Goal: Task Accomplishment & Management: Manage account settings

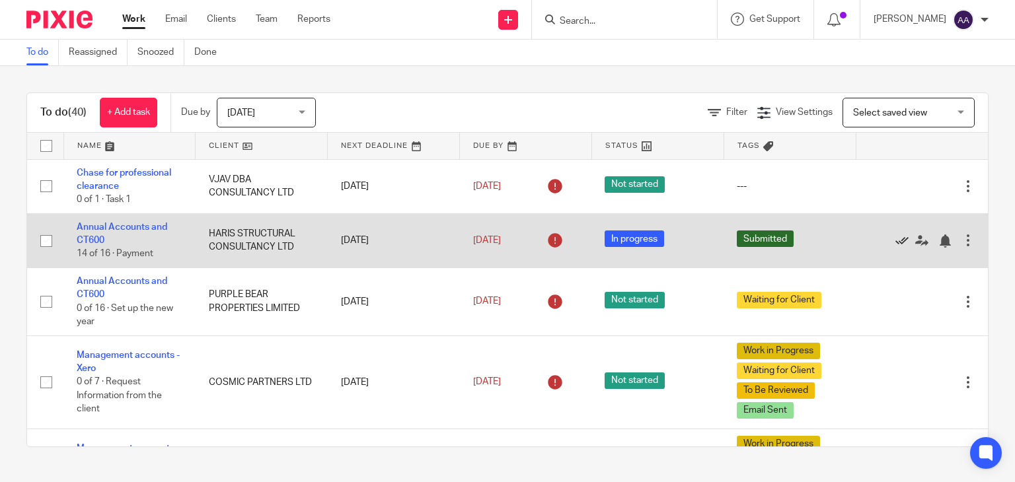
click at [895, 242] on icon at bounding box center [901, 241] width 13 height 13
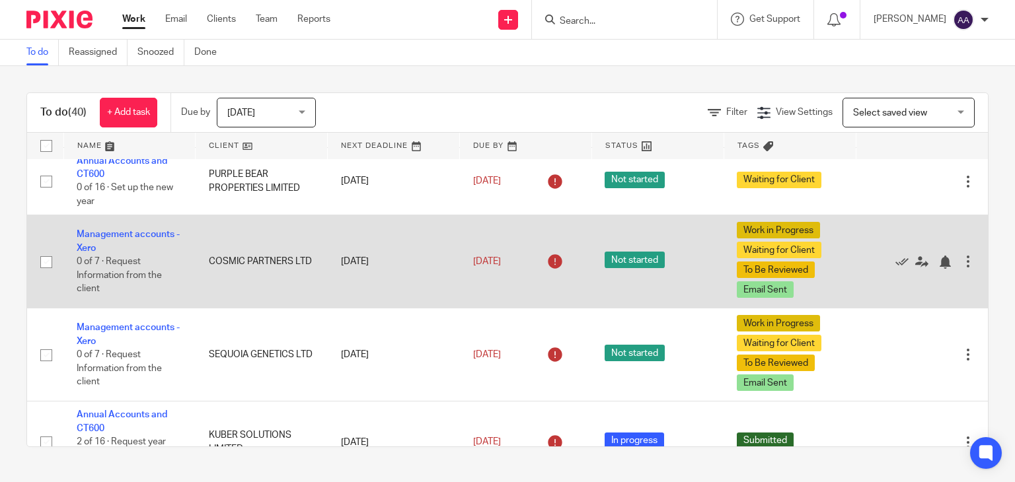
scroll to position [132, 0]
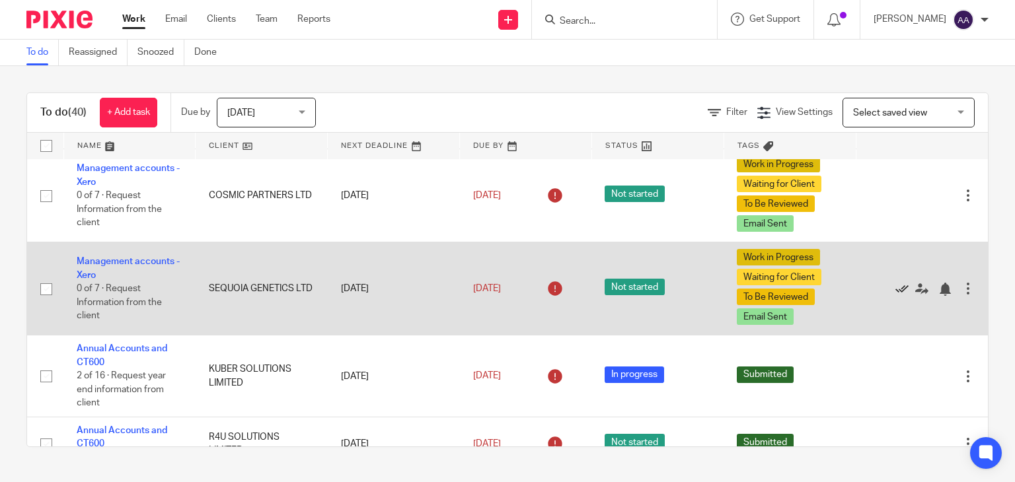
click at [895, 291] on icon at bounding box center [901, 289] width 13 height 13
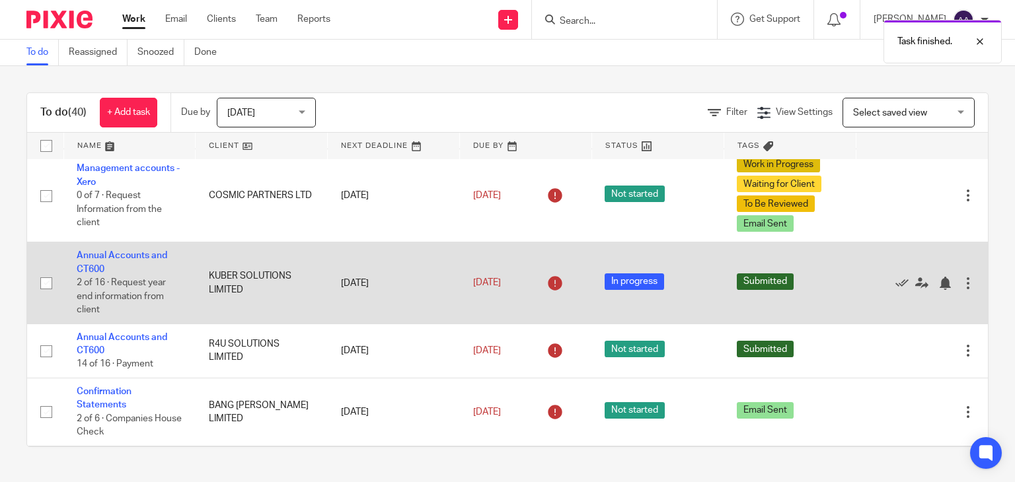
click at [869, 283] on div at bounding box center [915, 282] width 92 height 13
click at [895, 283] on icon at bounding box center [901, 283] width 13 height 13
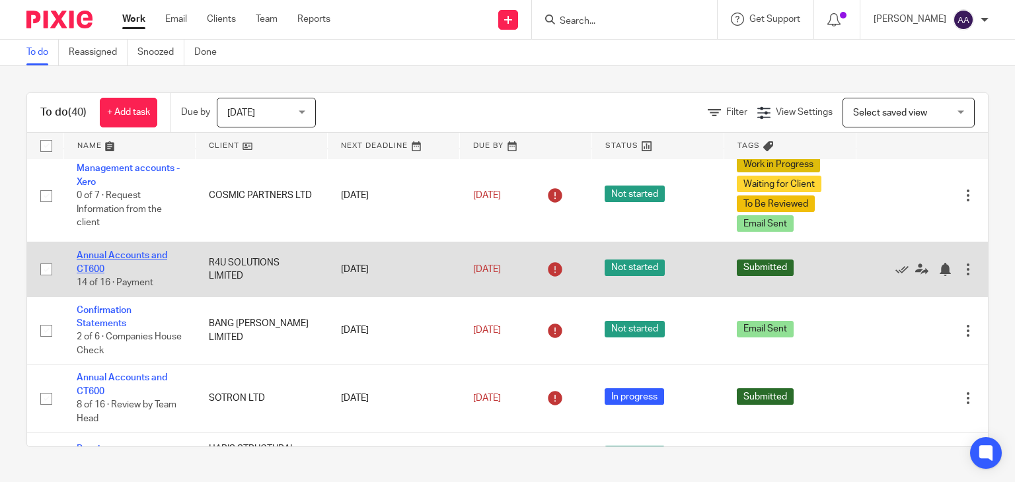
click at [106, 254] on link "Annual Accounts and CT600" at bounding box center [122, 262] width 91 height 22
click at [895, 270] on icon at bounding box center [901, 269] width 13 height 13
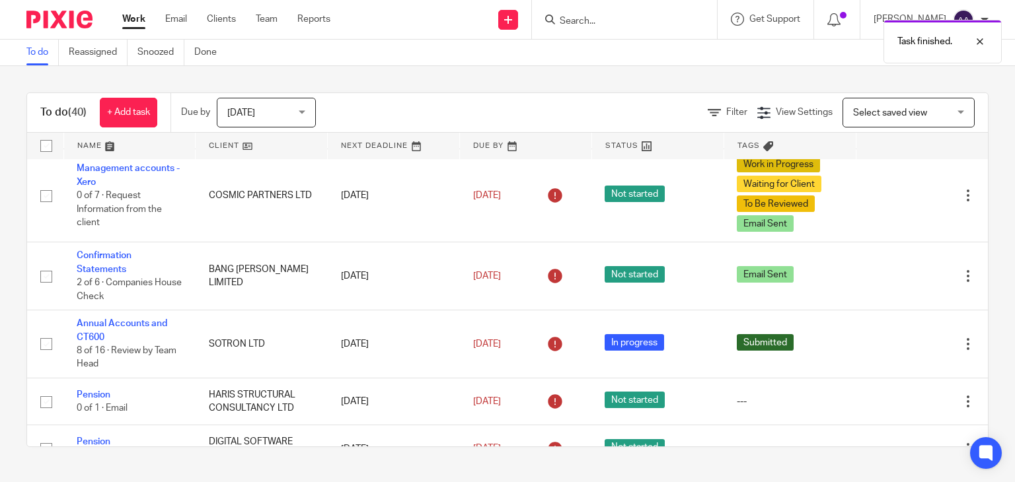
scroll to position [198, 0]
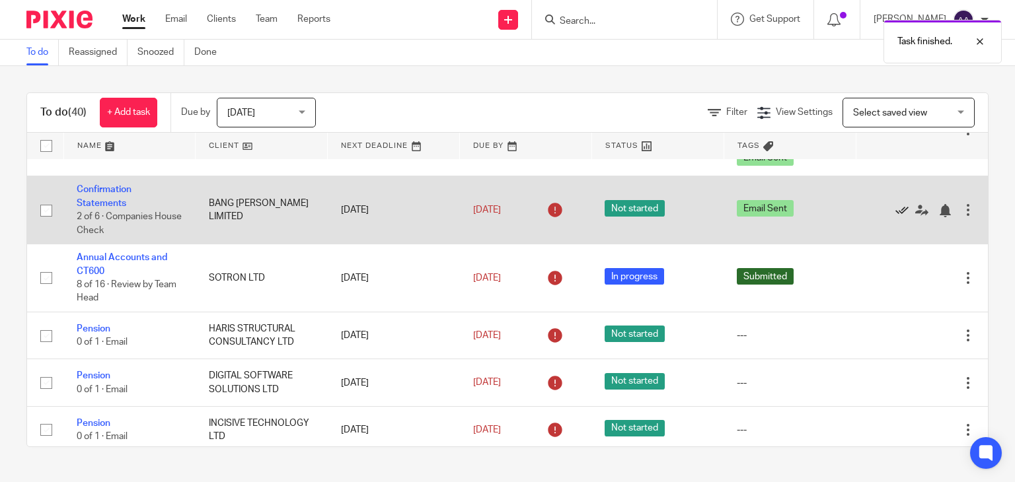
click at [895, 210] on icon at bounding box center [901, 210] width 13 height 13
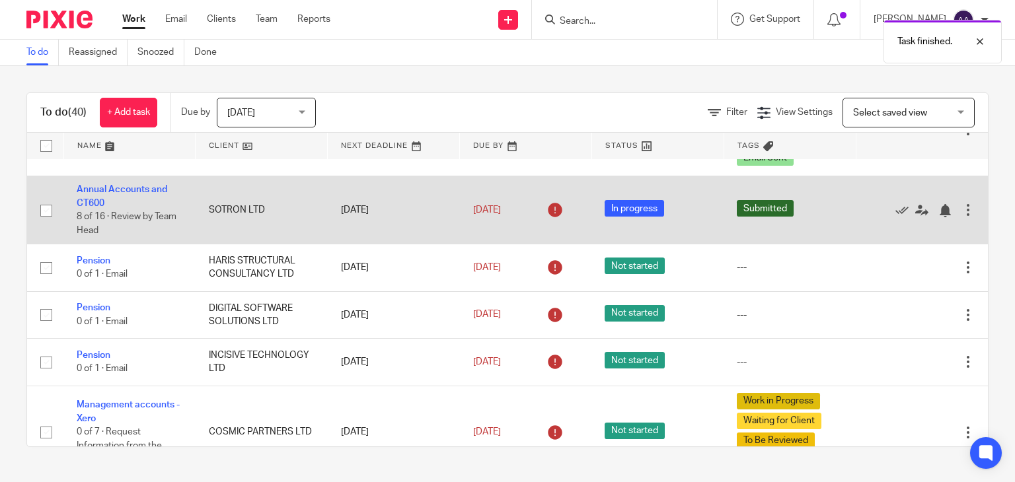
scroll to position [132, 0]
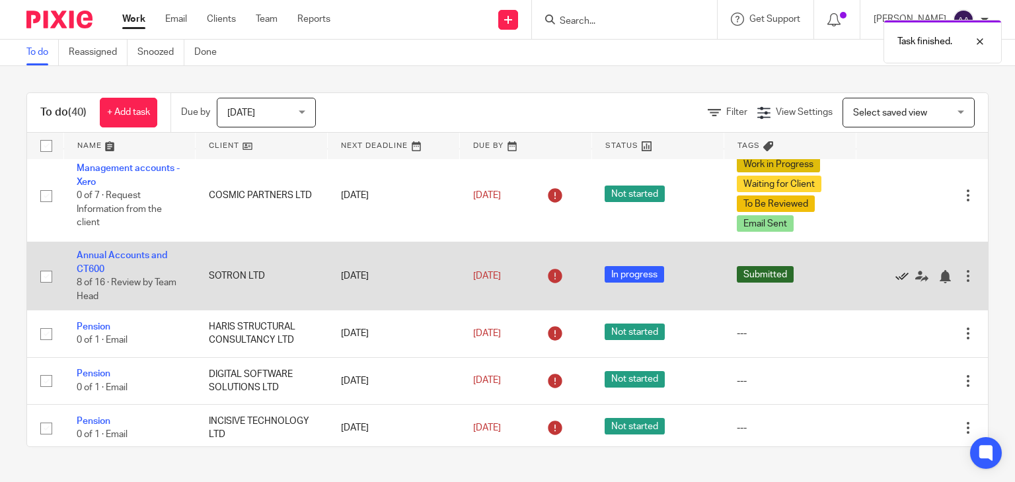
click at [895, 274] on icon at bounding box center [901, 276] width 13 height 13
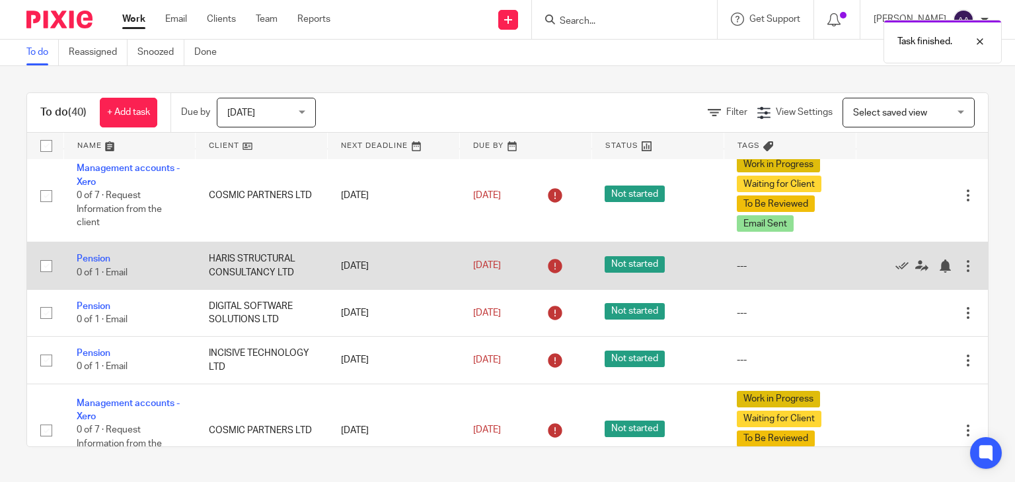
scroll to position [198, 0]
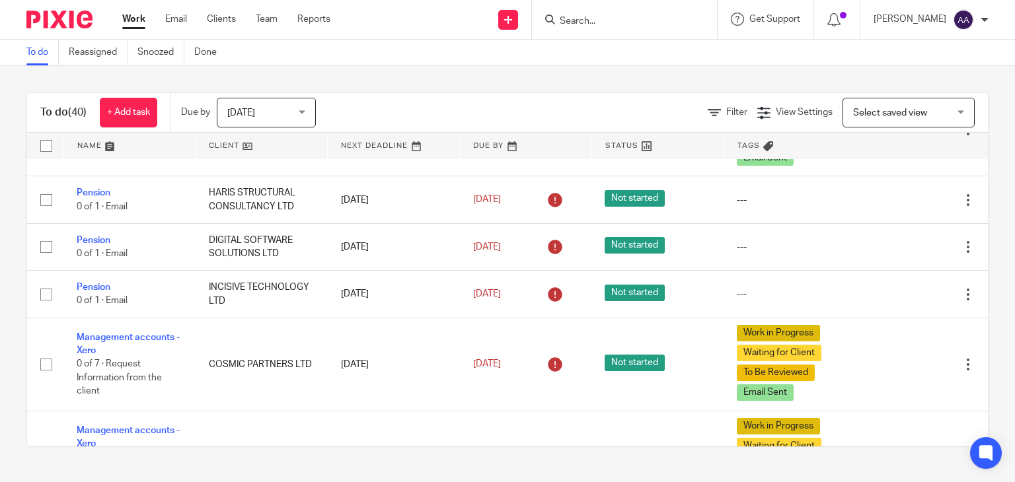
drag, startPoint x: 869, startPoint y: 201, endPoint x: 981, endPoint y: 194, distance: 111.9
click at [981, 194] on div "To do (40) + Add task Due by Today Today Today Tomorrow This week Next week Thi…" at bounding box center [507, 270] width 1015 height 408
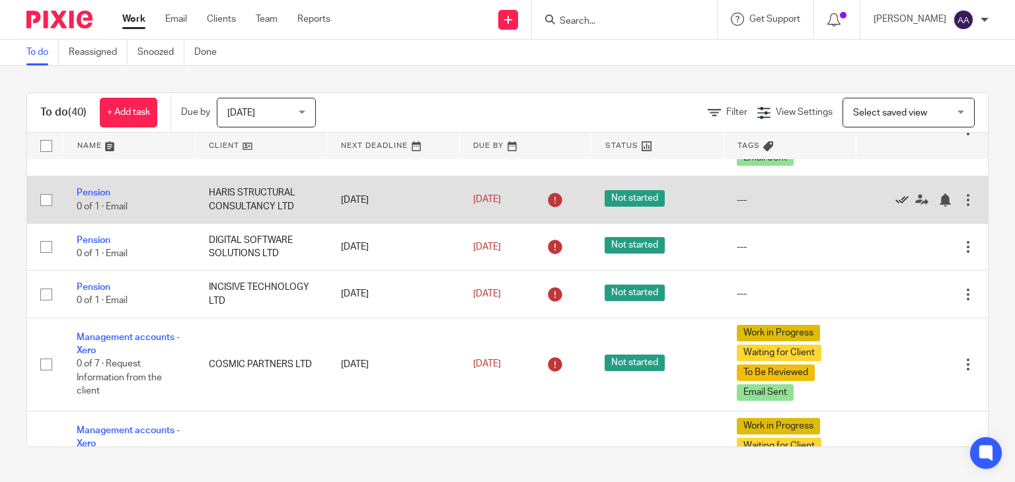
click at [895, 200] on icon at bounding box center [901, 200] width 13 height 13
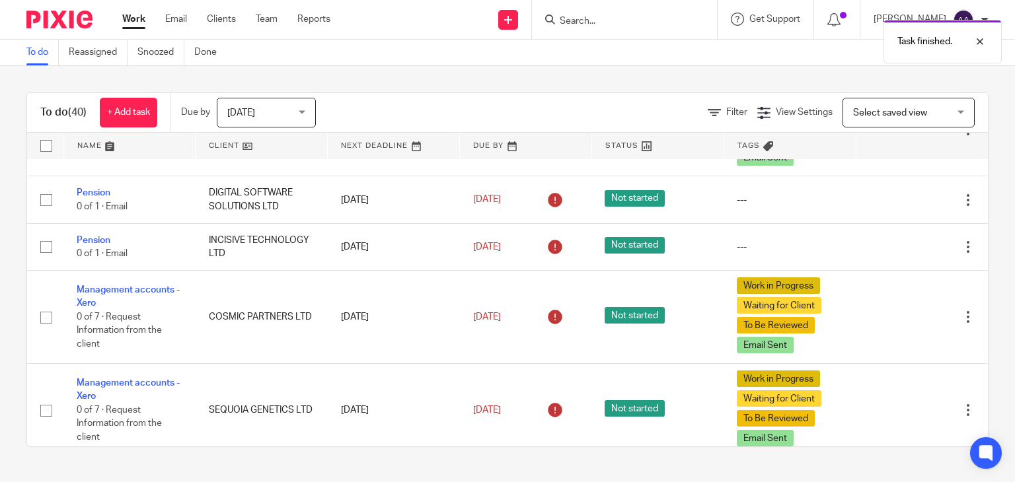
click at [895, 200] on icon at bounding box center [901, 200] width 13 height 13
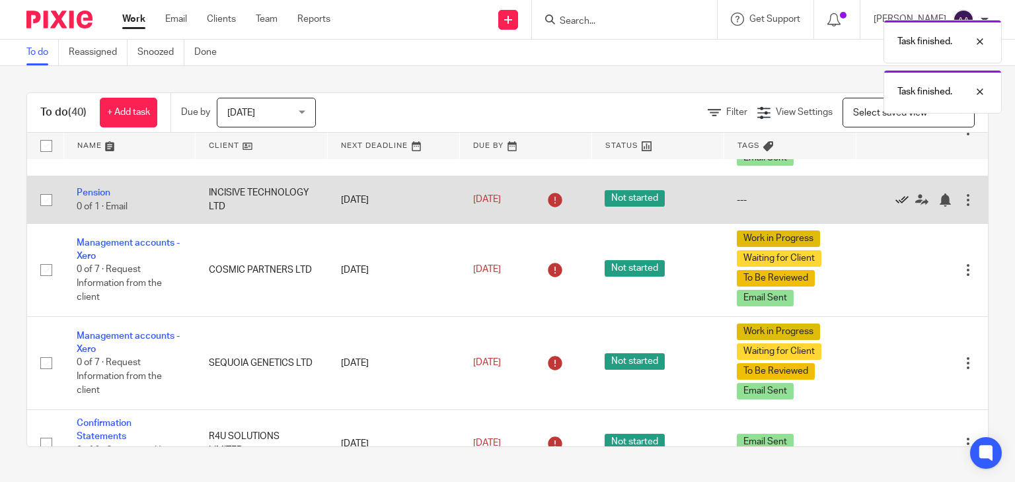
click at [895, 200] on icon at bounding box center [901, 200] width 13 height 13
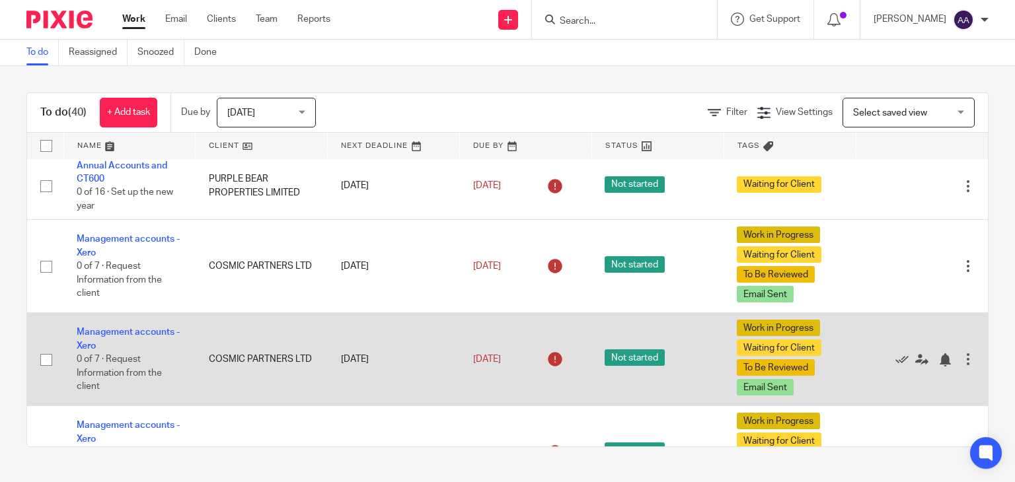
scroll to position [0, 0]
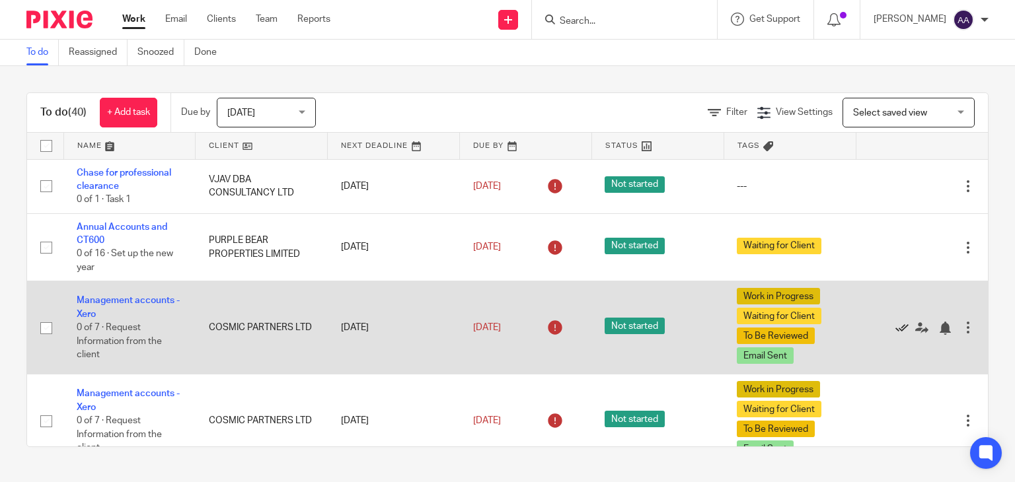
click at [895, 330] on icon at bounding box center [901, 328] width 13 height 13
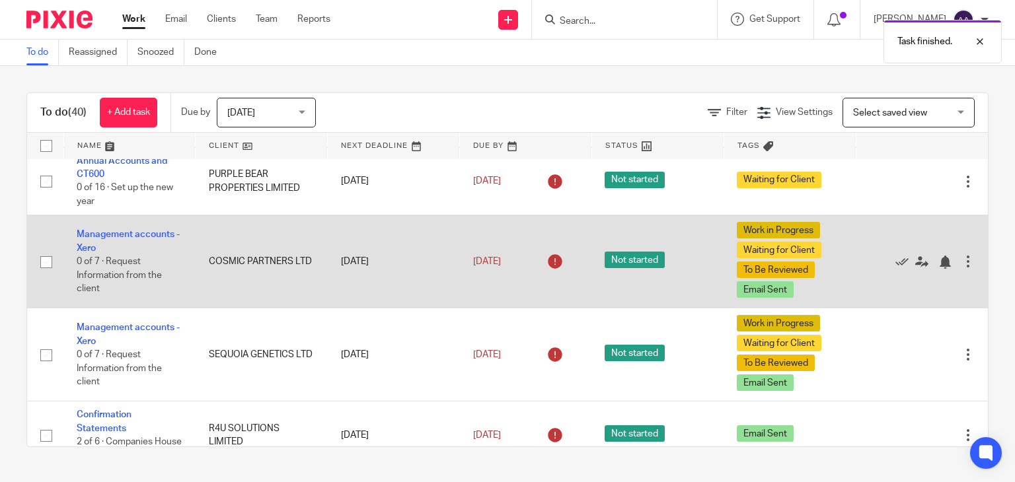
scroll to position [132, 0]
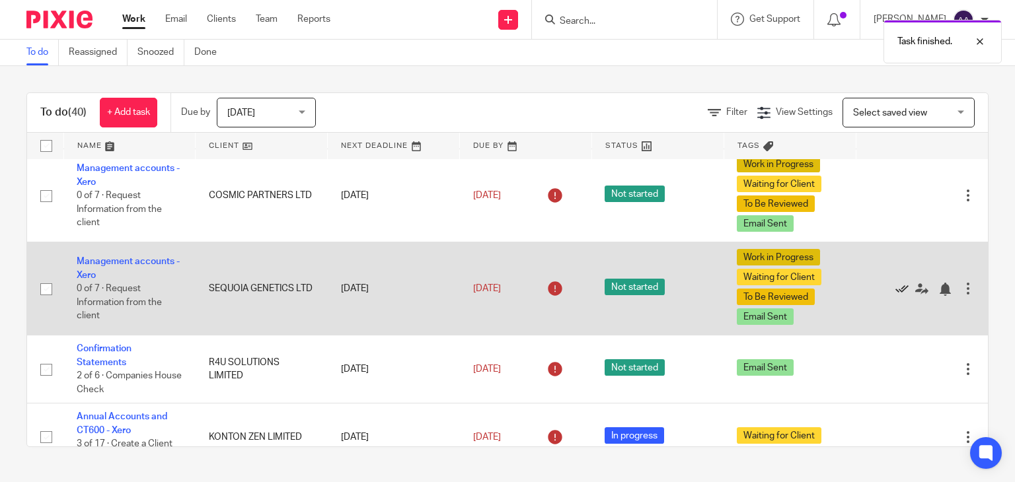
click at [895, 292] on icon at bounding box center [901, 289] width 13 height 13
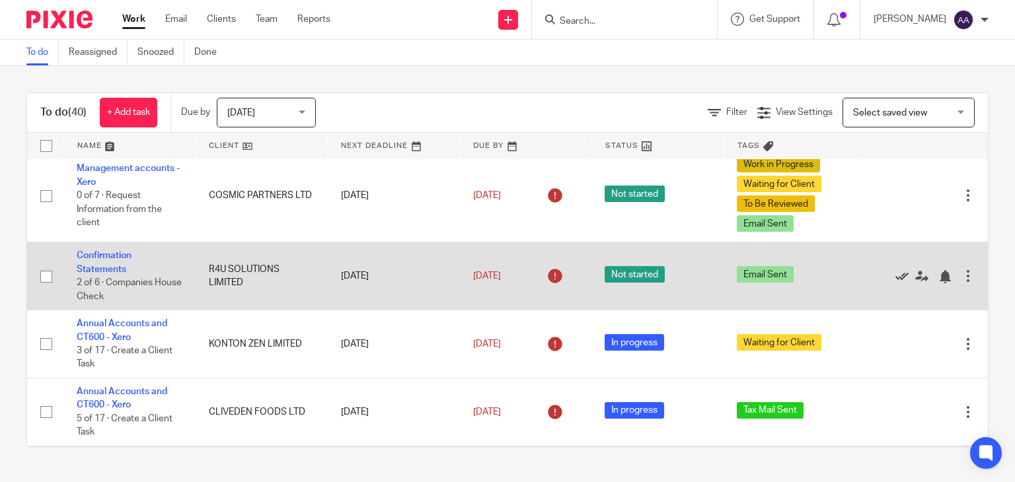
click at [895, 275] on icon at bounding box center [901, 276] width 13 height 13
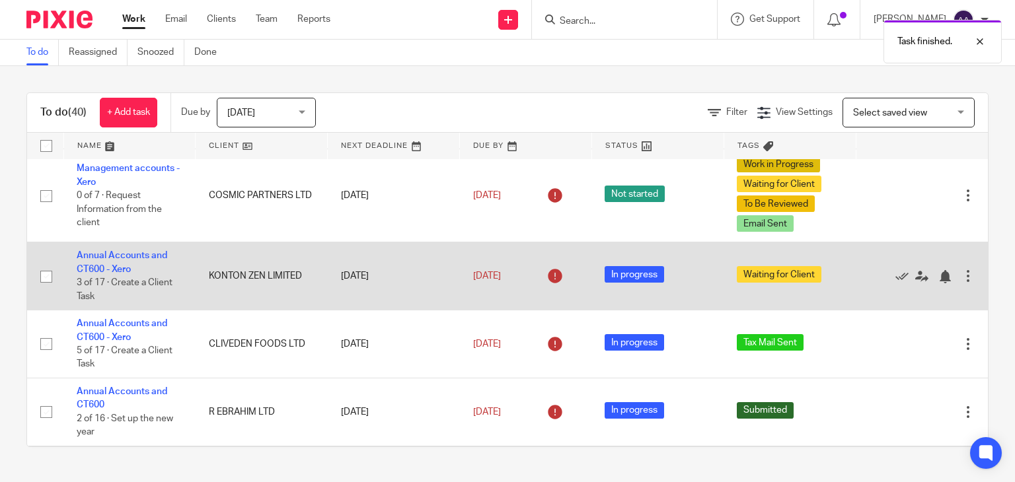
scroll to position [198, 0]
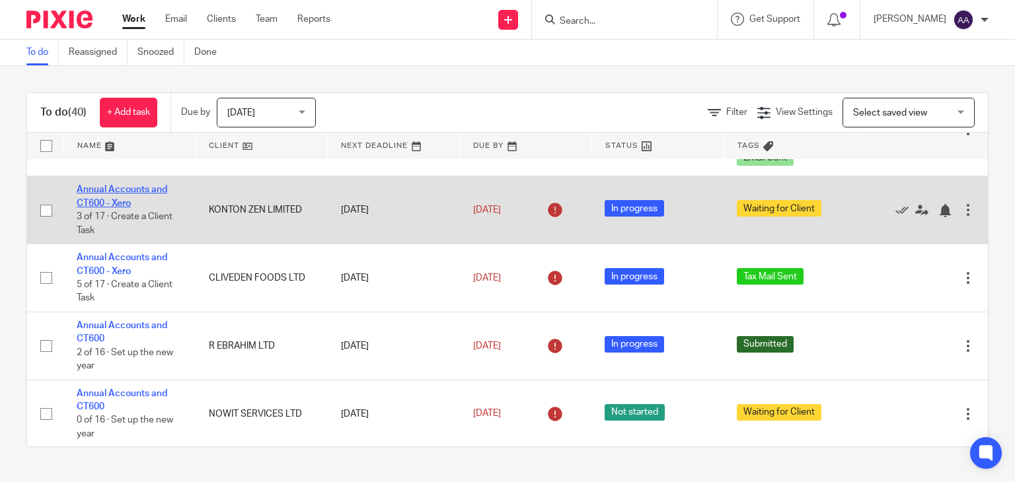
click at [147, 188] on link "Annual Accounts and CT600 - Xero" at bounding box center [122, 196] width 91 height 22
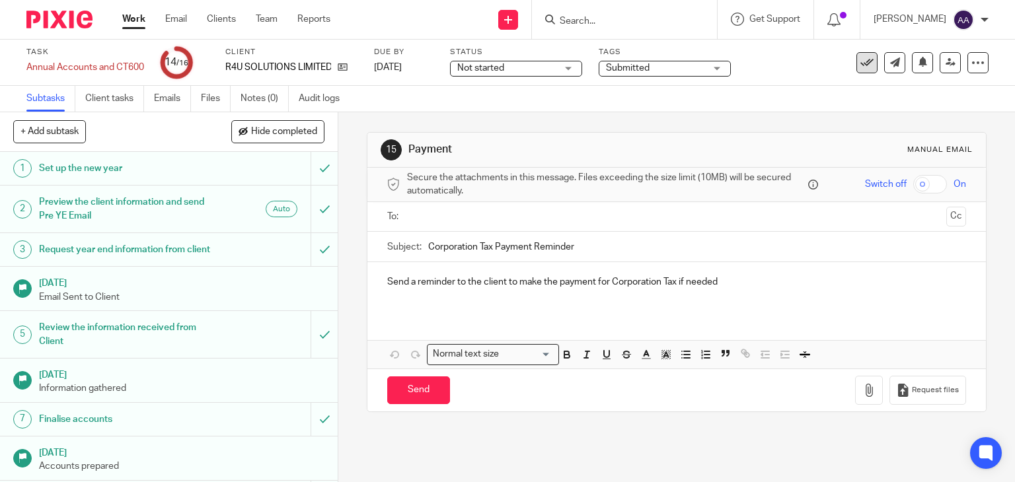
click at [860, 68] on icon at bounding box center [866, 62] width 13 height 13
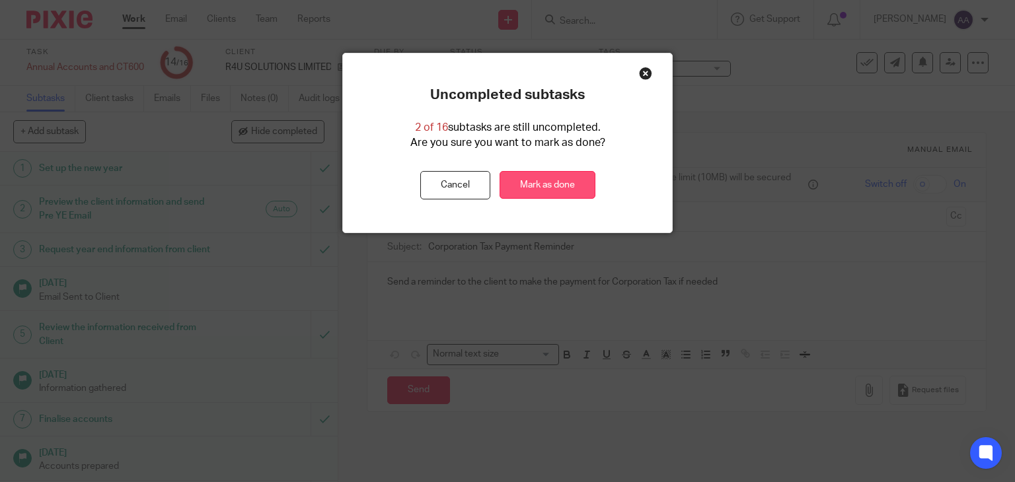
click at [567, 188] on link "Mark as done" at bounding box center [547, 185] width 96 height 28
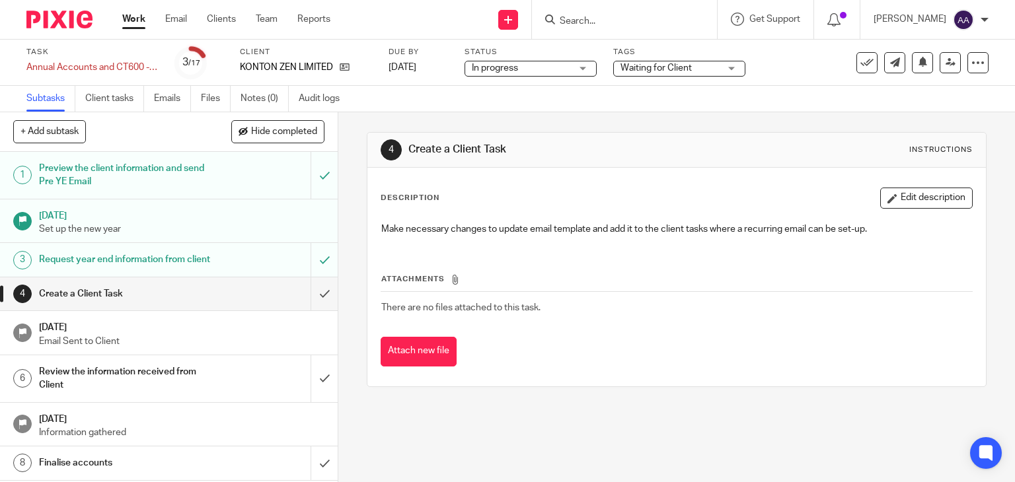
click at [667, 71] on span "Waiting for Client" at bounding box center [655, 67] width 71 height 9
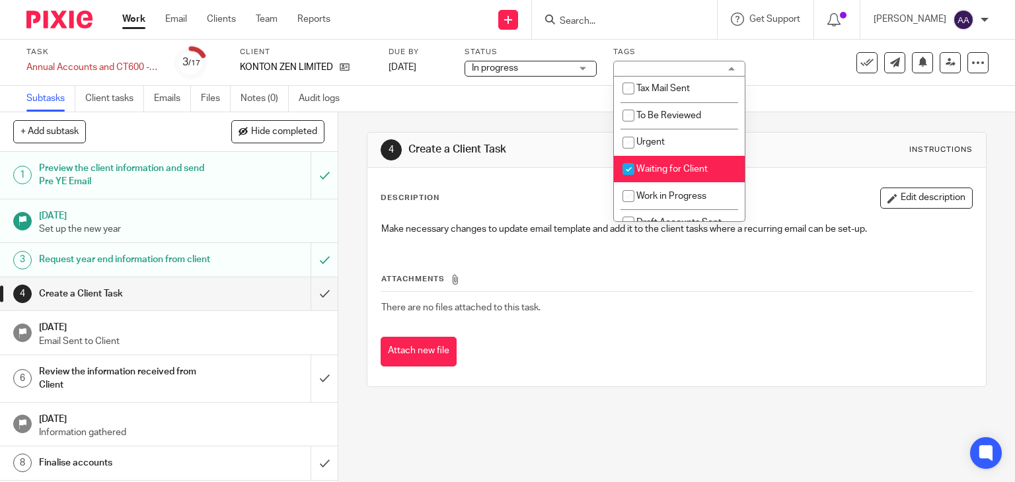
scroll to position [126, 0]
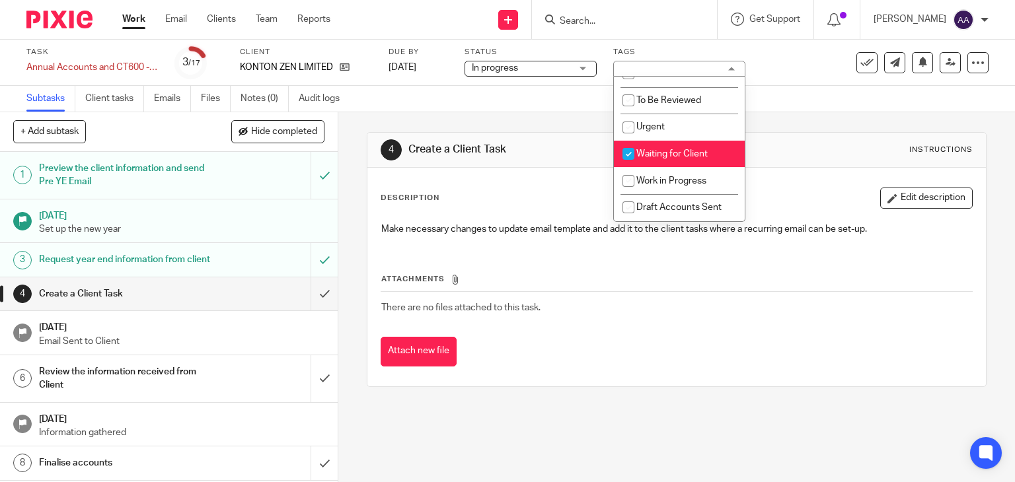
click at [675, 152] on span "Waiting for Client" at bounding box center [671, 153] width 71 height 9
checkbox input "false"
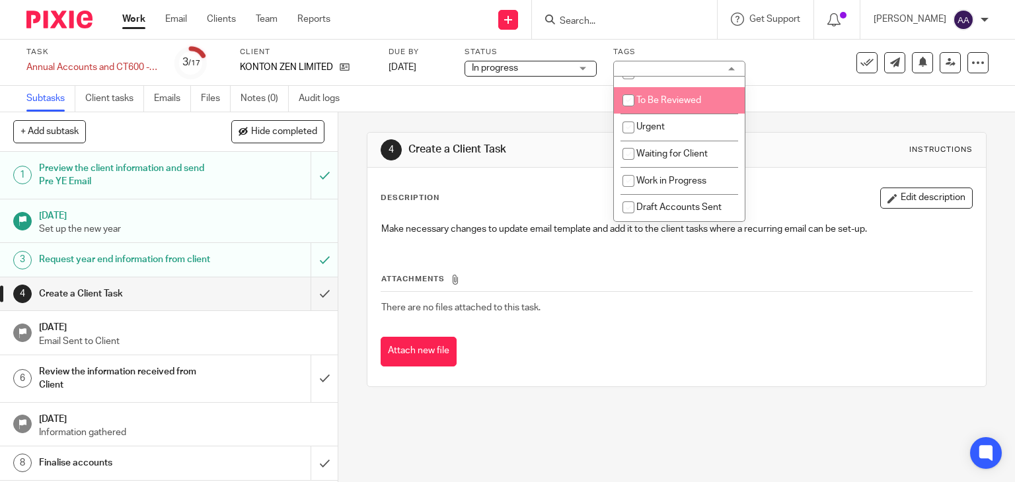
click at [677, 96] on span "To Be Reviewed" at bounding box center [668, 100] width 65 height 9
checkbox input "true"
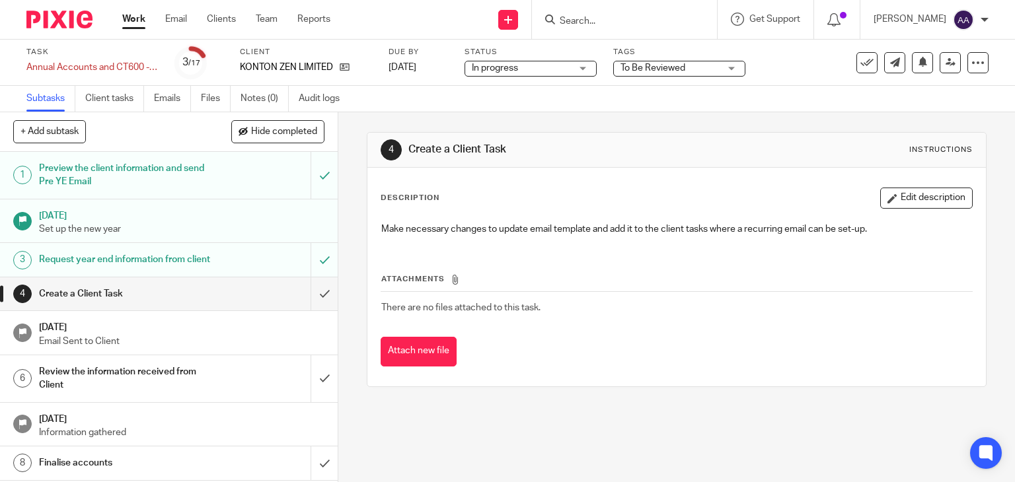
click at [820, 117] on div "4 Create a Client Task Instructions Description Edit description Make necessary…" at bounding box center [677, 259] width 620 height 295
click at [122, 22] on link "Work" at bounding box center [133, 19] width 23 height 13
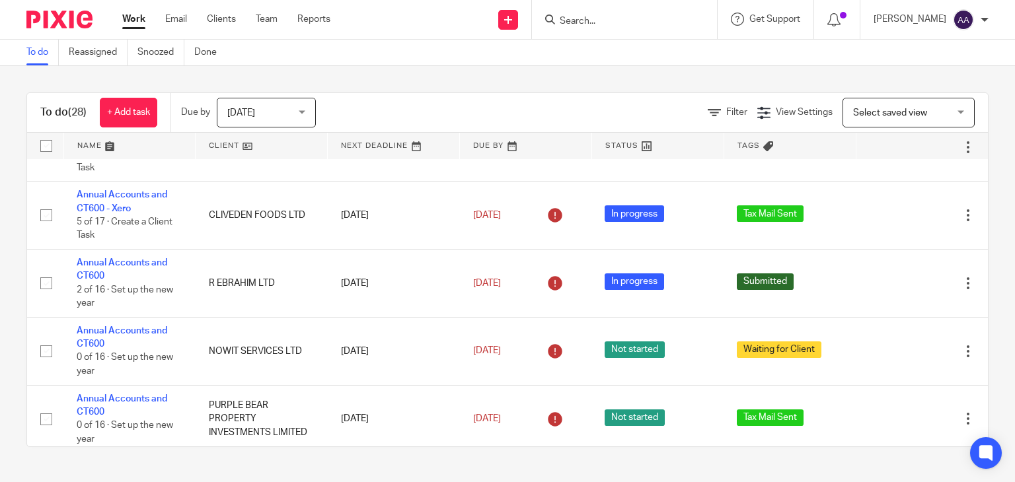
scroll to position [264, 0]
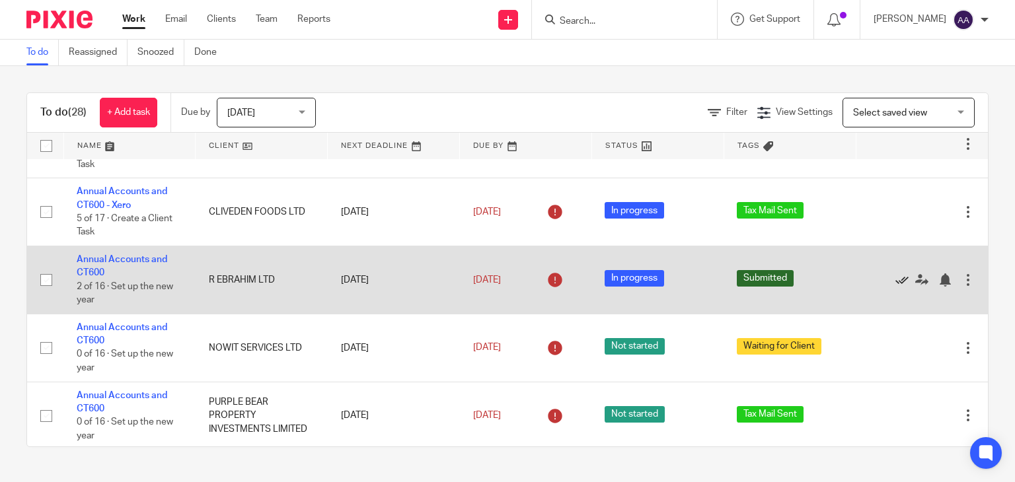
click at [895, 281] on icon at bounding box center [901, 279] width 13 height 13
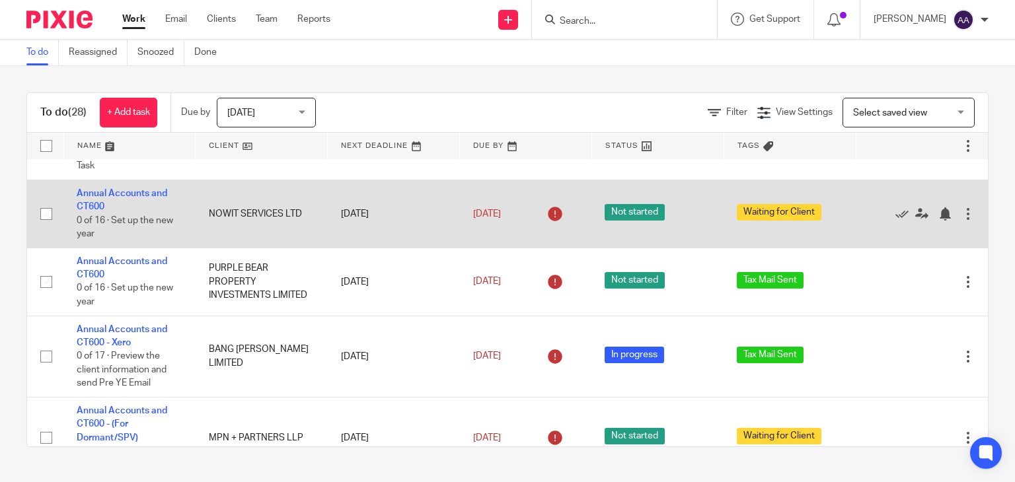
scroll to position [396, 0]
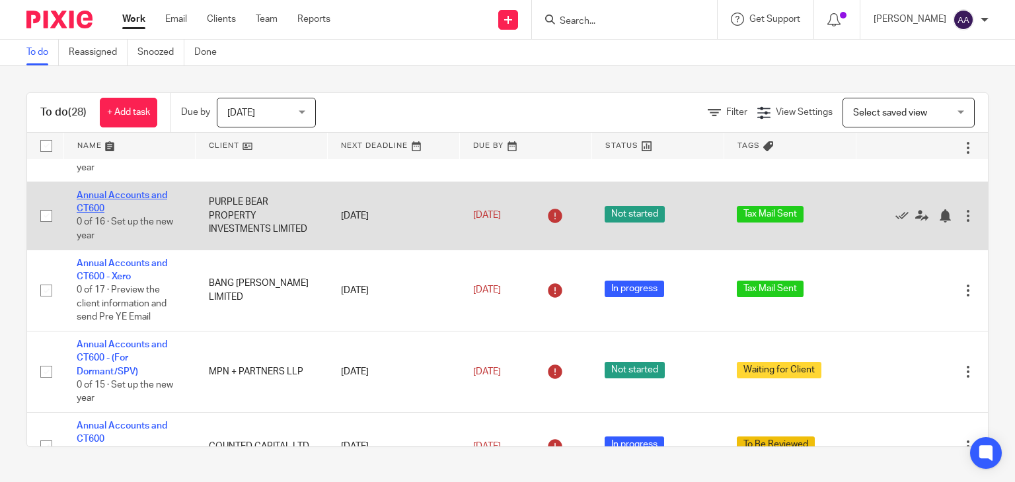
click at [149, 196] on link "Annual Accounts and CT600" at bounding box center [122, 202] width 91 height 22
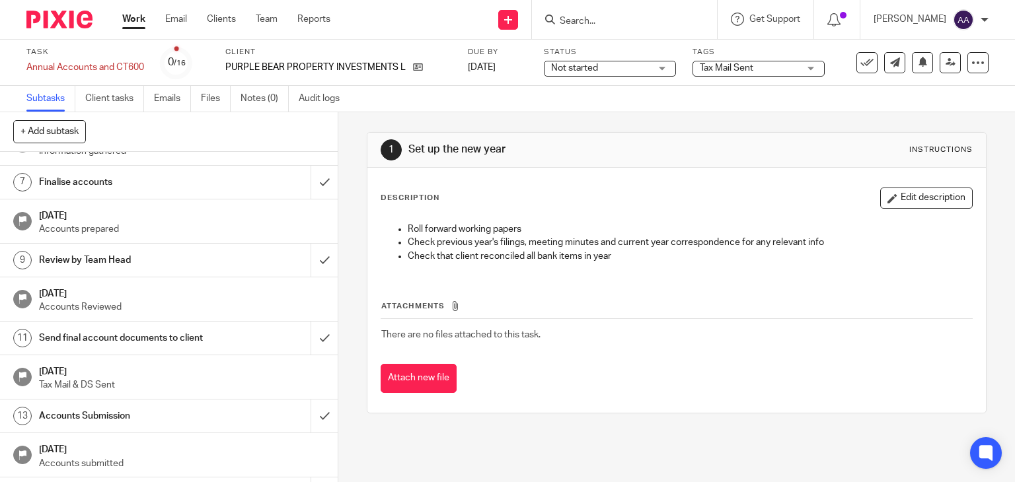
scroll to position [325, 0]
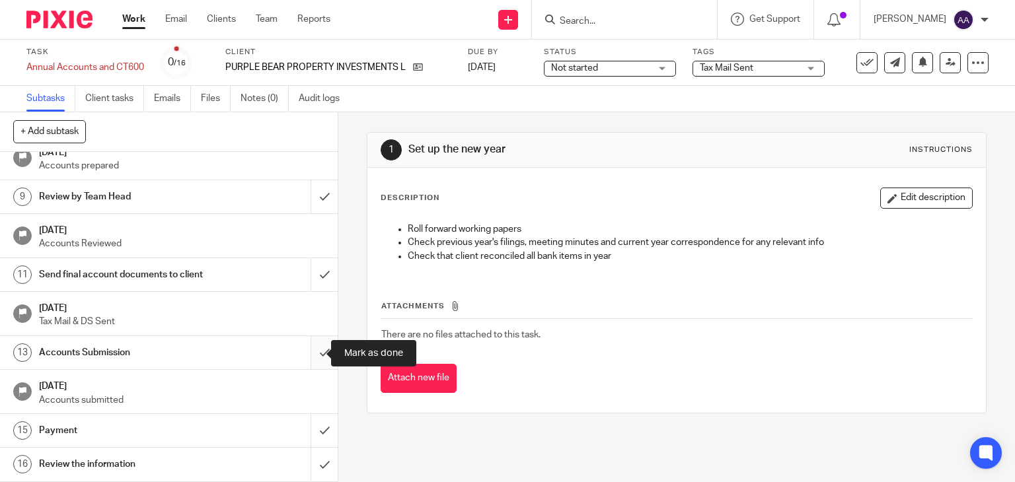
click at [305, 352] on input "submit" at bounding box center [169, 352] width 338 height 33
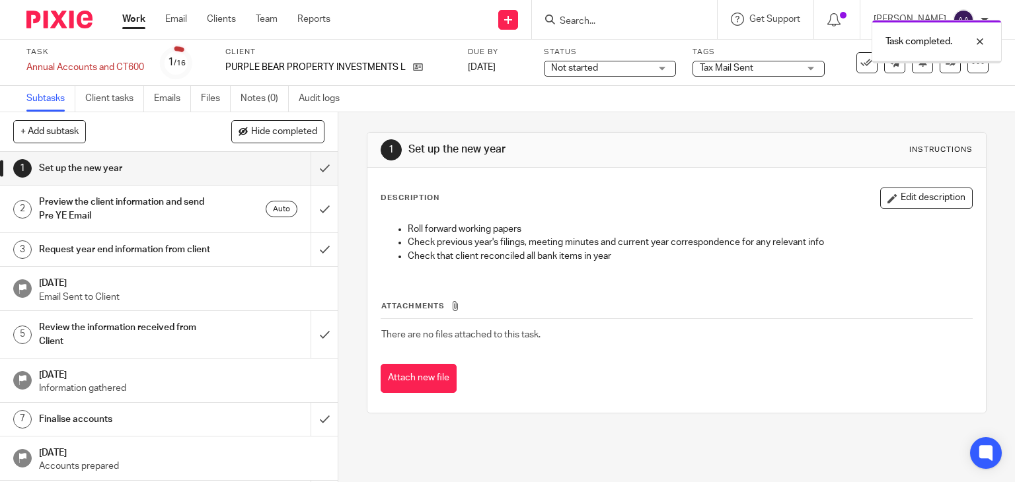
scroll to position [325, 0]
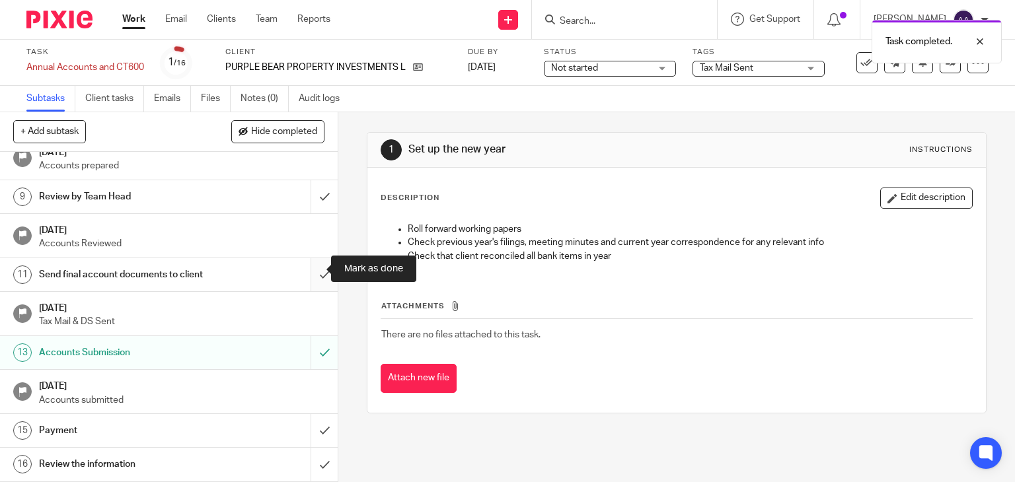
click at [307, 274] on input "submit" at bounding box center [169, 274] width 338 height 33
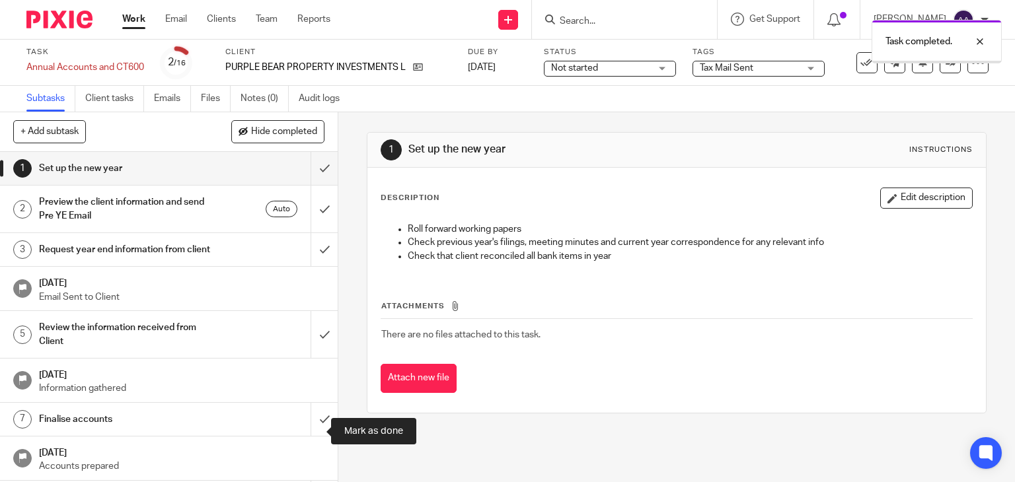
scroll to position [325, 0]
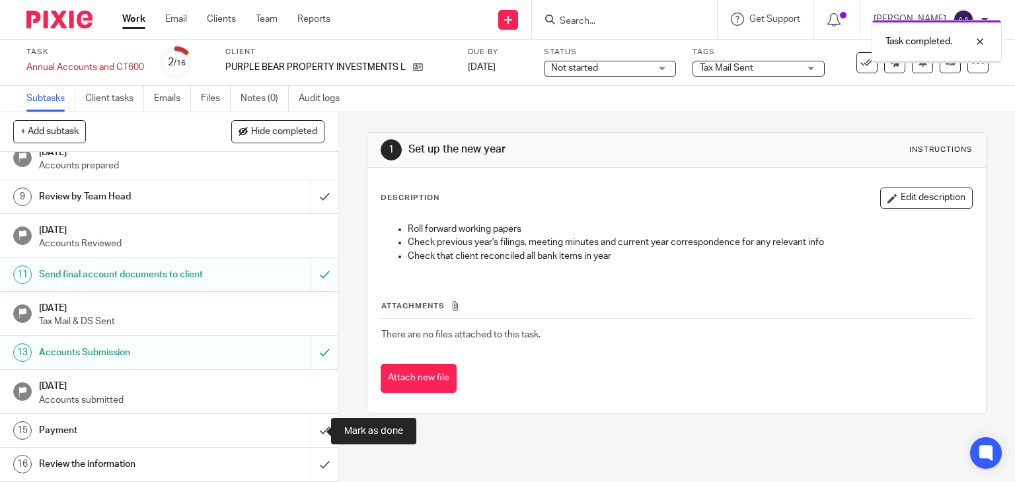
click at [310, 437] on input "submit" at bounding box center [169, 430] width 338 height 33
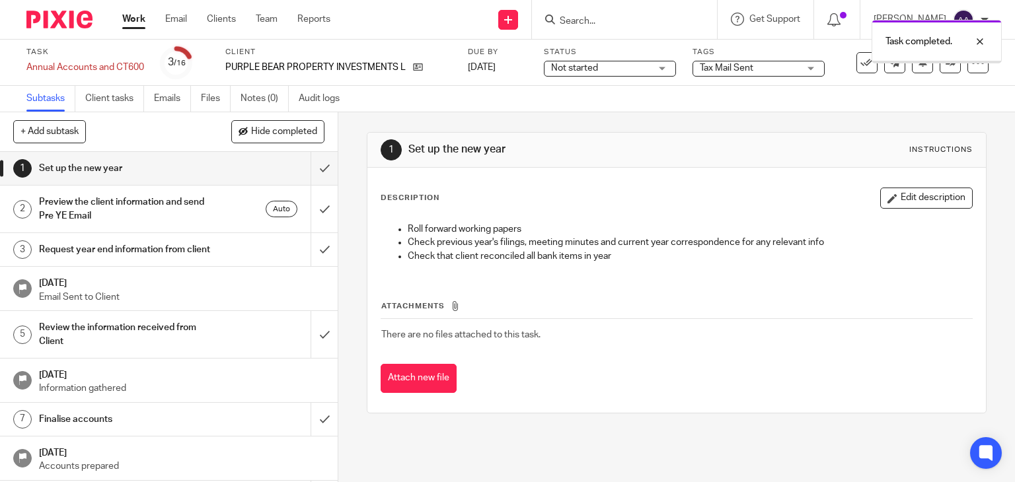
click at [723, 65] on span "Tax Mail Sent" at bounding box center [727, 67] width 54 height 9
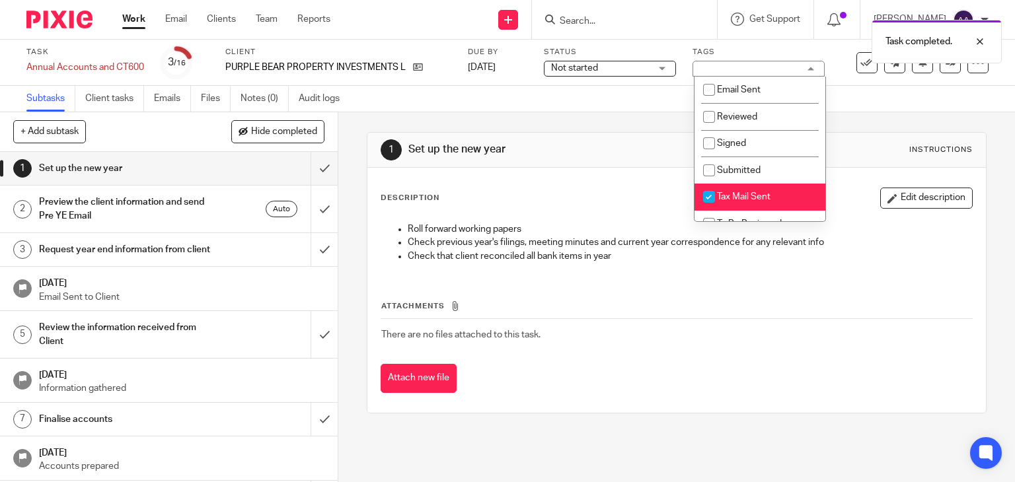
click at [725, 191] on li "Tax Mail Sent" at bounding box center [759, 197] width 131 height 27
checkbox input "false"
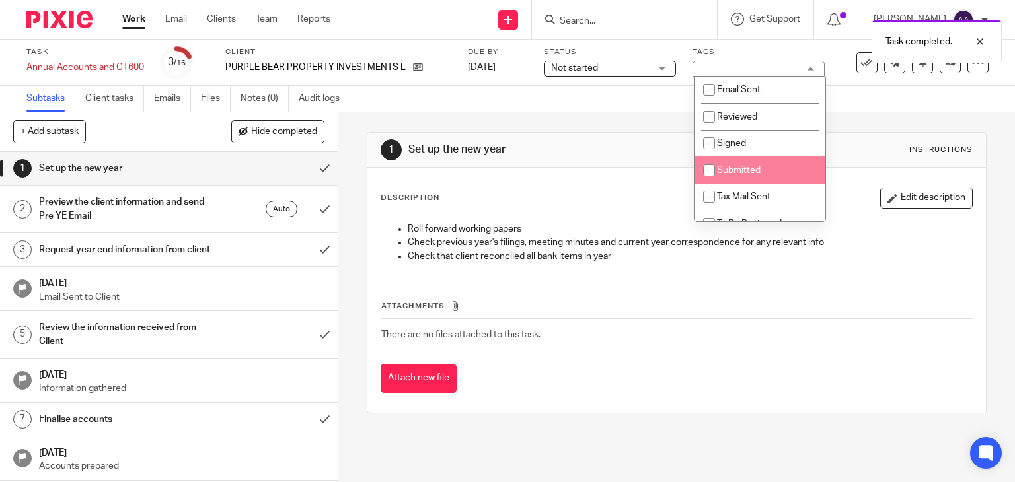
click at [735, 169] on span "Submitted" at bounding box center [739, 170] width 44 height 9
checkbox input "true"
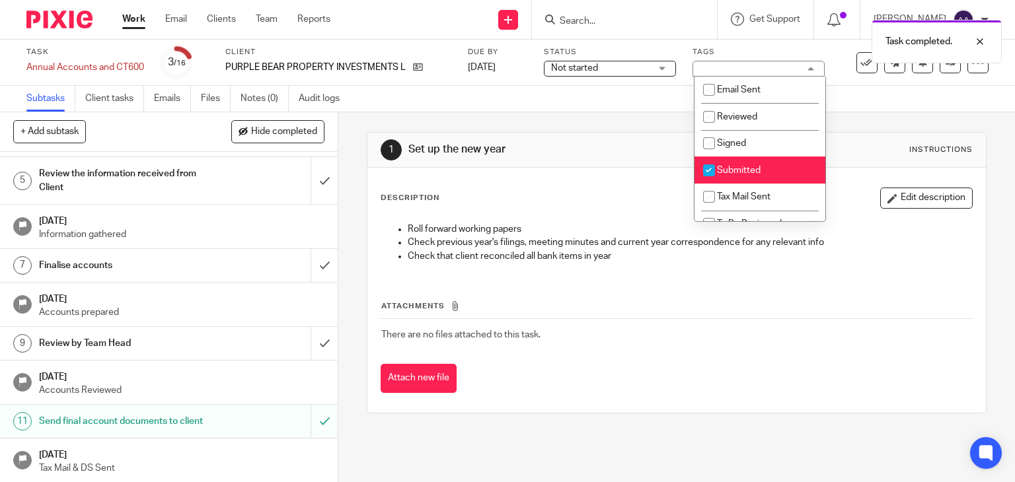
scroll to position [325, 0]
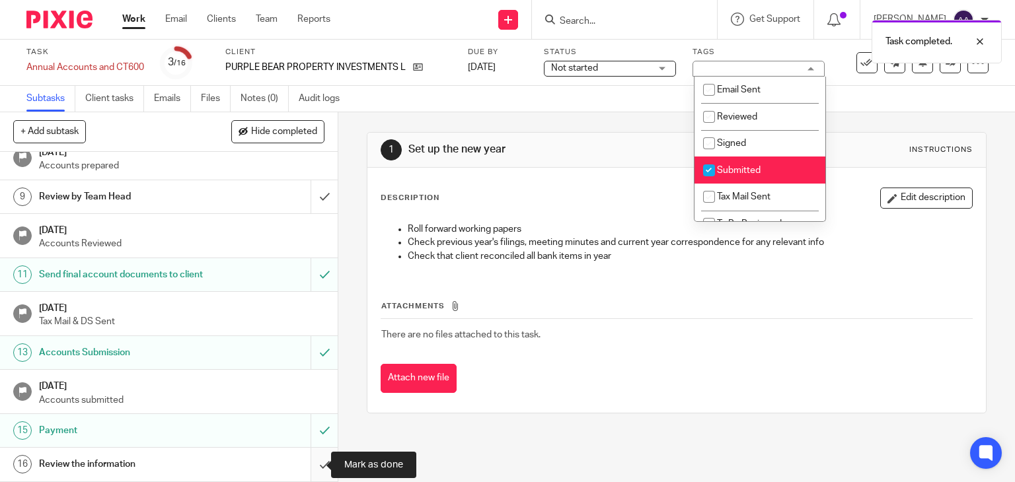
click at [313, 468] on input "submit" at bounding box center [169, 464] width 338 height 33
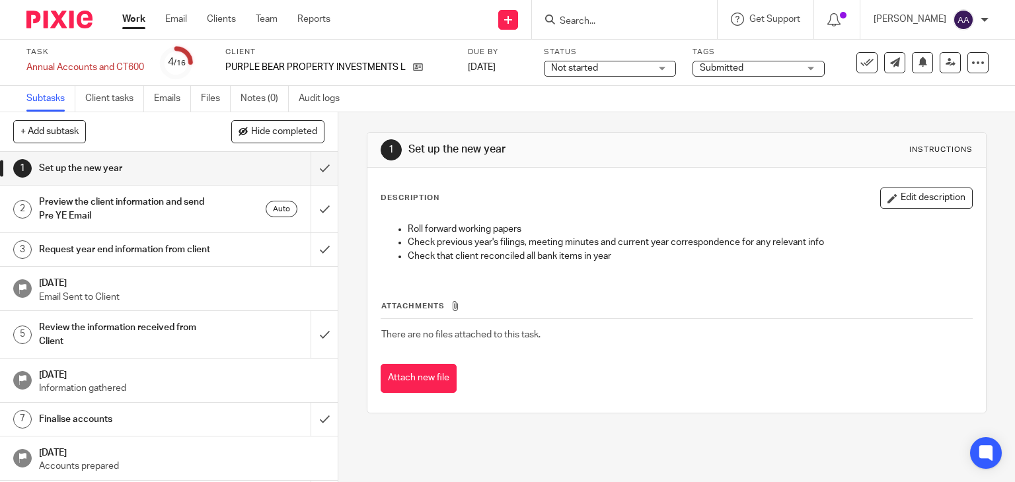
click at [857, 70] on button at bounding box center [866, 62] width 21 height 21
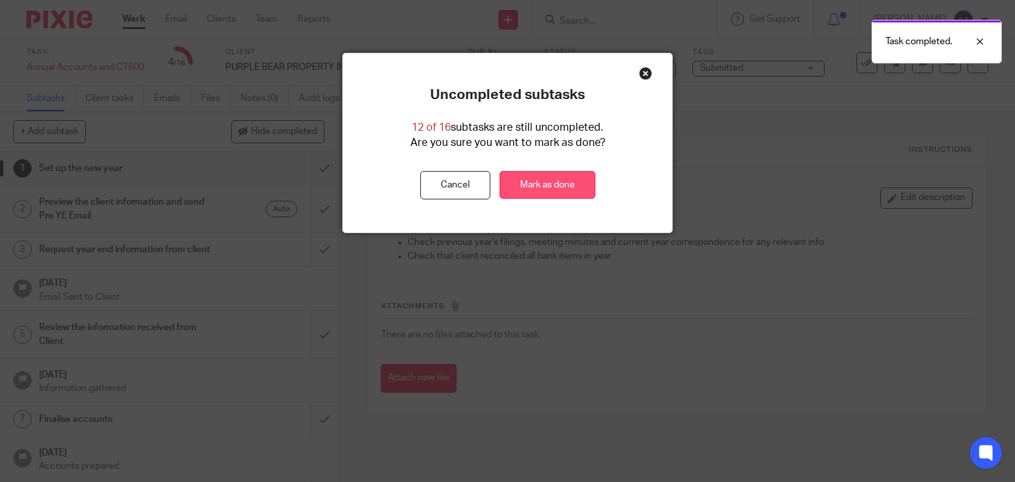
click at [568, 176] on link "Mark as done" at bounding box center [547, 185] width 96 height 28
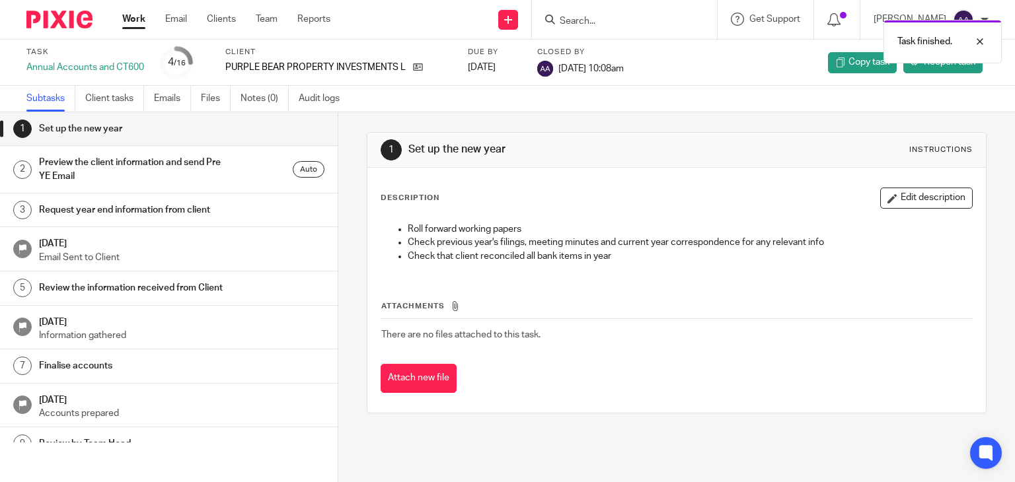
click at [141, 26] on link "Work" at bounding box center [133, 19] width 23 height 13
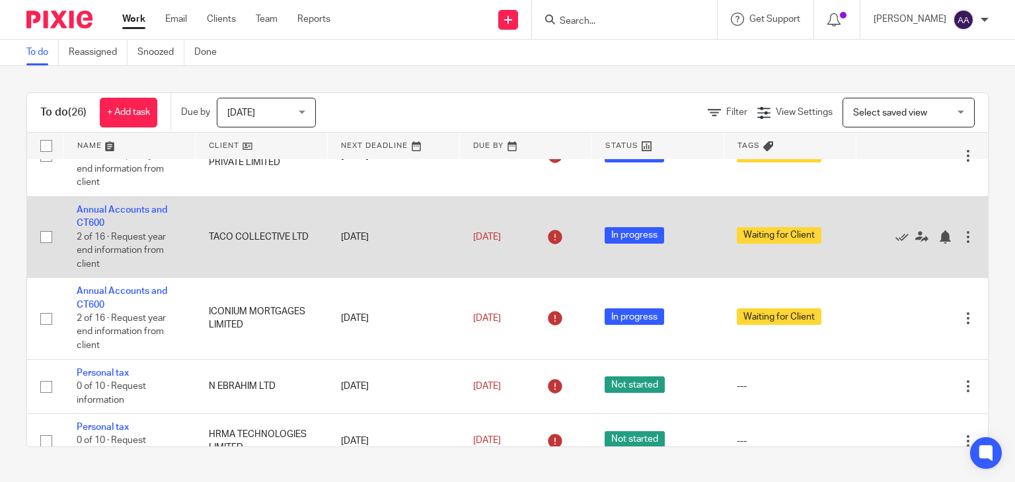
scroll to position [991, 0]
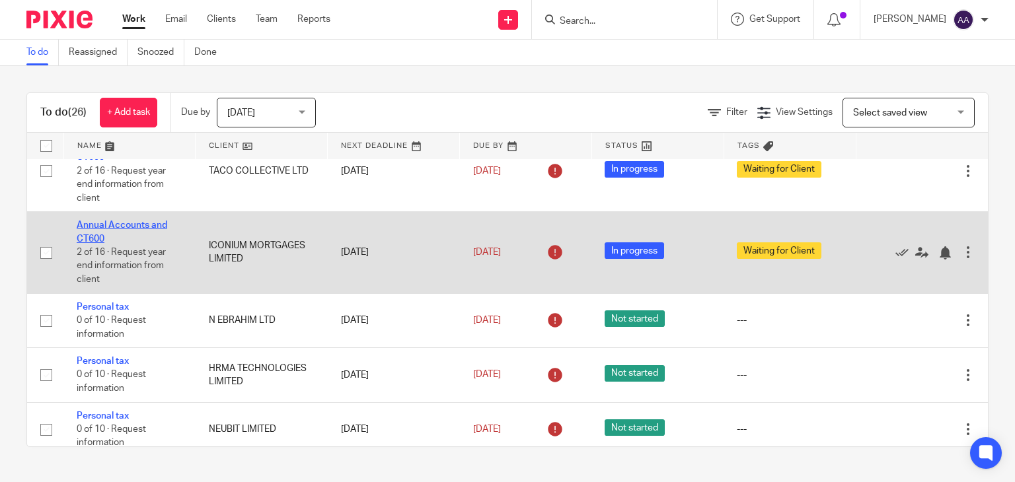
click at [127, 235] on link "Annual Accounts and CT600" at bounding box center [122, 232] width 91 height 22
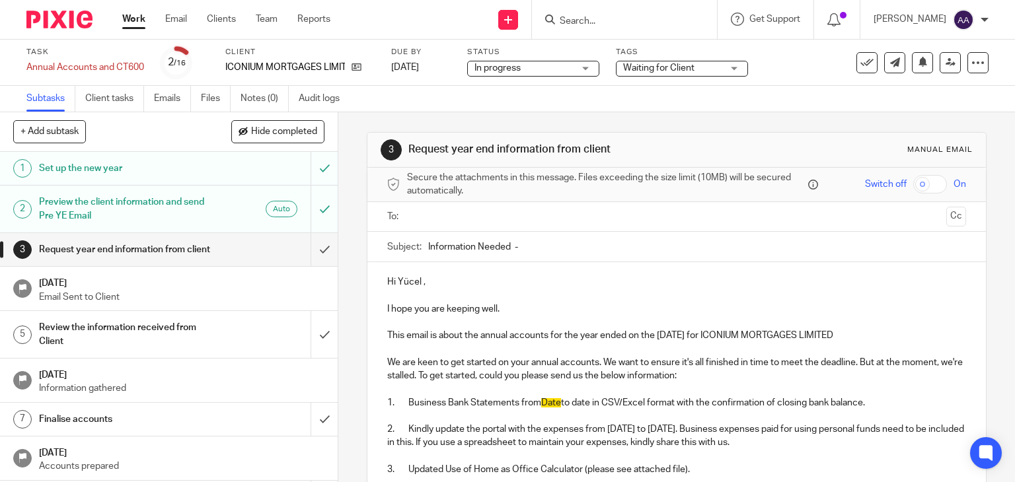
click at [199, 210] on h1 "Preview the client information and send Pre YE Email" at bounding box center [125, 209] width 172 height 34
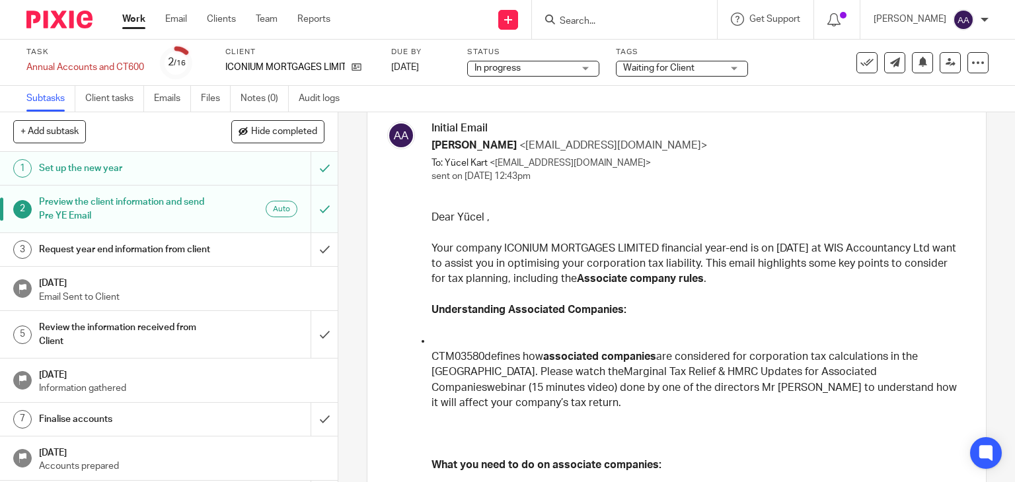
scroll to position [132, 0]
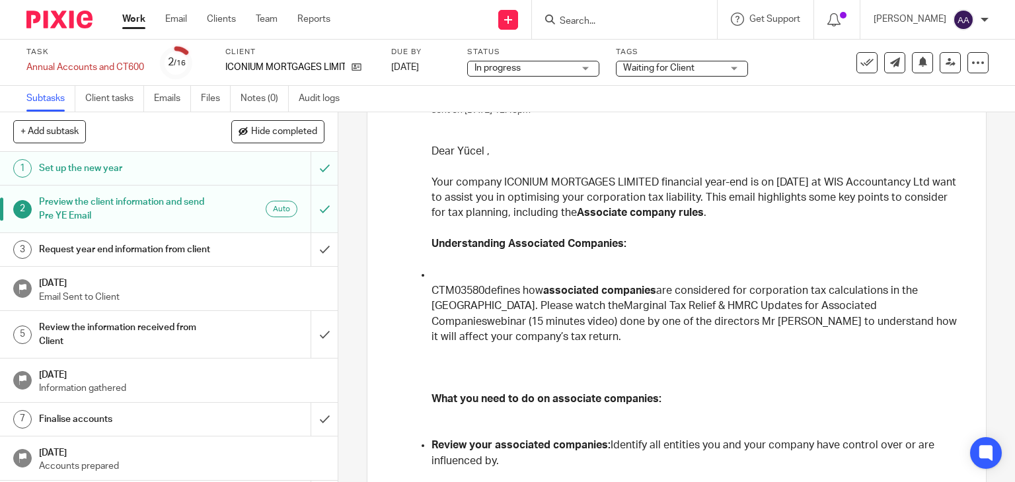
click at [123, 253] on h1 "Request year end information from client" at bounding box center [125, 250] width 172 height 20
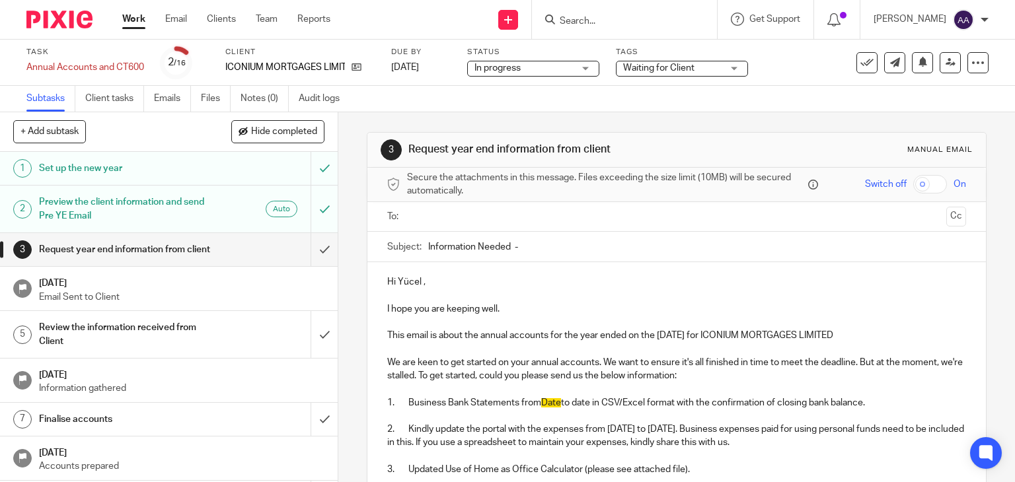
click at [565, 248] on input "Information Needed -" at bounding box center [697, 247] width 538 height 30
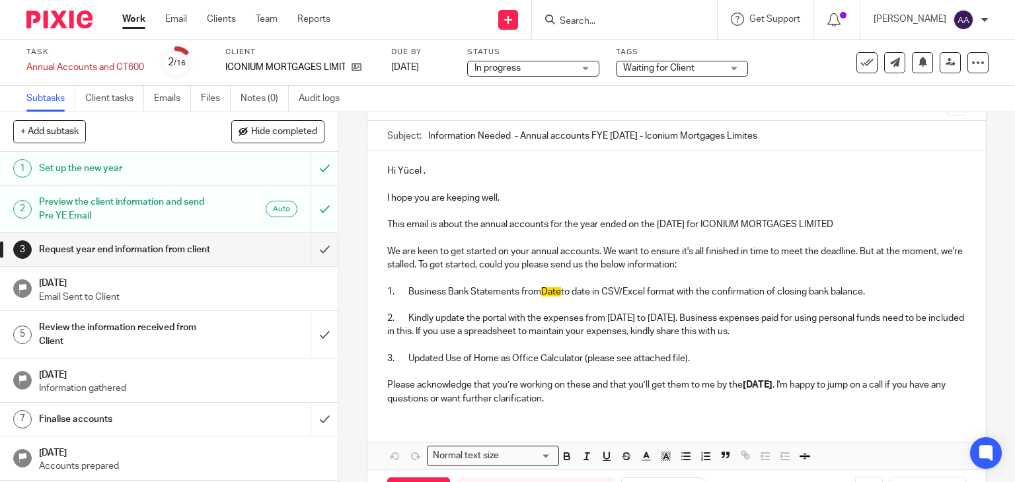
scroll to position [132, 0]
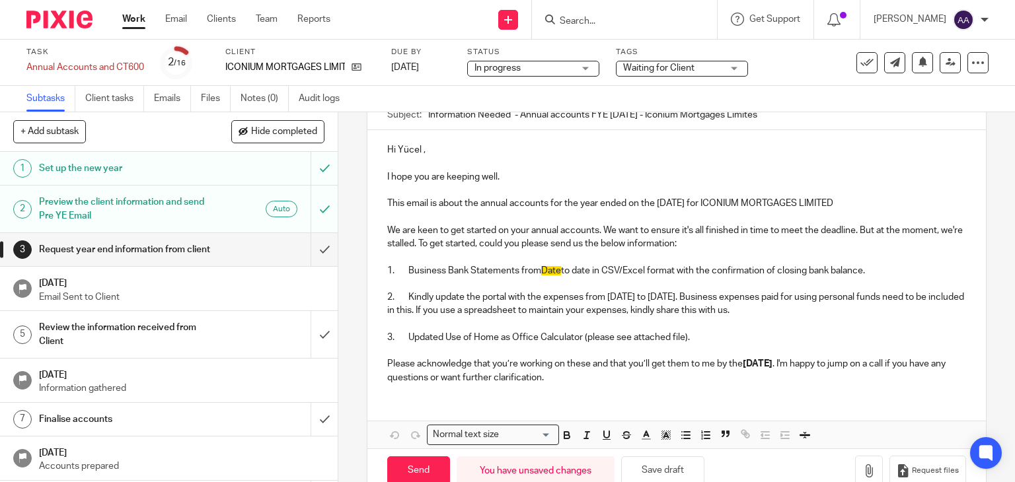
type input "Information Needed - Annual accounts FYE May 2025 - Iconium Mortgages Limites"
click at [559, 268] on p "1. Business Bank Statements from Date to date in CSV/Excel format with the conf…" at bounding box center [676, 270] width 579 height 13
drag, startPoint x: 436, startPoint y: 285, endPoint x: 763, endPoint y: 268, distance: 327.5
click at [763, 268] on p "1. Business Bank Statements from 01 June 2024 to 31 May 2025 in PDF and CSV for…" at bounding box center [676, 270] width 579 height 13
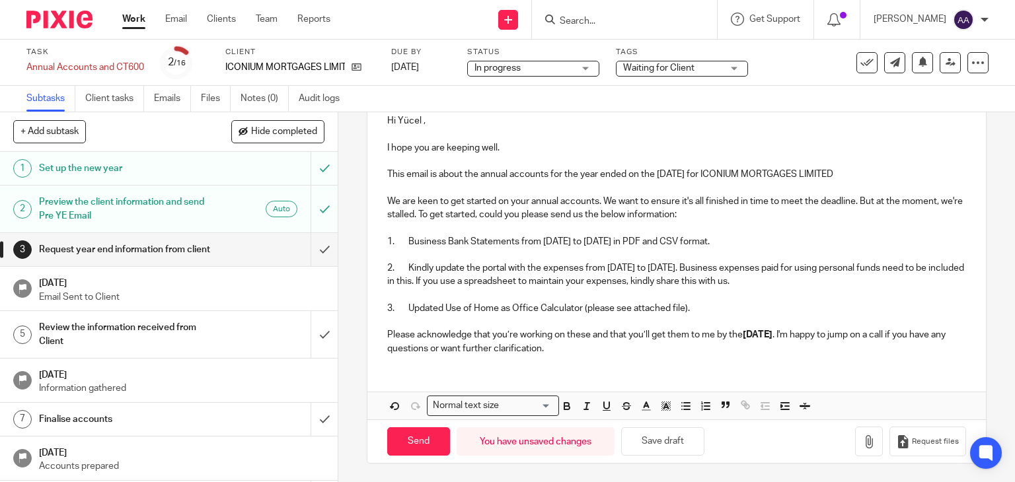
click at [634, 268] on p "2. Kindly update the portal with the expenses from August 2024 to 31 May 2025. …" at bounding box center [676, 275] width 579 height 27
click at [699, 307] on p "3. Updated Use of Home as Office Calculator (please see attached file)." at bounding box center [676, 308] width 579 height 13
click at [129, 19] on link "Work" at bounding box center [133, 19] width 23 height 13
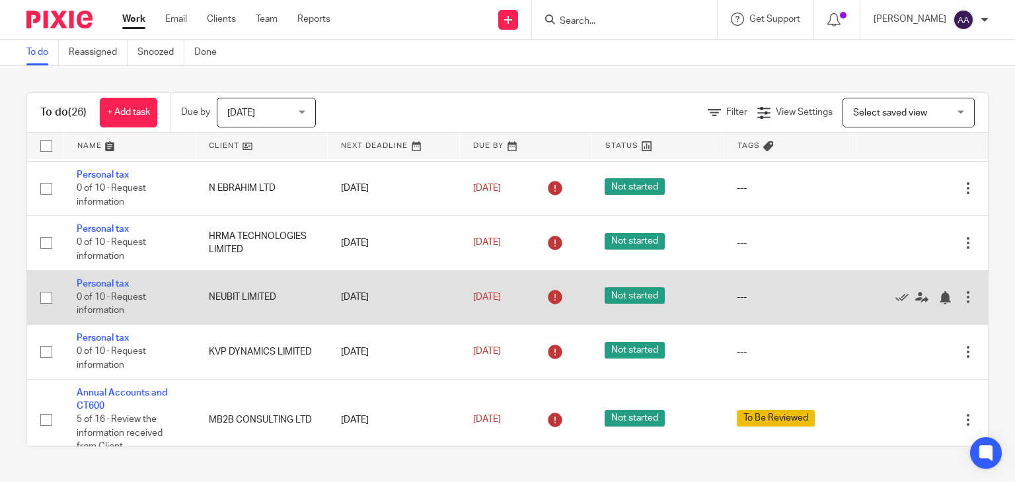
scroll to position [1189, 0]
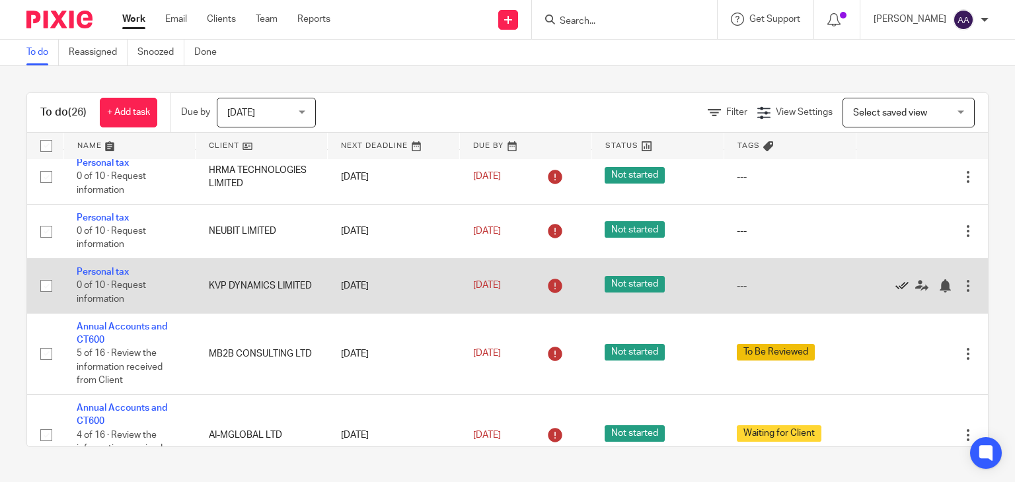
click at [895, 293] on icon at bounding box center [901, 285] width 13 height 13
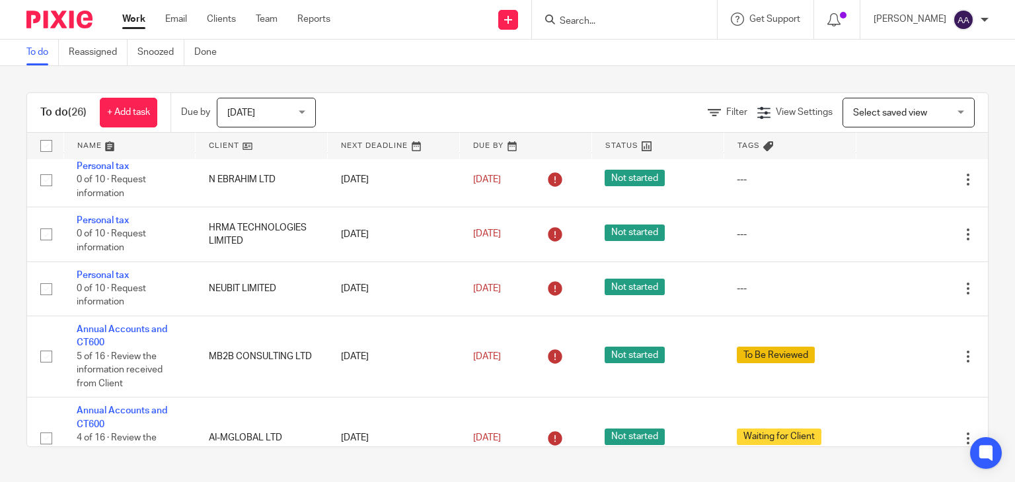
scroll to position [1134, 0]
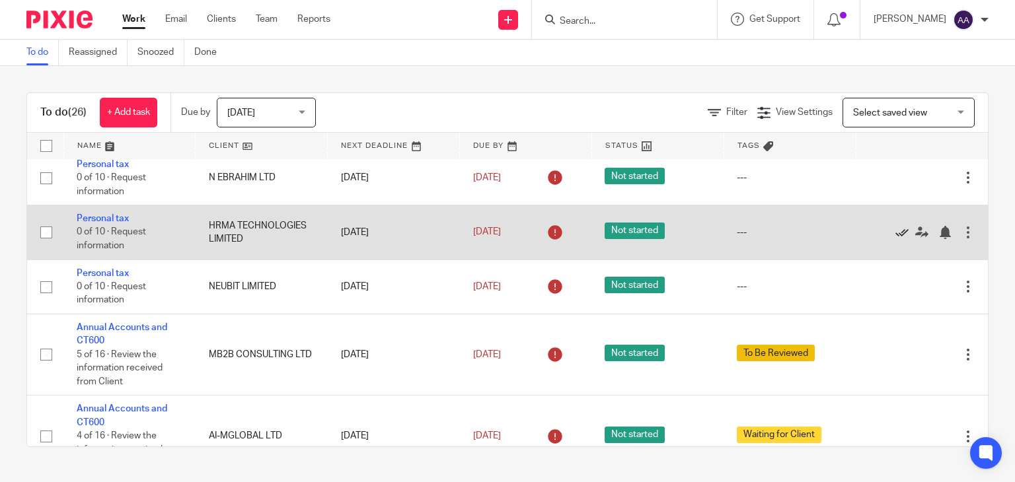
click at [895, 238] on icon at bounding box center [901, 232] width 13 height 13
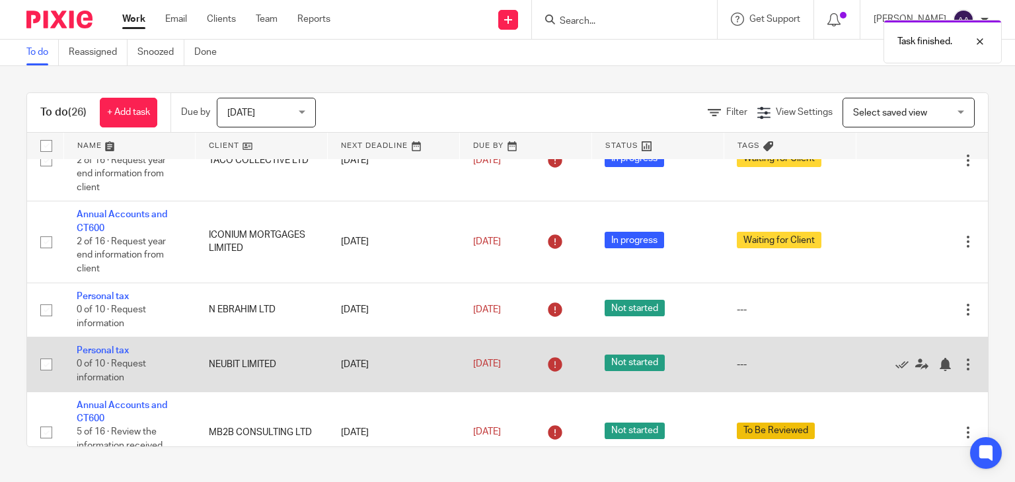
scroll to position [935, 0]
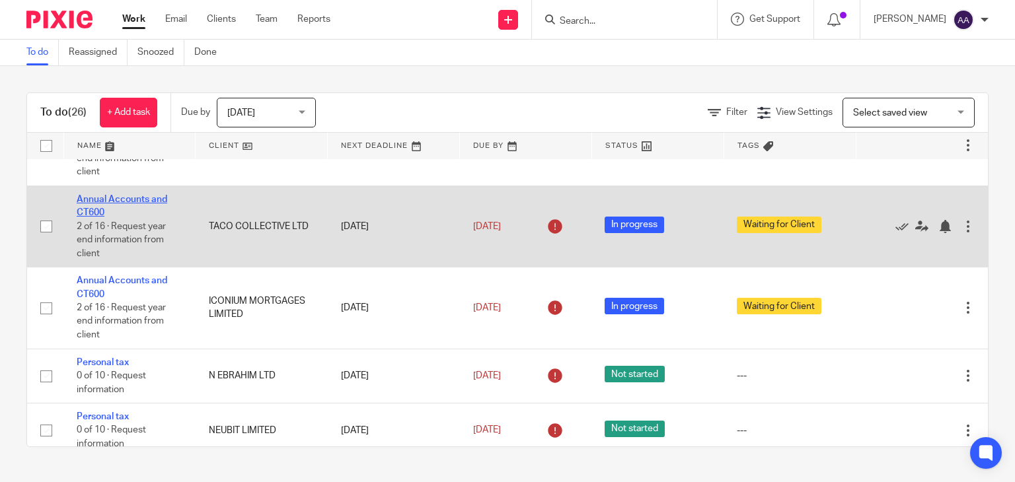
click at [112, 201] on link "Annual Accounts and CT600" at bounding box center [122, 206] width 91 height 22
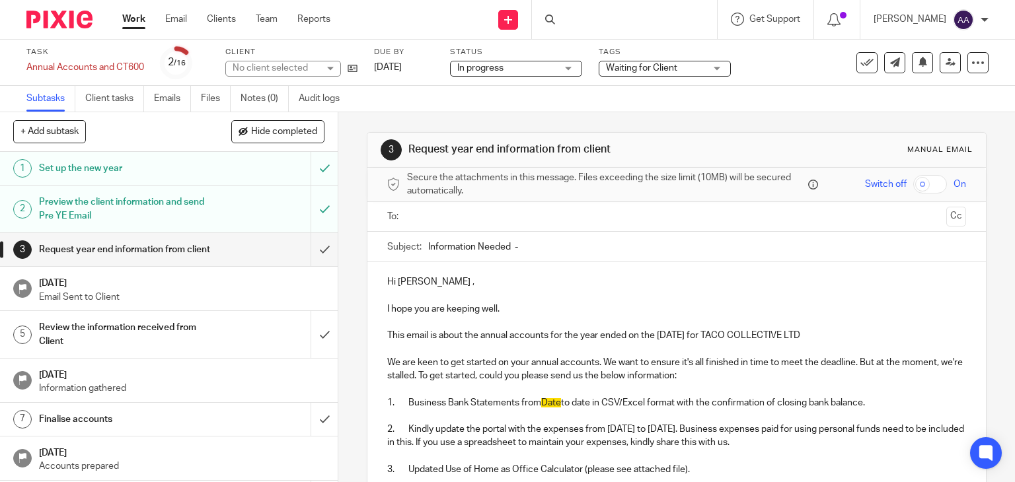
click at [647, 75] on div "Waiting for Client" at bounding box center [665, 69] width 132 height 16
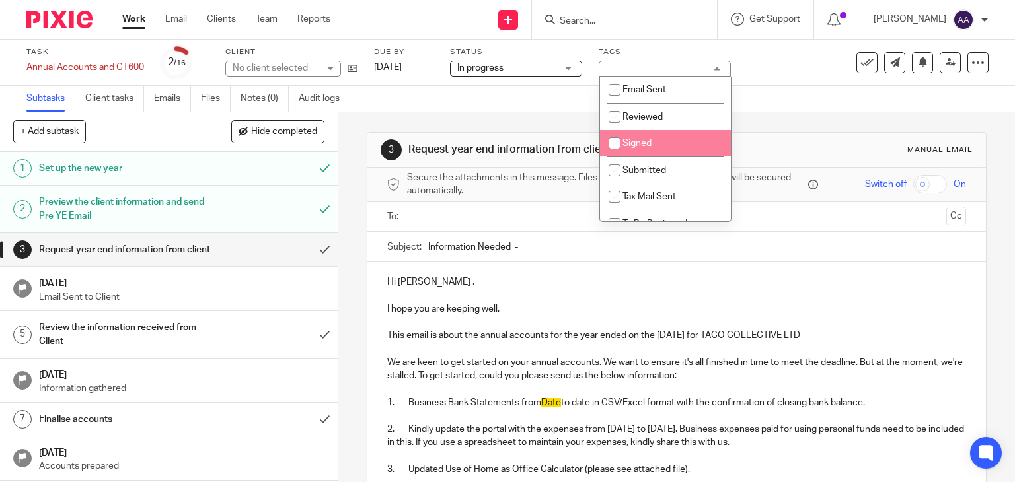
scroll to position [66, 0]
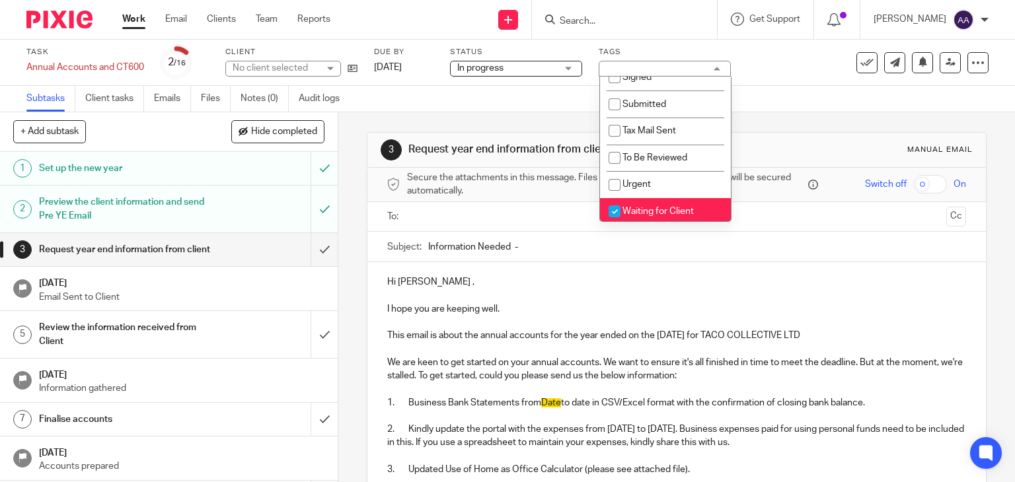
click at [661, 212] on span "Waiting for Client" at bounding box center [657, 211] width 71 height 9
checkbox input "false"
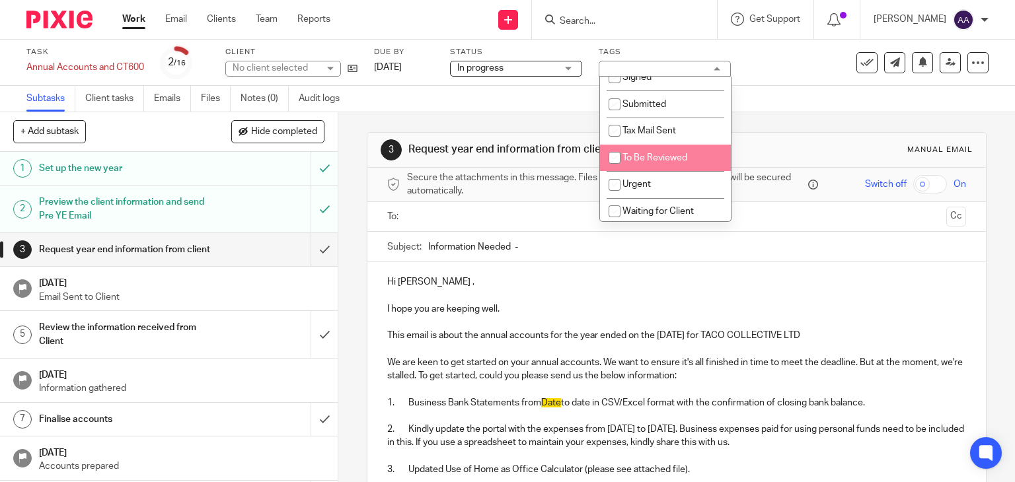
click at [665, 159] on span "To Be Reviewed" at bounding box center [654, 157] width 65 height 9
checkbox input "true"
click at [793, 130] on div "3 Request year end information from client Manual email Secure the attachments …" at bounding box center [677, 378] width 620 height 532
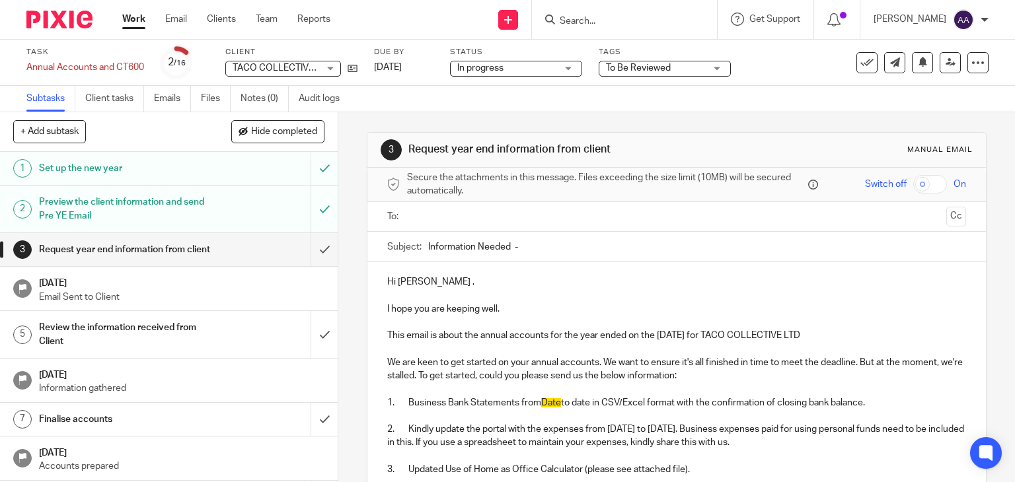
click at [129, 18] on link "Work" at bounding box center [133, 19] width 23 height 13
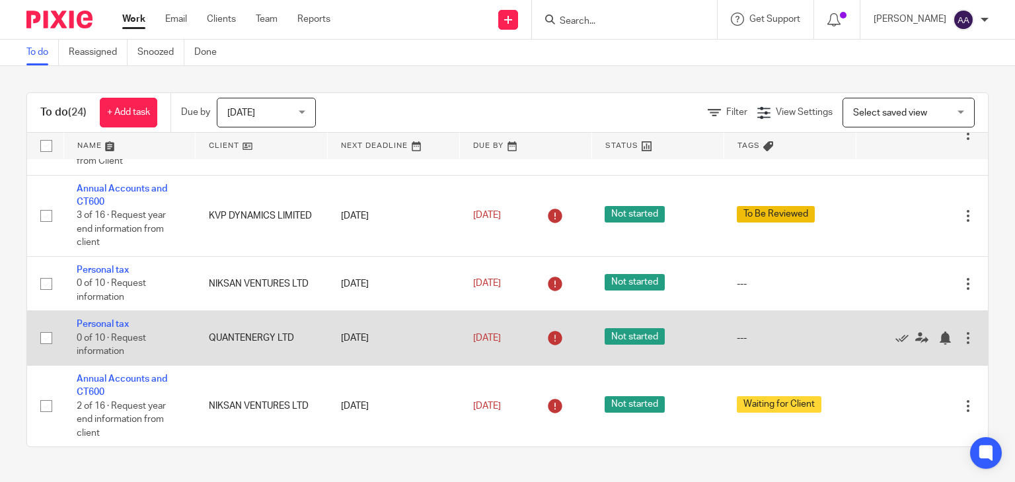
scroll to position [1474, 0]
click at [895, 339] on icon at bounding box center [901, 338] width 13 height 13
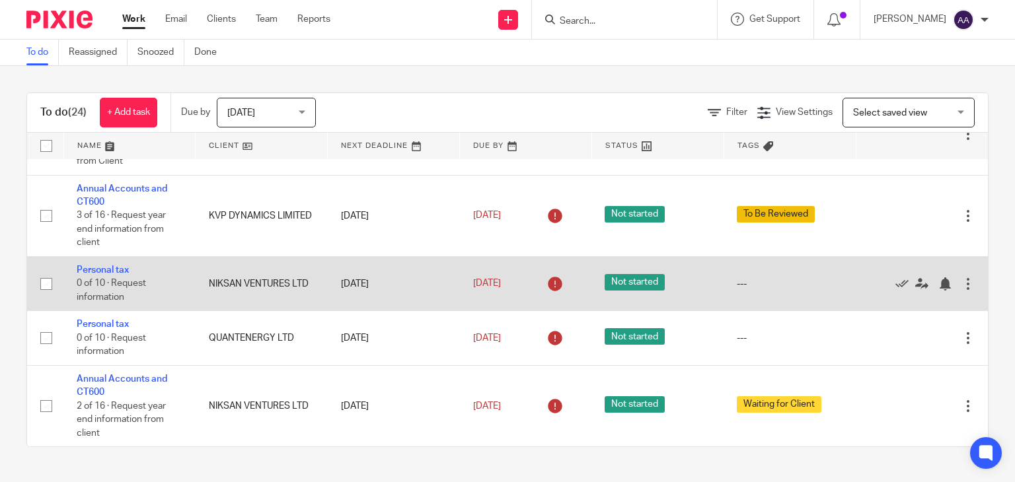
scroll to position [1420, 0]
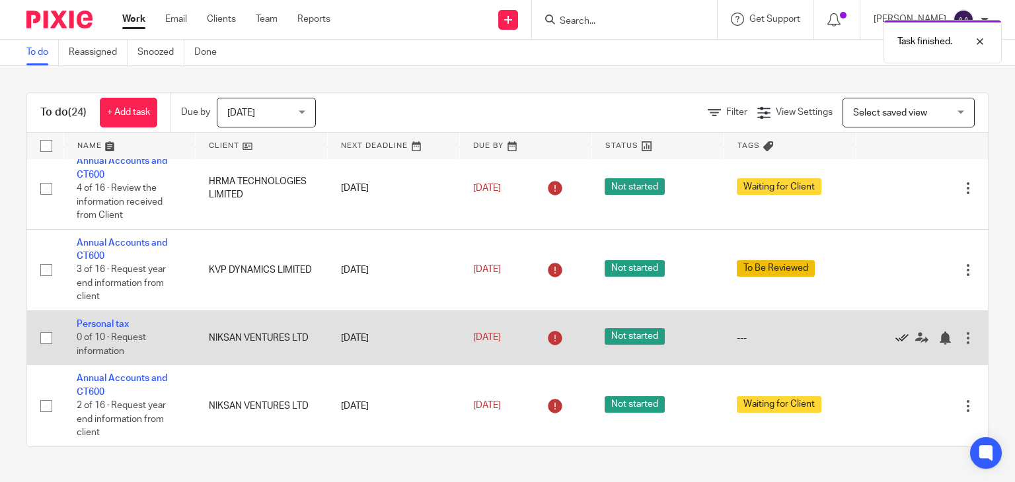
click at [895, 339] on icon at bounding box center [901, 338] width 13 height 13
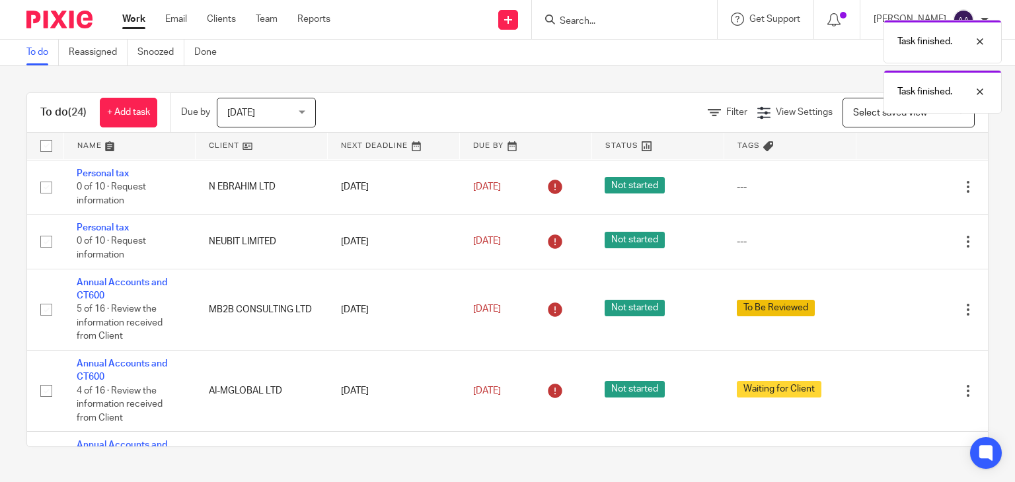
scroll to position [1101, 0]
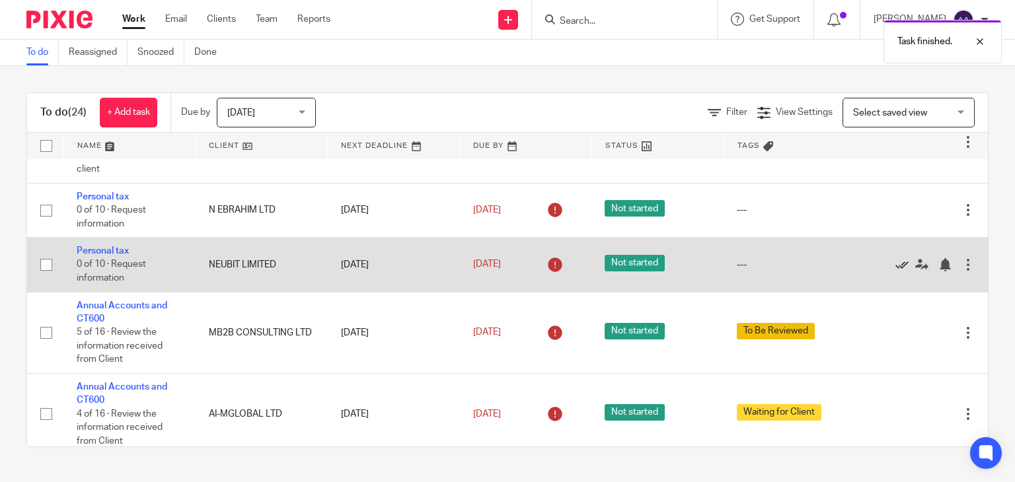
click at [895, 271] on icon at bounding box center [901, 264] width 13 height 13
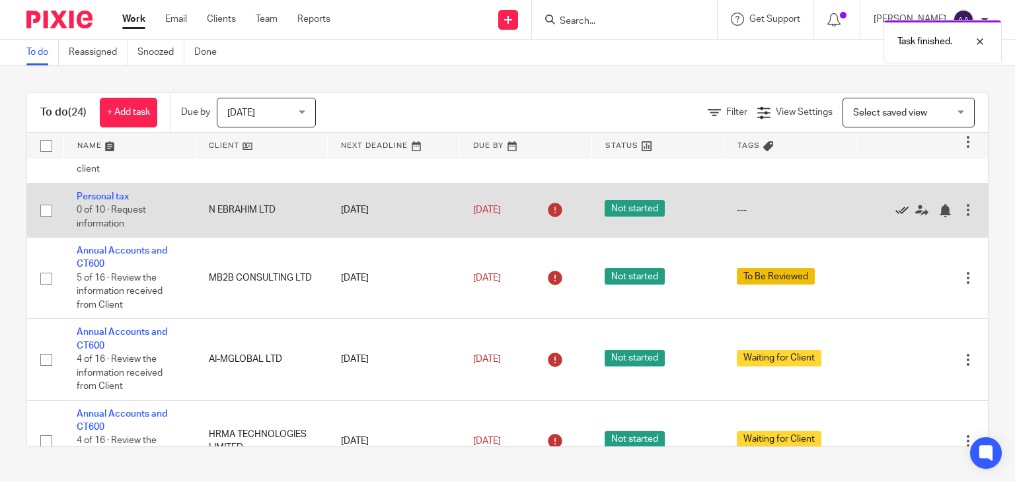
click at [895, 217] on icon at bounding box center [901, 210] width 13 height 13
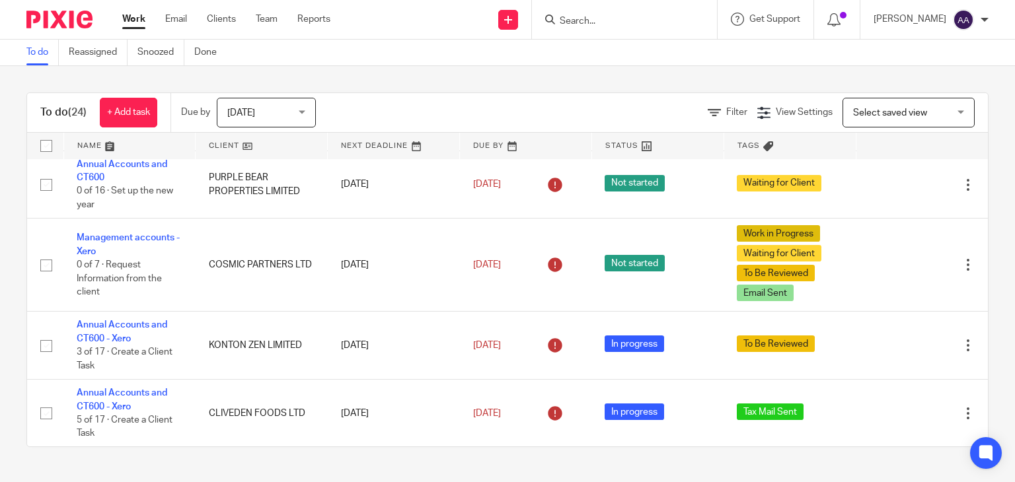
scroll to position [0, 0]
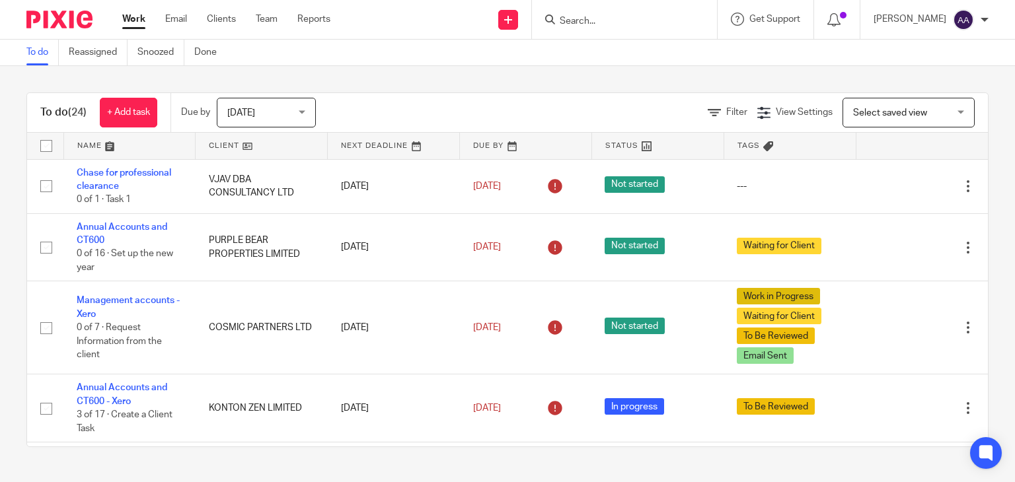
click at [598, 19] on input "Search" at bounding box center [617, 22] width 119 height 12
click at [267, 17] on link "Team" at bounding box center [267, 19] width 22 height 13
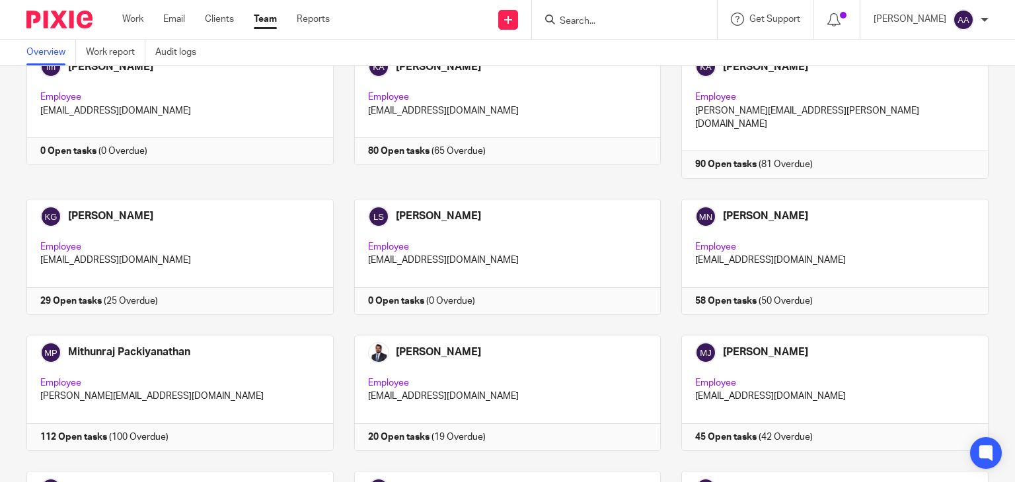
scroll to position [528, 0]
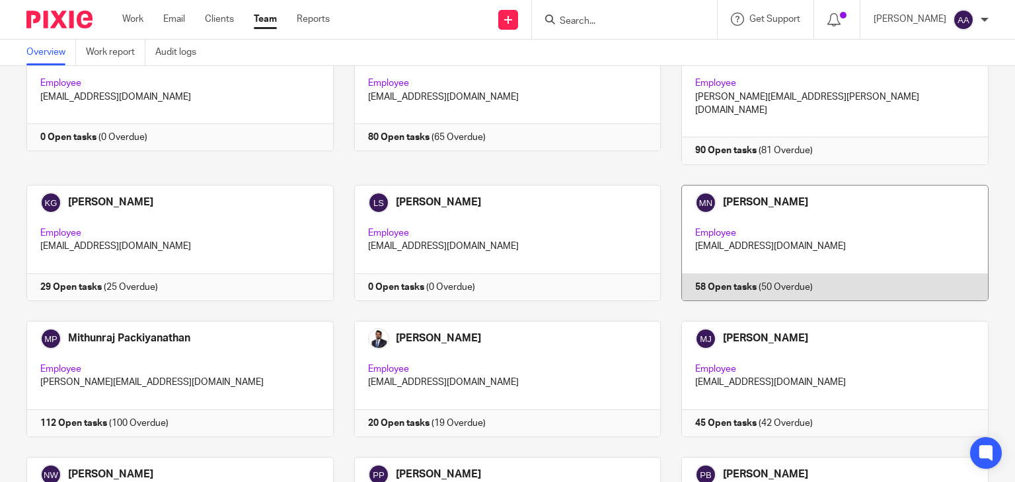
click at [760, 186] on link at bounding box center [825, 243] width 328 height 116
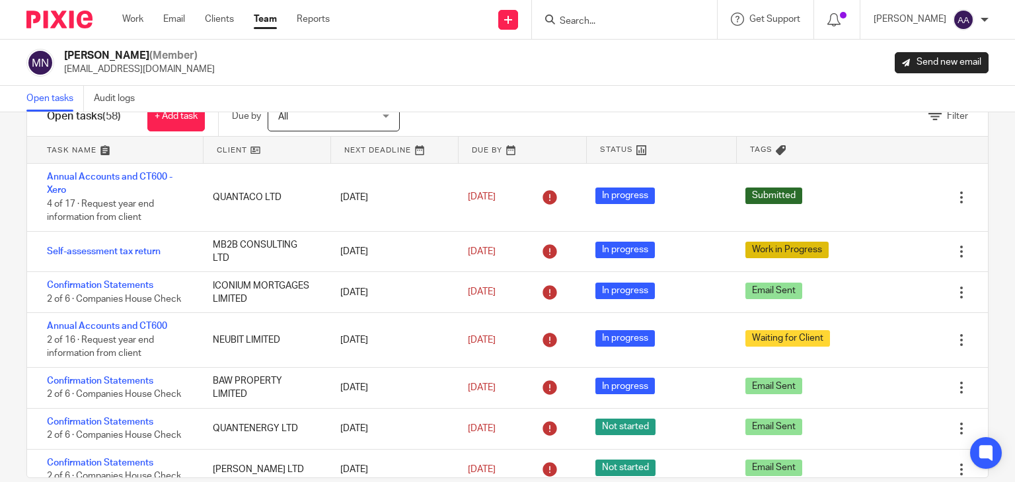
scroll to position [63, 0]
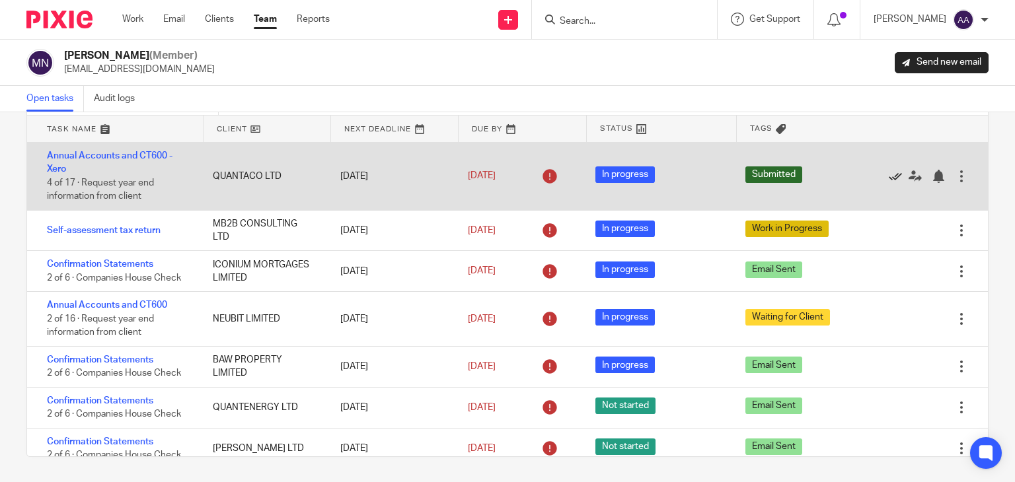
click at [889, 176] on icon at bounding box center [895, 176] width 13 height 13
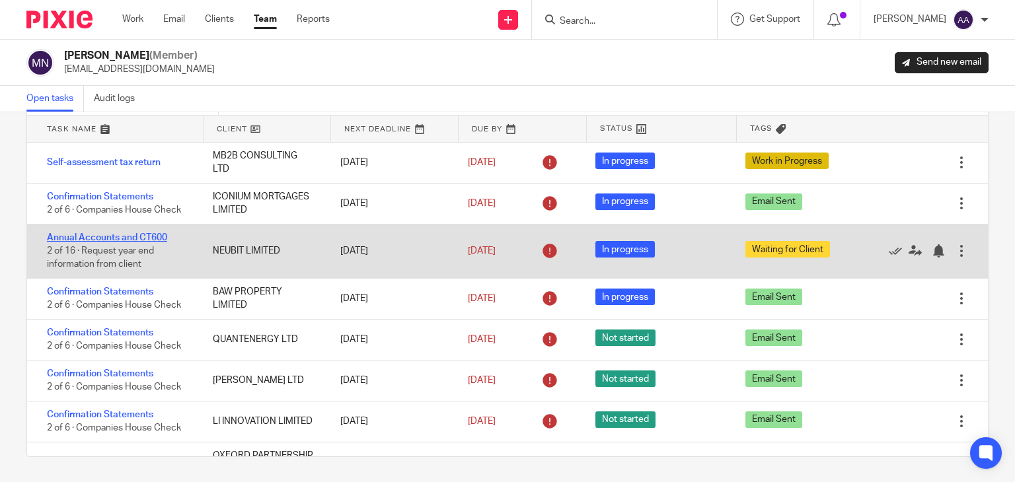
click at [145, 235] on link "Annual Accounts and CT600" at bounding box center [107, 237] width 120 height 9
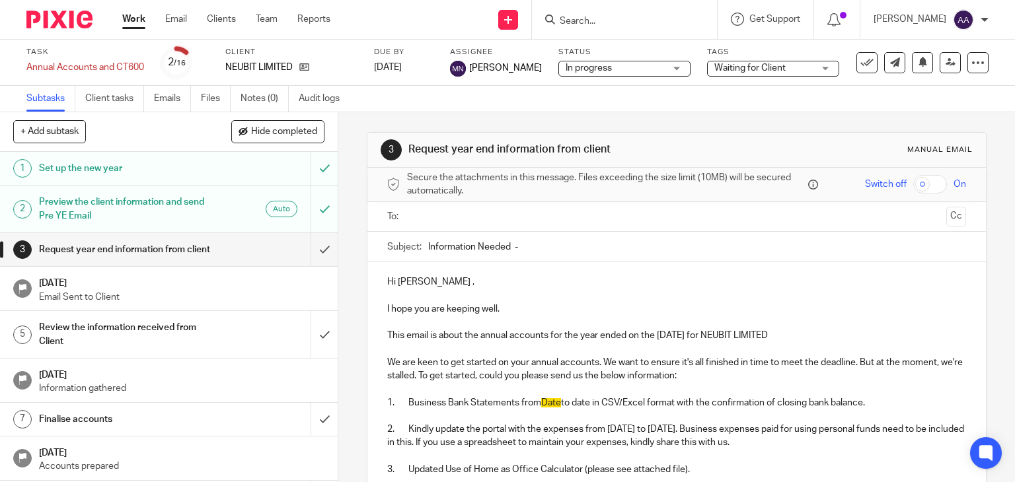
click at [785, 67] on span "Waiting for Client" at bounding box center [749, 67] width 71 height 9
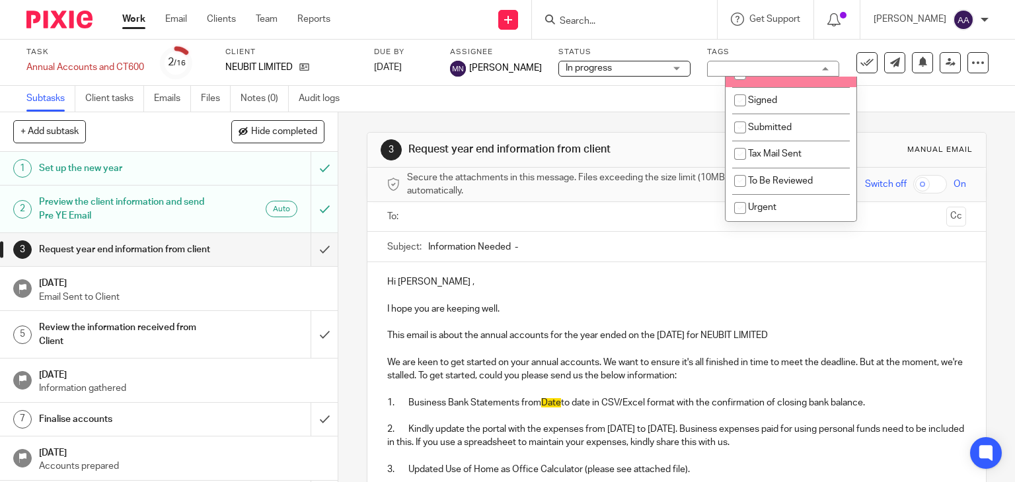
scroll to position [66, 0]
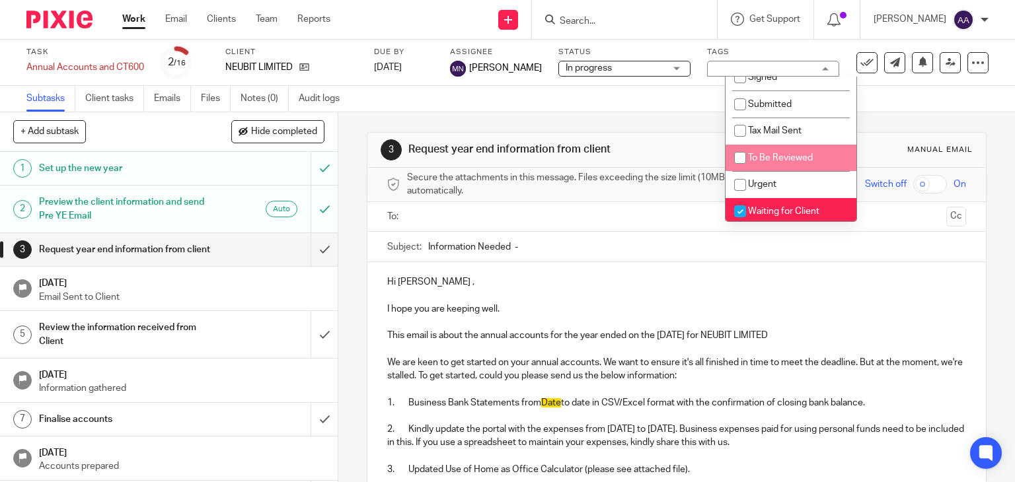
click at [796, 155] on span "To Be Reviewed" at bounding box center [780, 157] width 65 height 9
checkbox input "true"
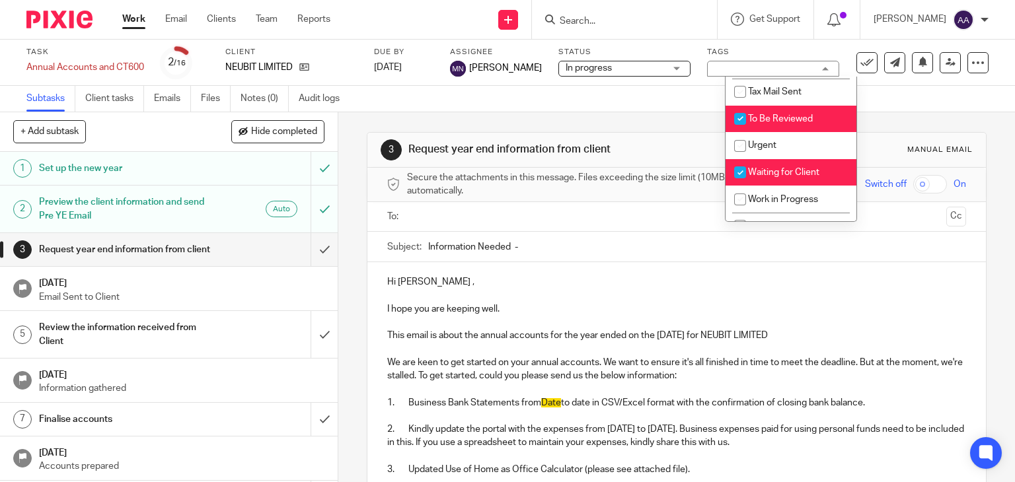
scroll to position [126, 0]
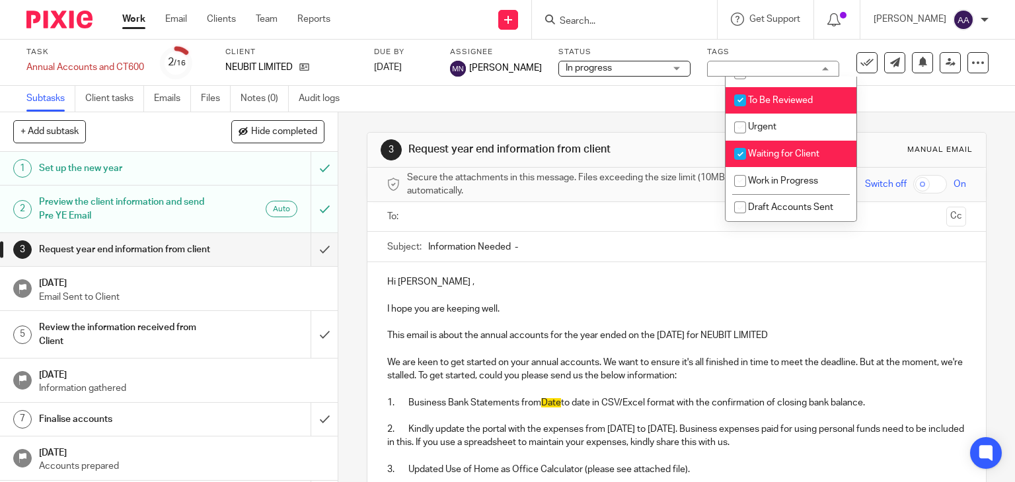
click at [797, 159] on li "Waiting for Client" at bounding box center [790, 154] width 131 height 27
checkbox input "false"
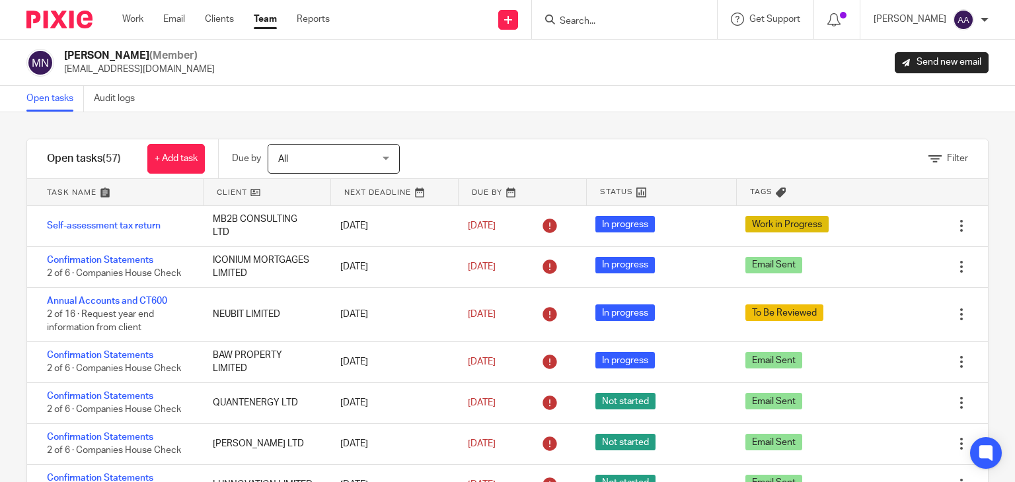
scroll to position [66, 0]
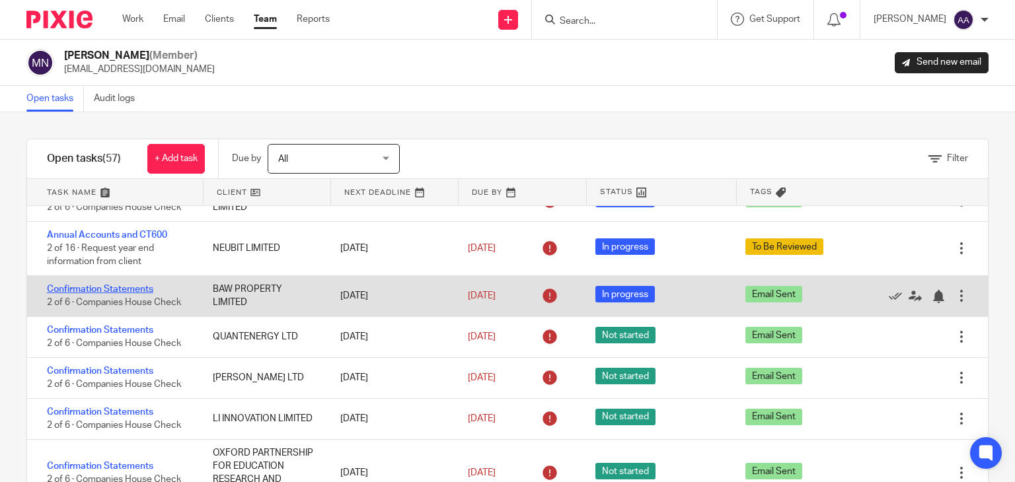
click at [143, 290] on link "Confirmation Statements" at bounding box center [100, 289] width 106 height 9
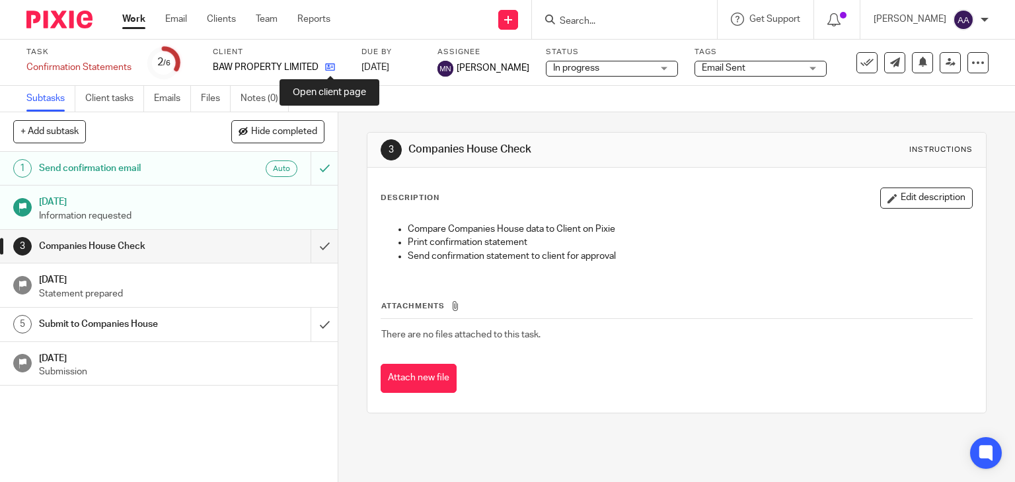
click at [331, 69] on icon at bounding box center [330, 67] width 10 height 10
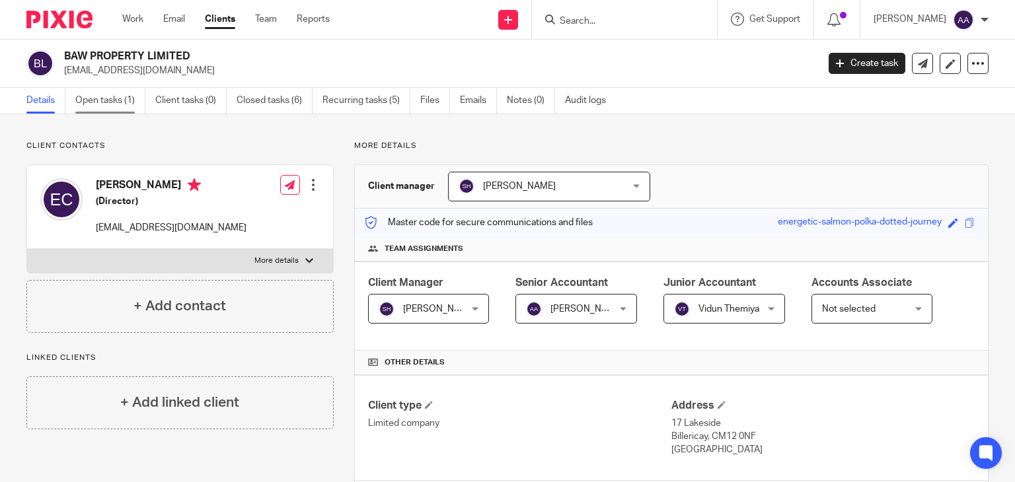
click at [116, 97] on link "Open tasks (1)" at bounding box center [110, 101] width 70 height 26
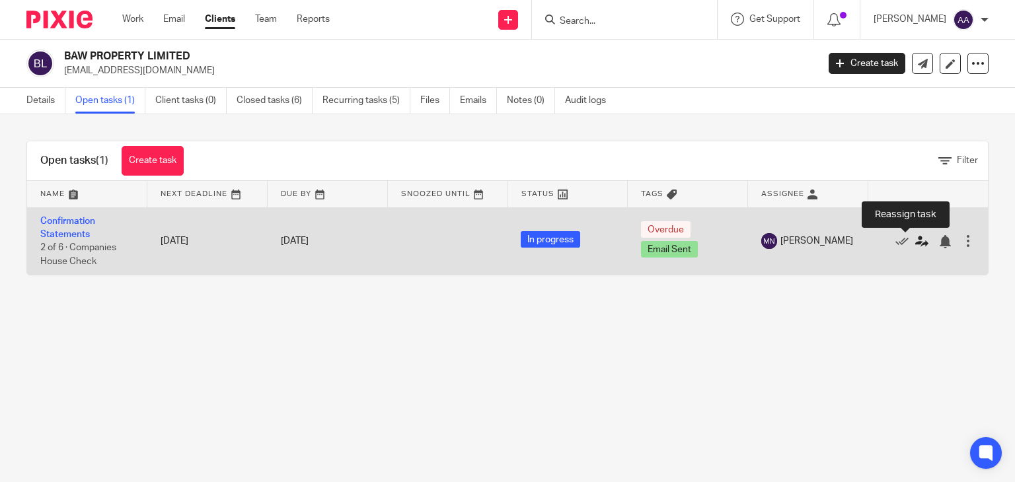
click at [915, 242] on icon at bounding box center [921, 241] width 13 height 13
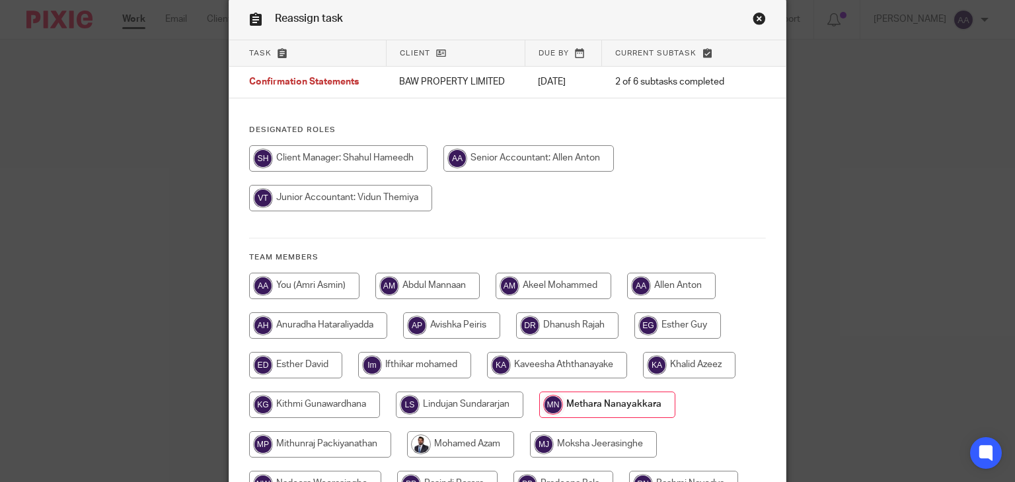
scroll to position [66, 0]
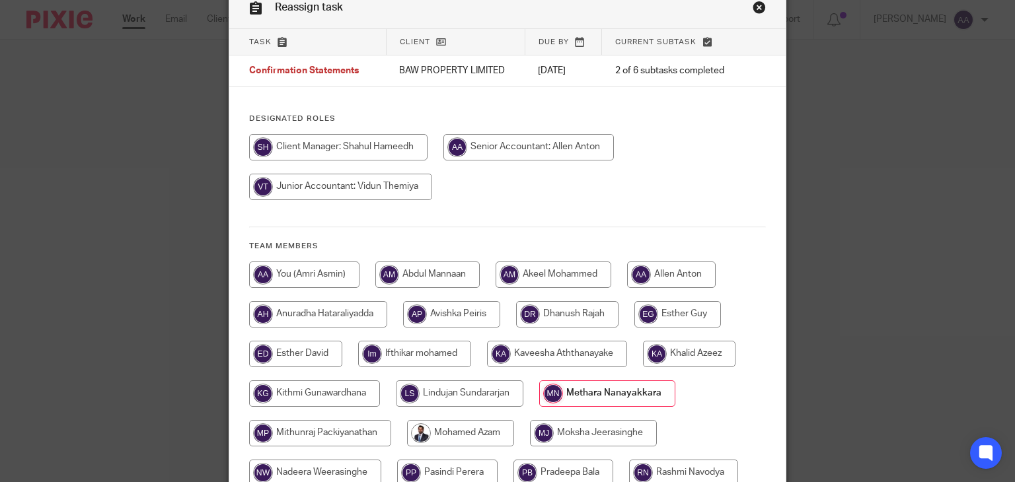
click at [520, 152] on input "radio" at bounding box center [528, 147] width 170 height 26
radio input "true"
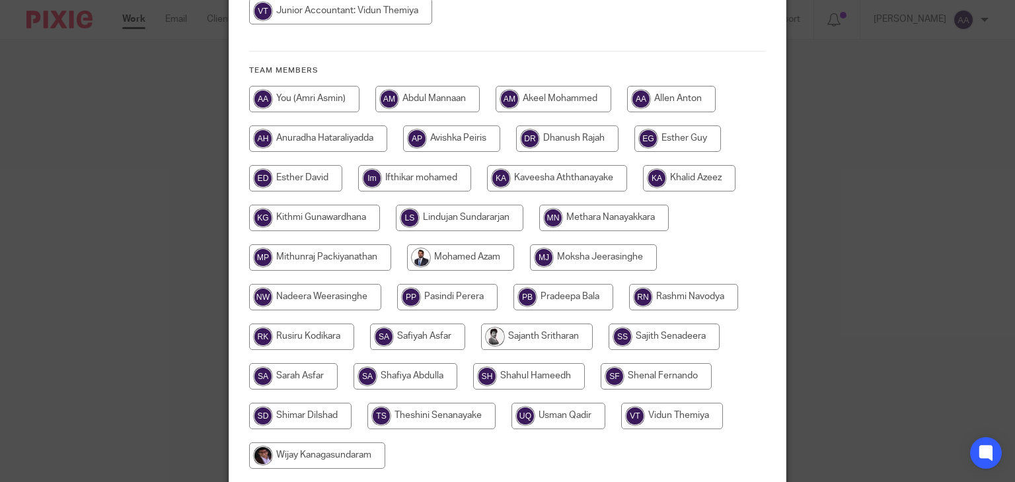
scroll to position [350, 0]
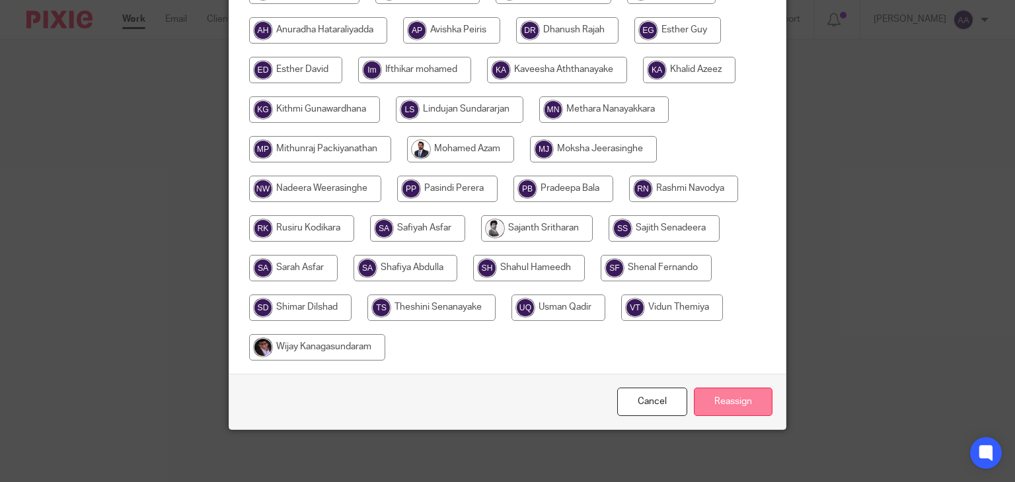
click at [749, 394] on input "Reassign" at bounding box center [733, 402] width 79 height 28
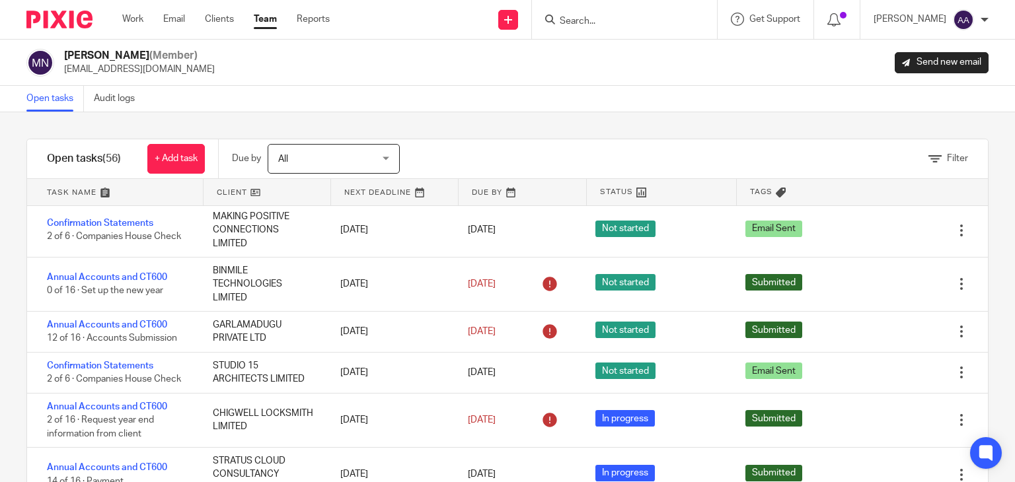
scroll to position [1652, 0]
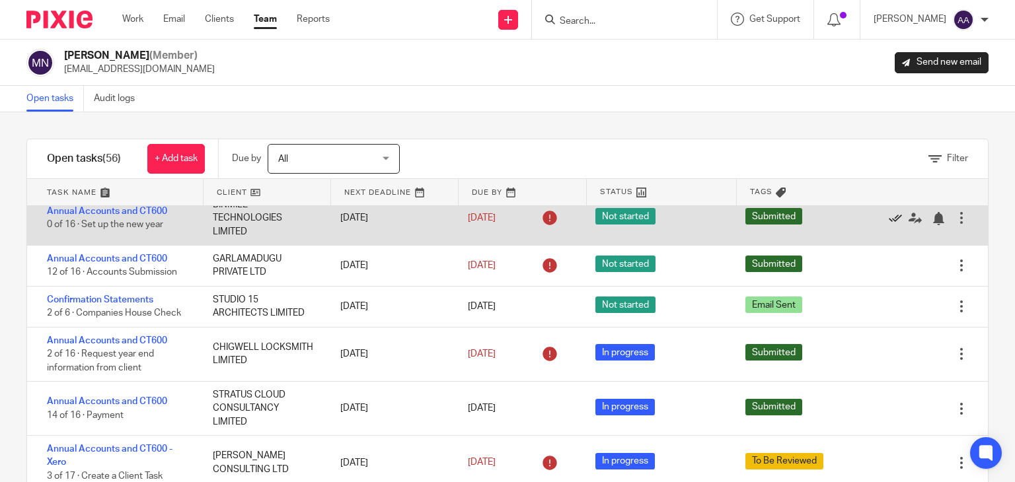
click at [889, 225] on icon at bounding box center [895, 218] width 13 height 13
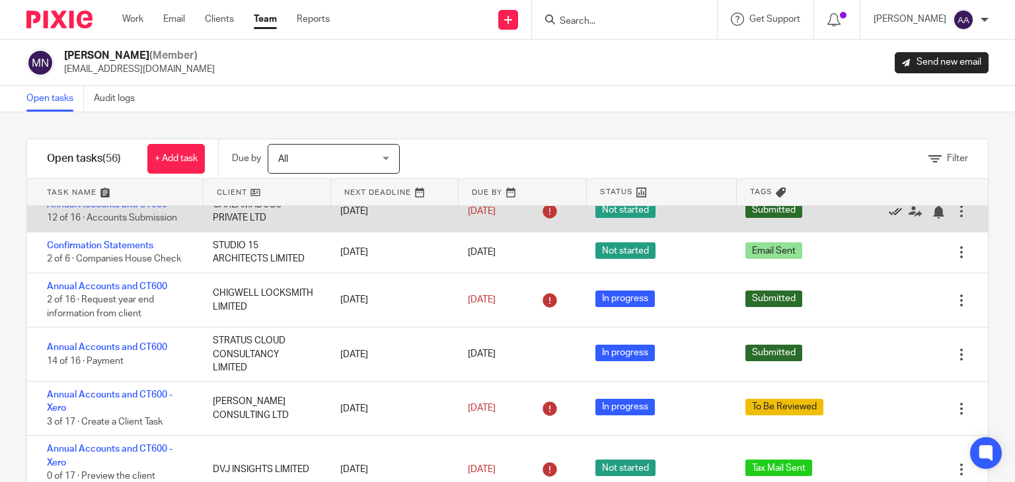
click at [889, 219] on icon at bounding box center [895, 211] width 13 height 13
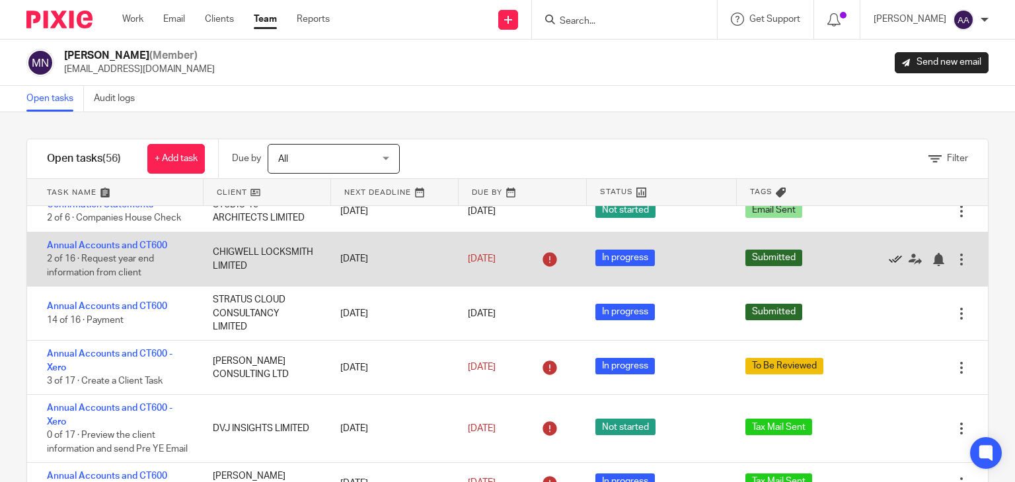
click at [889, 266] on icon at bounding box center [895, 259] width 13 height 13
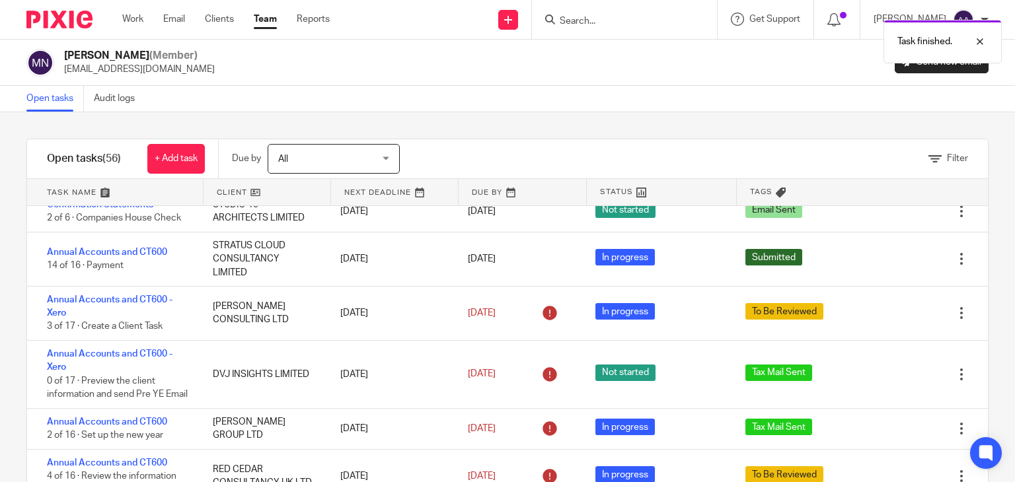
click at [889, 266] on icon at bounding box center [895, 259] width 13 height 13
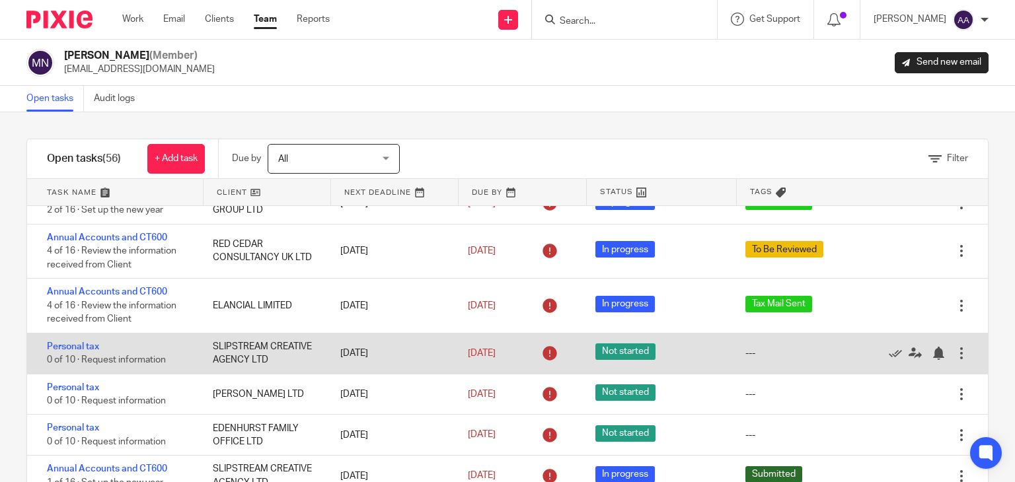
scroll to position [1812, 0]
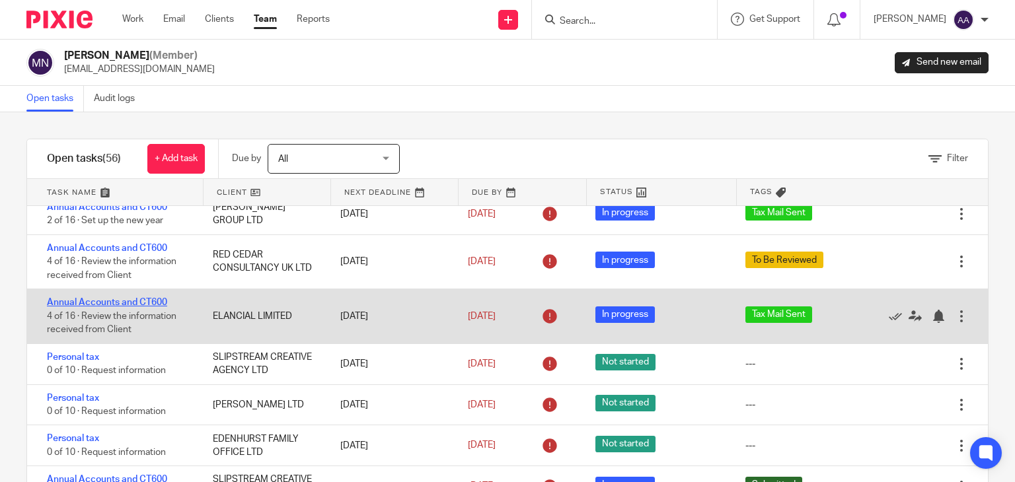
click at [139, 307] on link "Annual Accounts and CT600" at bounding box center [107, 302] width 120 height 9
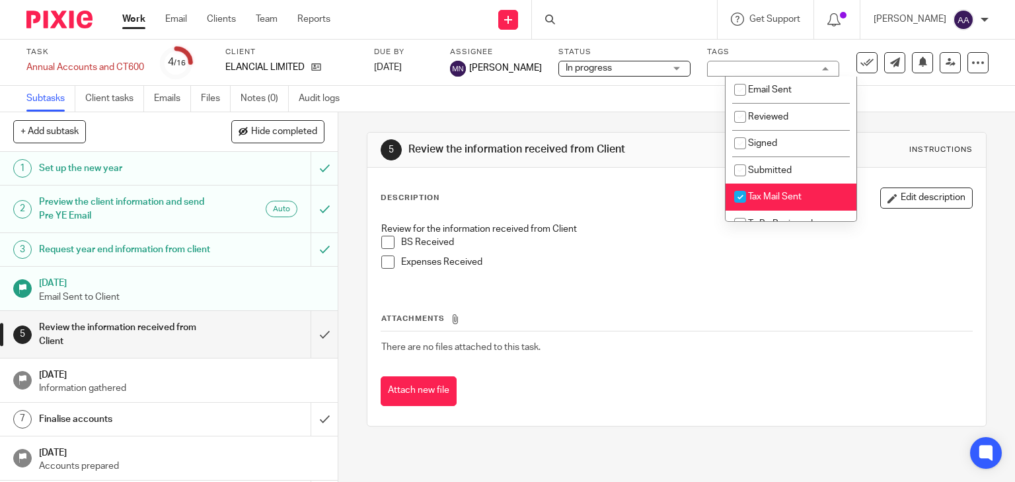
click at [789, 188] on li "Tax Mail Sent" at bounding box center [790, 197] width 131 height 27
checkbox input "false"
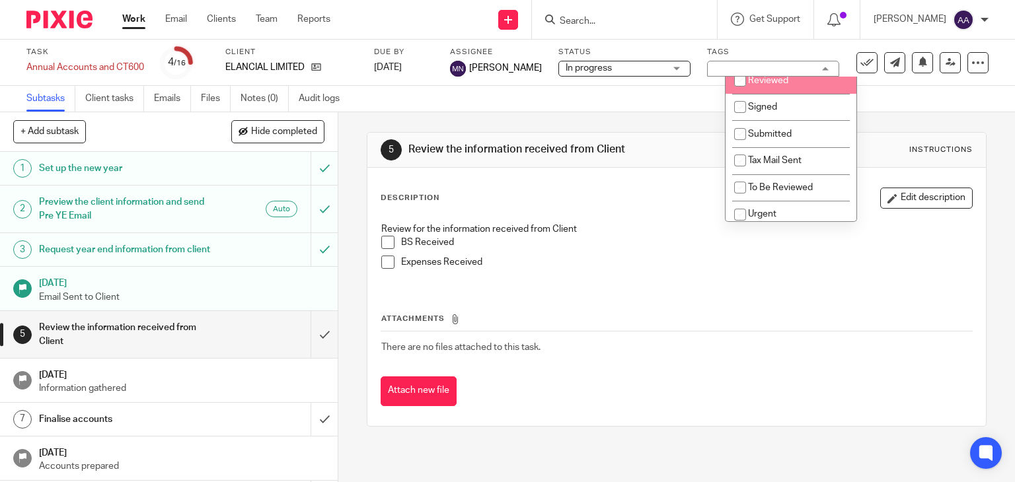
scroll to position [66, 0]
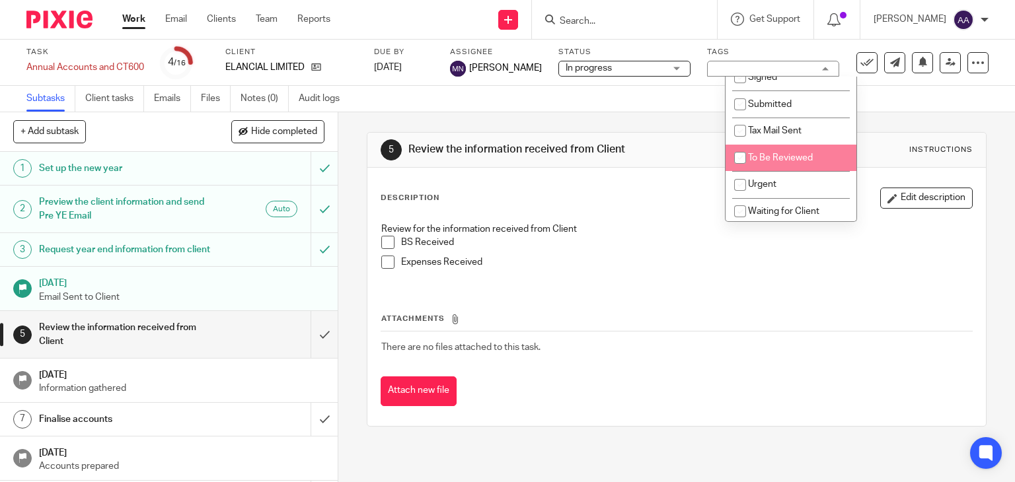
click at [791, 163] on span "To Be Reviewed" at bounding box center [780, 157] width 65 height 9
checkbox input "true"
click at [685, 129] on div "5 Review the information received from Client Instructions Description Edit des…" at bounding box center [677, 279] width 620 height 334
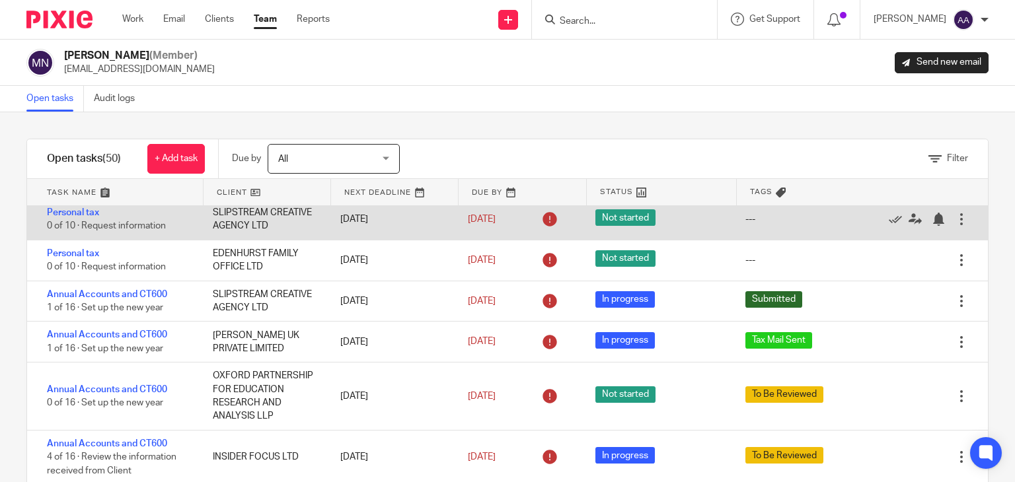
scroll to position [1982, 0]
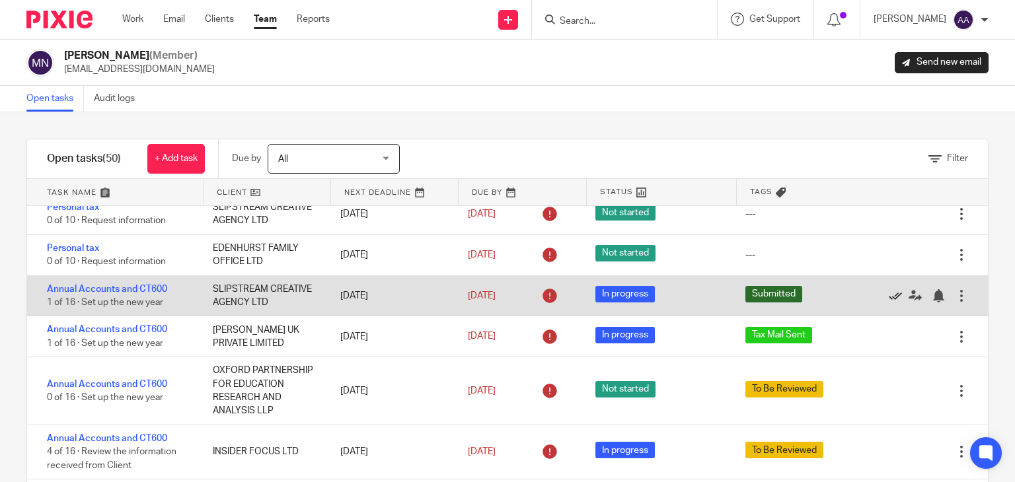
click at [889, 289] on icon at bounding box center [895, 295] width 13 height 13
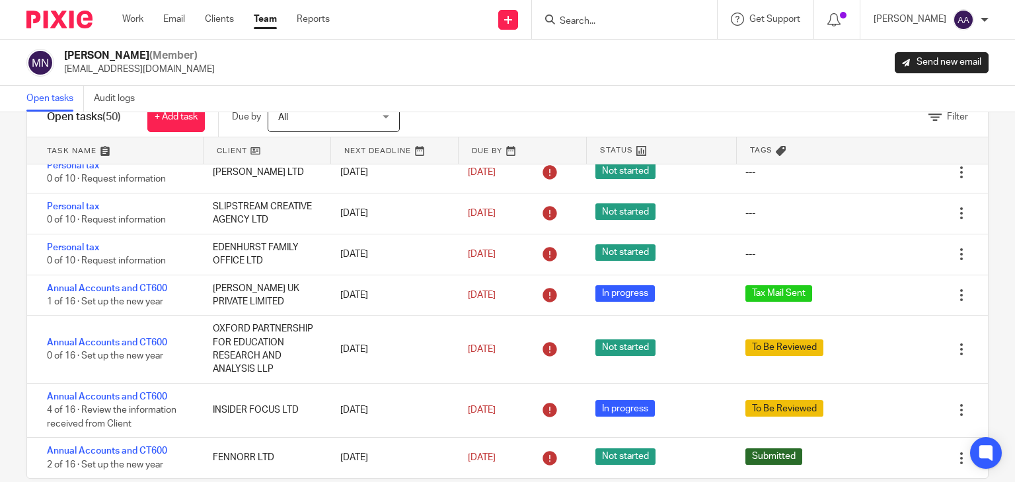
scroll to position [63, 0]
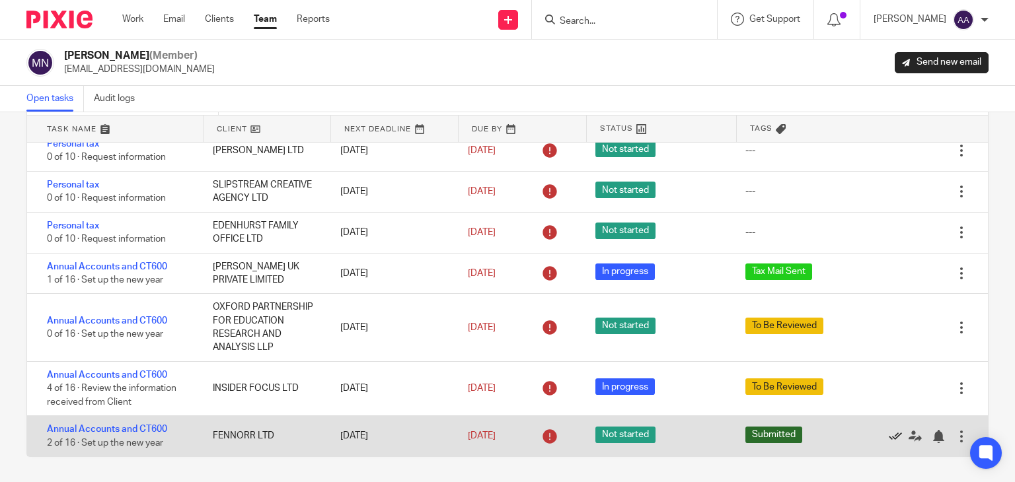
click at [889, 439] on icon at bounding box center [895, 436] width 13 height 13
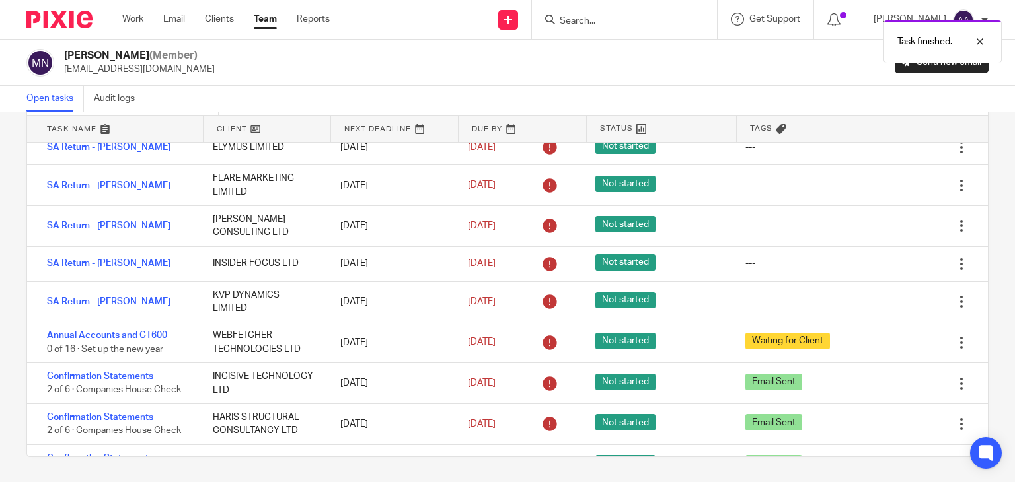
scroll to position [380, 0]
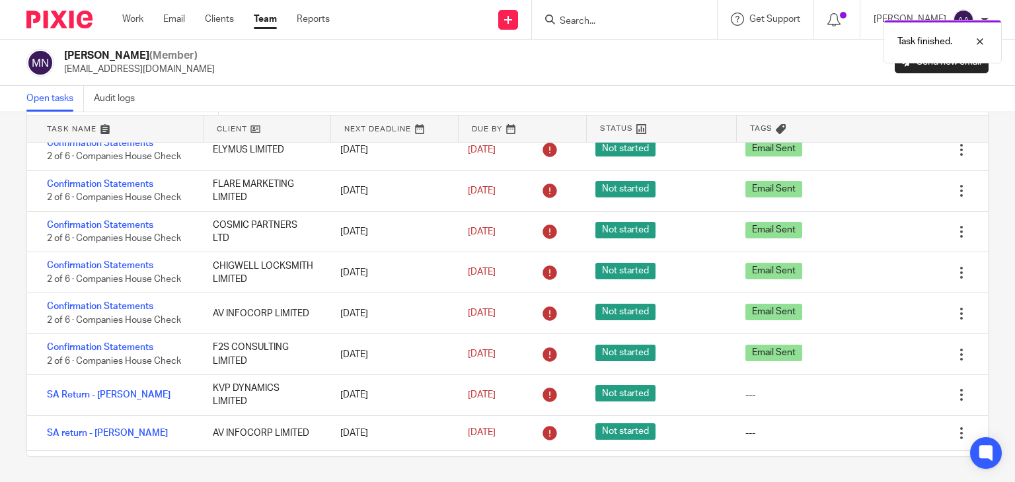
click at [272, 22] on link "Team" at bounding box center [265, 19] width 23 height 13
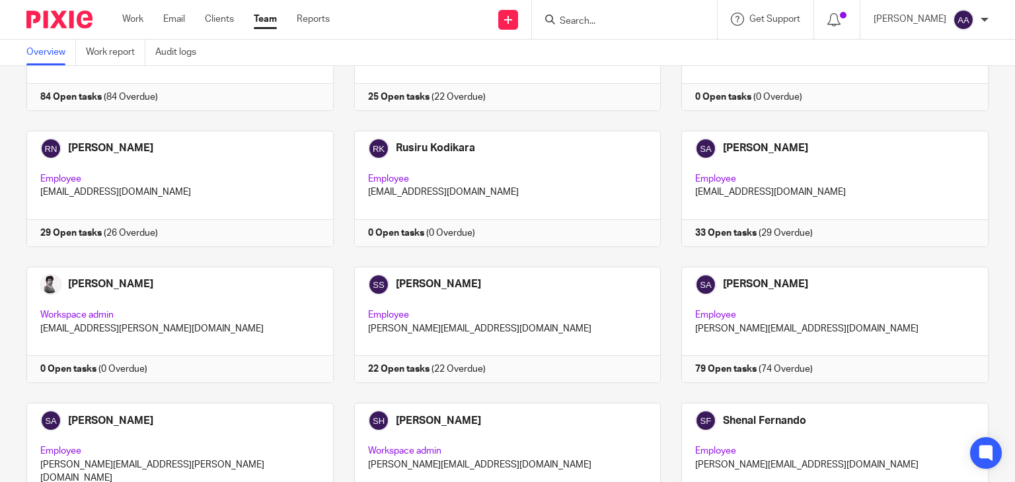
scroll to position [1189, 0]
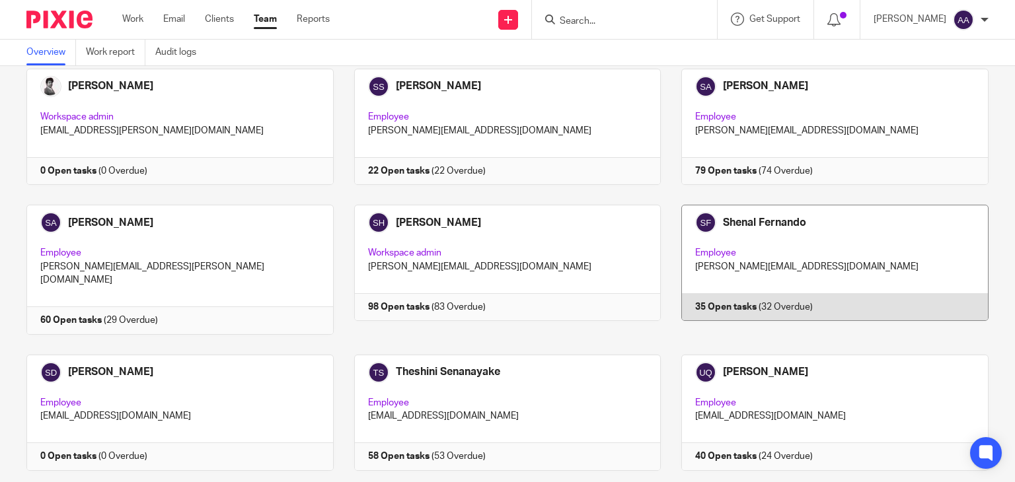
click at [762, 205] on link at bounding box center [825, 269] width 328 height 129
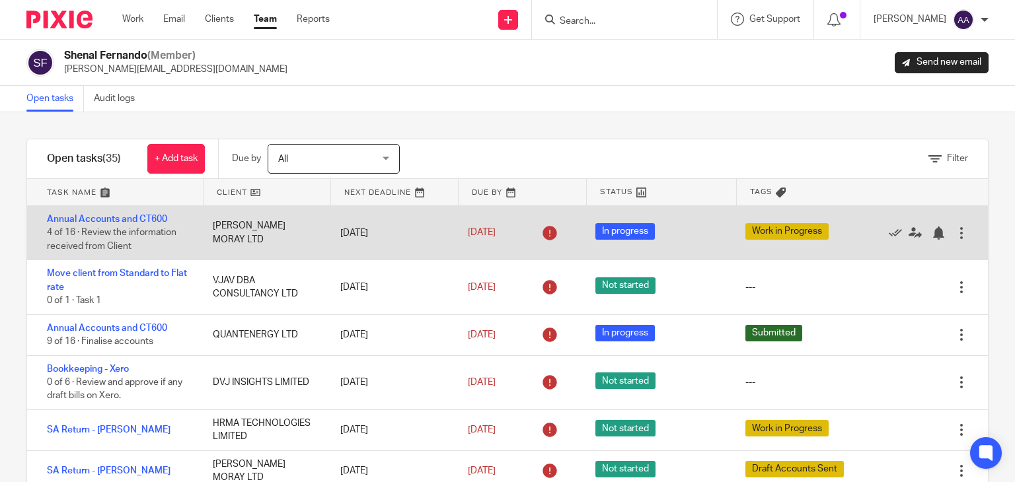
scroll to position [66, 0]
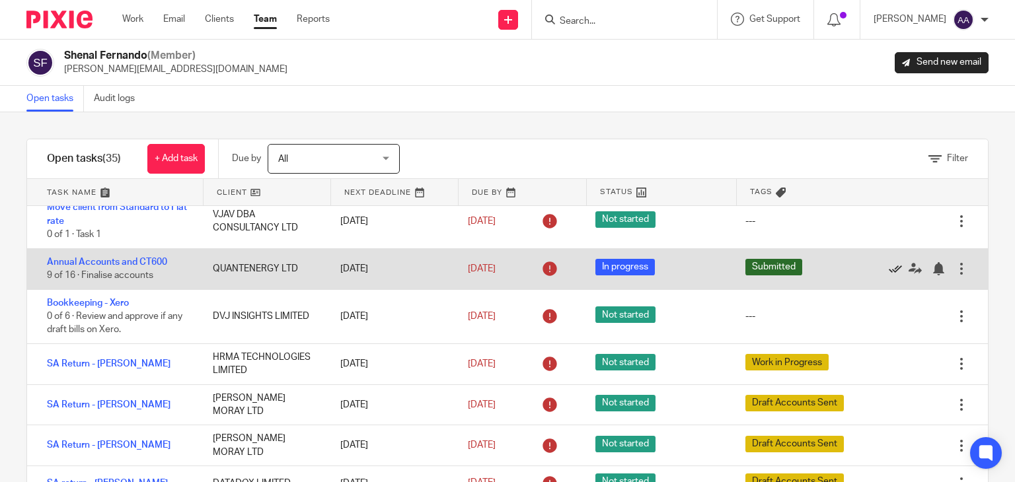
click at [889, 268] on icon at bounding box center [895, 268] width 13 height 13
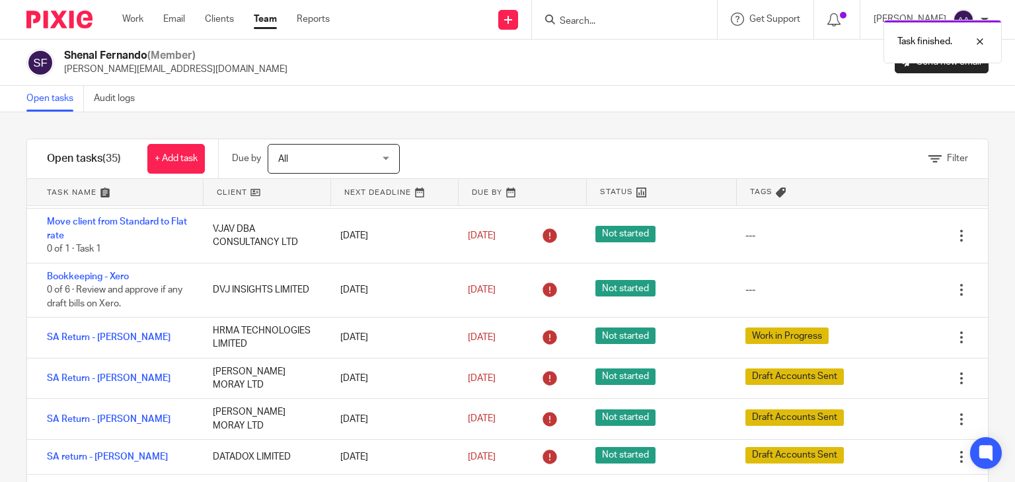
scroll to position [0, 0]
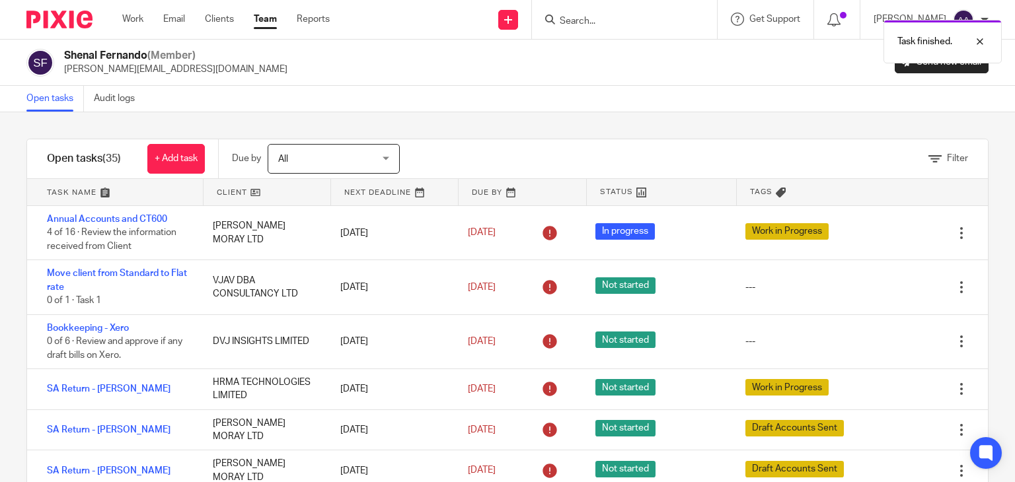
click at [611, 27] on div "Task finished." at bounding box center [754, 38] width 494 height 50
click at [597, 26] on div "Task finished." at bounding box center [754, 38] width 494 height 50
click at [606, 19] on div "Task finished." at bounding box center [754, 38] width 494 height 50
click at [612, 19] on input "Search" at bounding box center [617, 22] width 119 height 12
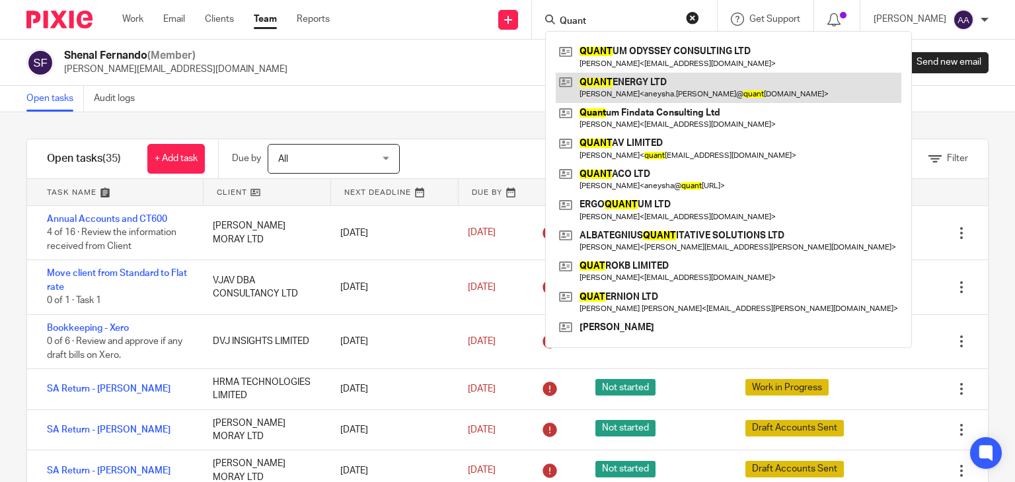
type input "Quant"
click at [651, 94] on link at bounding box center [729, 88] width 346 height 30
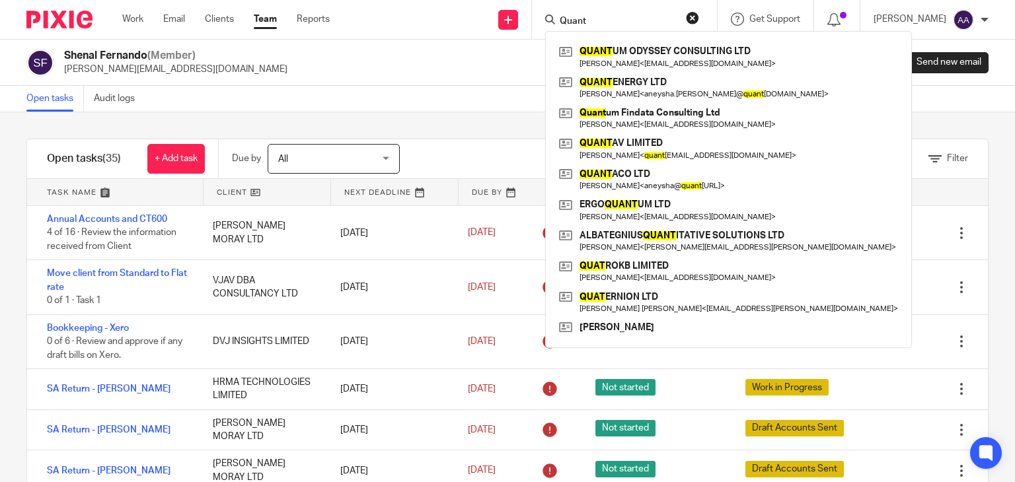
click at [58, 100] on link "Open tasks" at bounding box center [54, 99] width 57 height 26
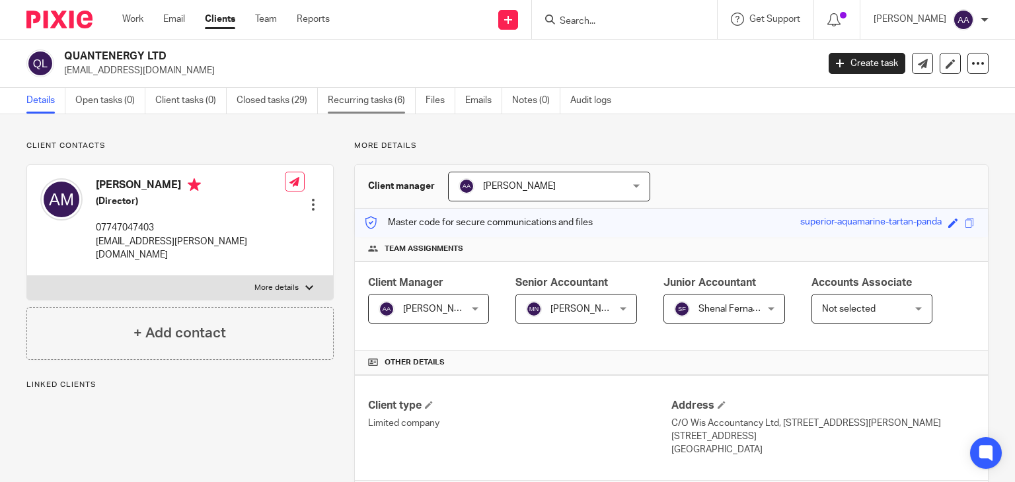
click at [348, 98] on link "Recurring tasks (6)" at bounding box center [372, 101] width 88 height 26
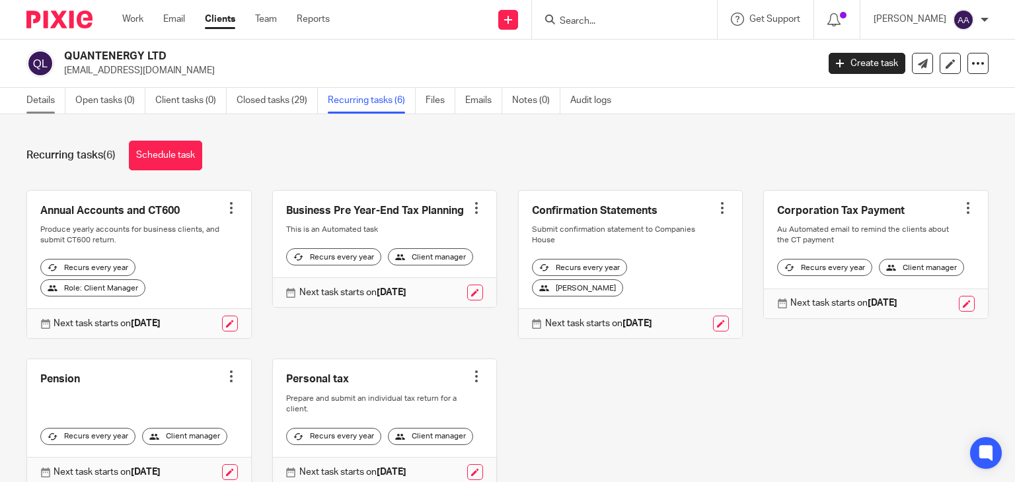
click at [53, 101] on link "Details" at bounding box center [45, 101] width 39 height 26
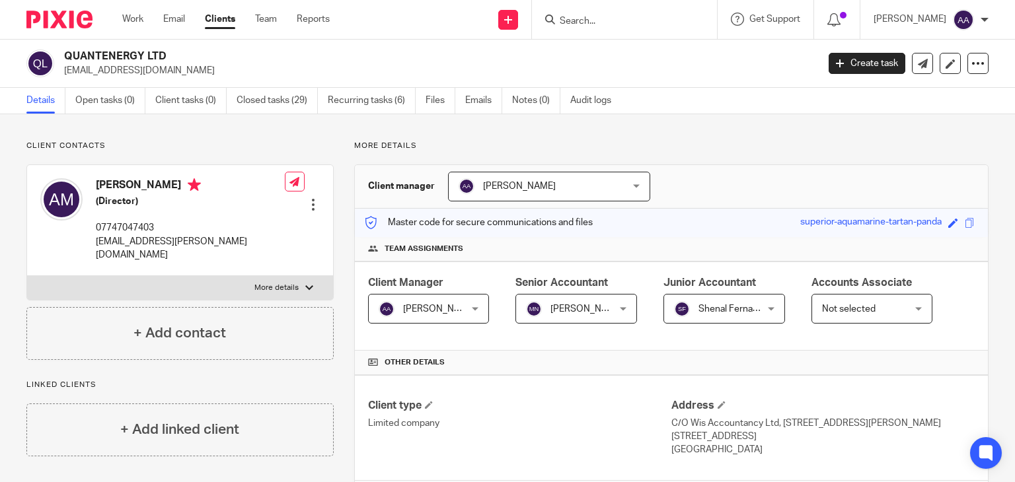
drag, startPoint x: 69, startPoint y: 72, endPoint x: 166, endPoint y: 69, distance: 97.1
click at [165, 69] on p "[EMAIL_ADDRESS][DOMAIN_NAME]" at bounding box center [436, 70] width 745 height 13
click at [172, 67] on p "[EMAIL_ADDRESS][DOMAIN_NAME]" at bounding box center [436, 70] width 745 height 13
click at [939, 61] on link at bounding box center [949, 63] width 21 height 21
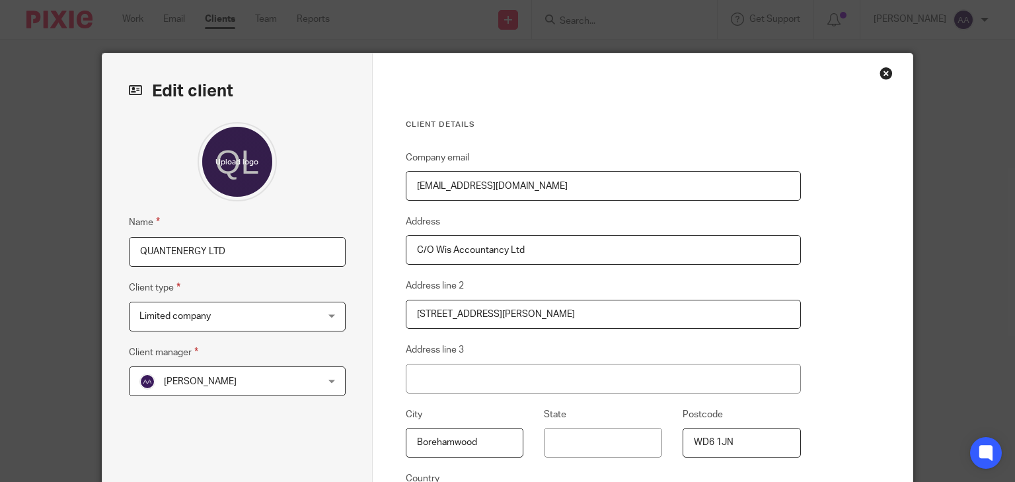
click at [547, 181] on input "[EMAIL_ADDRESS][DOMAIN_NAME]" at bounding box center [603, 186] width 395 height 30
drag, startPoint x: 552, startPoint y: 185, endPoint x: 267, endPoint y: 184, distance: 285.4
click at [267, 184] on div "Edit client Name QUANTENERGY LTD Client type Limited company Limited company Ch…" at bounding box center [507, 341] width 811 height 575
paste input "[EMAIL_ADDRESS][PERSON_NAME][DOMAIN_NAME]"
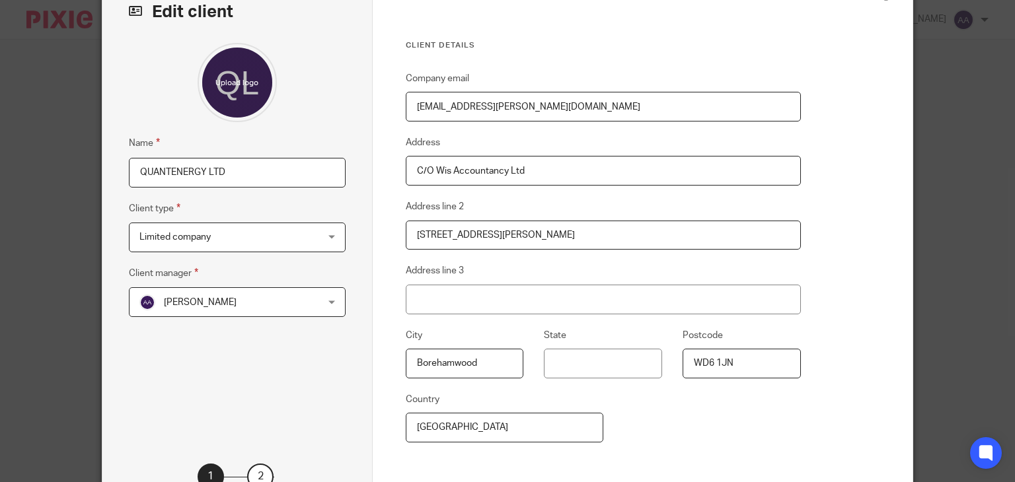
scroll to position [198, 0]
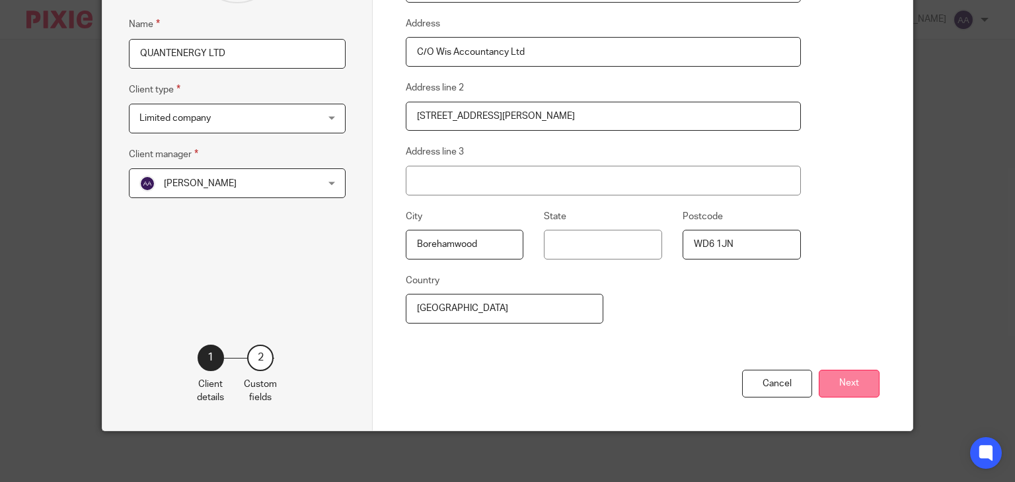
type input "[EMAIL_ADDRESS][PERSON_NAME][DOMAIN_NAME]"
click at [847, 382] on button "Next" at bounding box center [848, 384] width 61 height 28
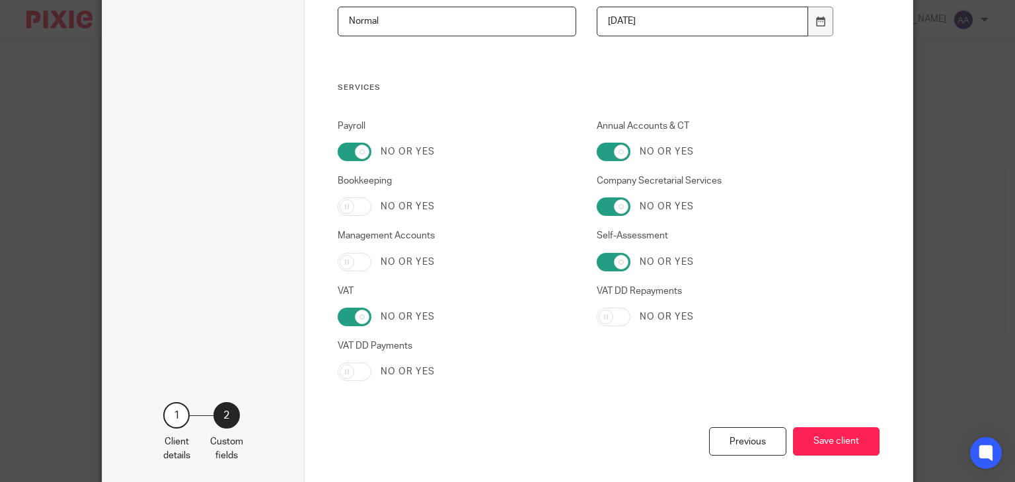
scroll to position [1284, 0]
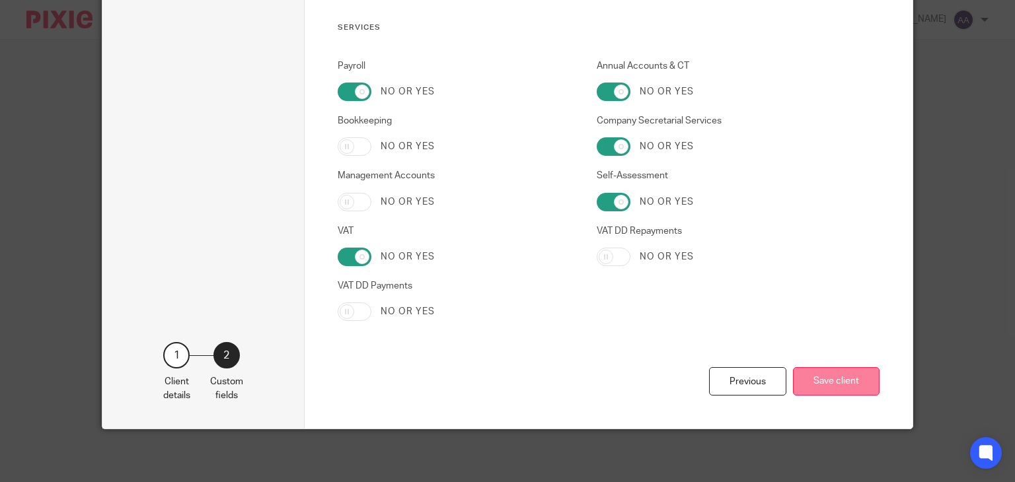
click at [824, 388] on button "Save client" at bounding box center [836, 381] width 87 height 28
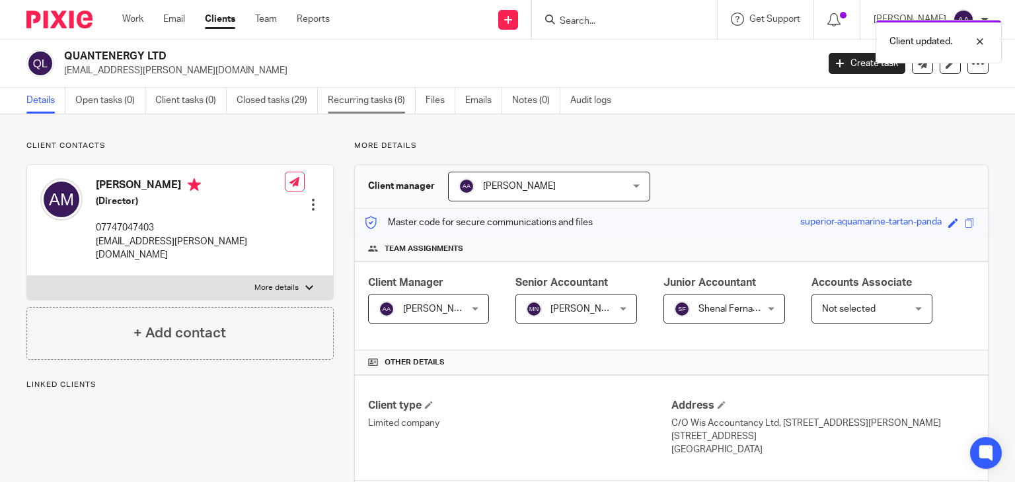
click at [357, 98] on link "Recurring tasks (6)" at bounding box center [372, 101] width 88 height 26
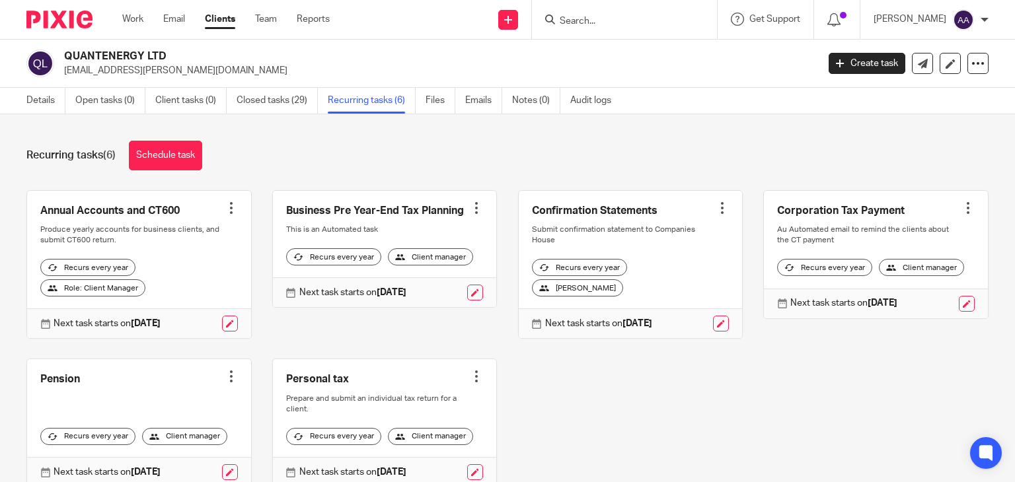
click at [225, 209] on div at bounding box center [231, 207] width 13 height 13
click at [198, 231] on link "Create task" at bounding box center [177, 236] width 106 height 19
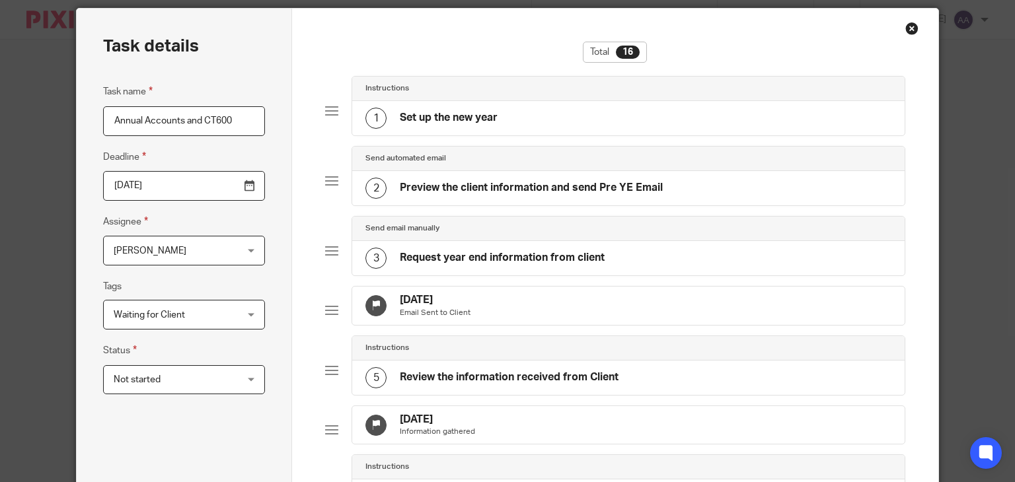
scroll to position [66, 0]
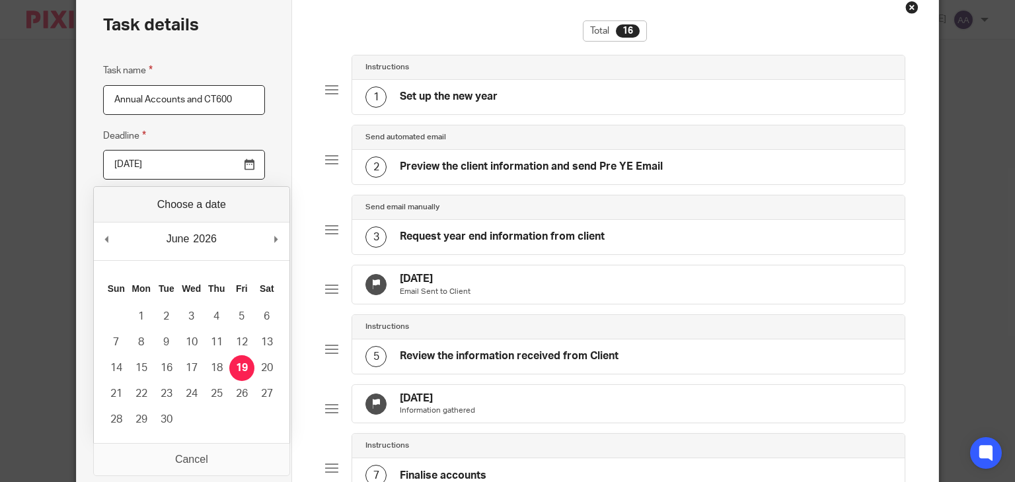
click at [253, 167] on input "2026-06-19" at bounding box center [184, 165] width 162 height 30
click at [100, 228] on div "June January February March April May June July August September October Novemb…" at bounding box center [192, 242] width 196 height 38
type input "2026-04-30"
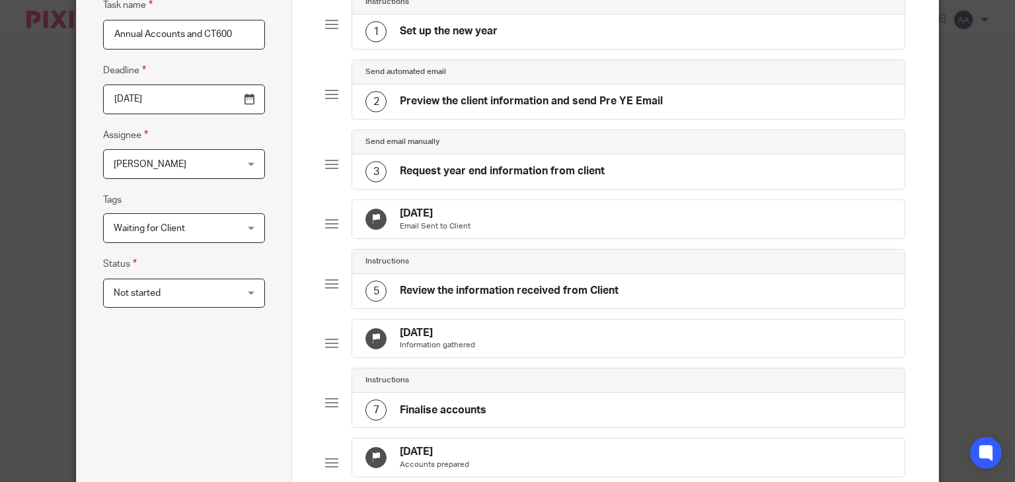
scroll to position [132, 0]
click at [192, 159] on span "[PERSON_NAME]" at bounding box center [174, 163] width 120 height 28
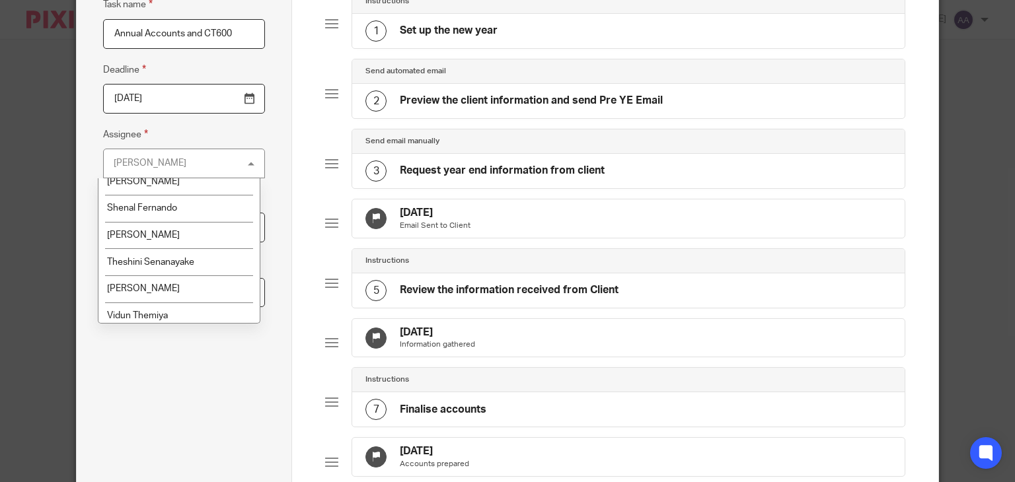
scroll to position [793, 0]
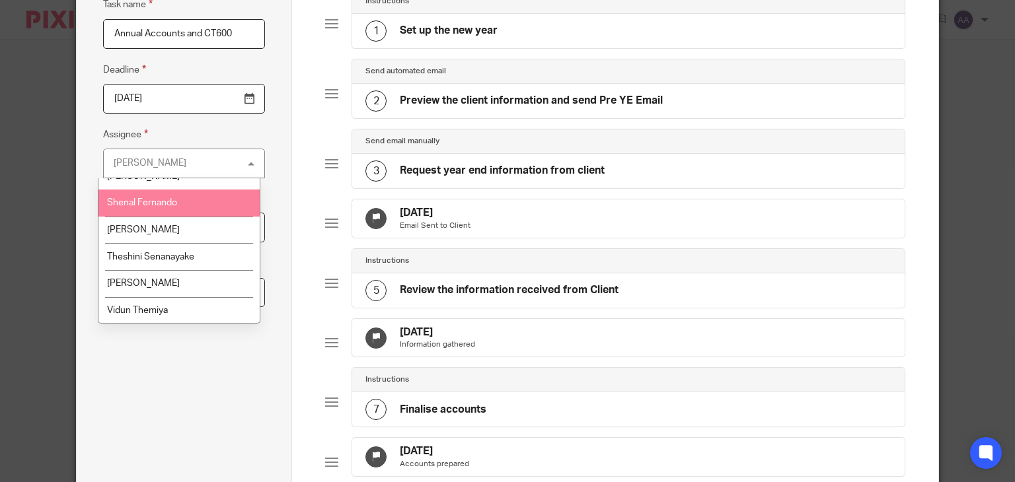
click at [188, 217] on li "Shenal Fernando" at bounding box center [178, 203] width 161 height 27
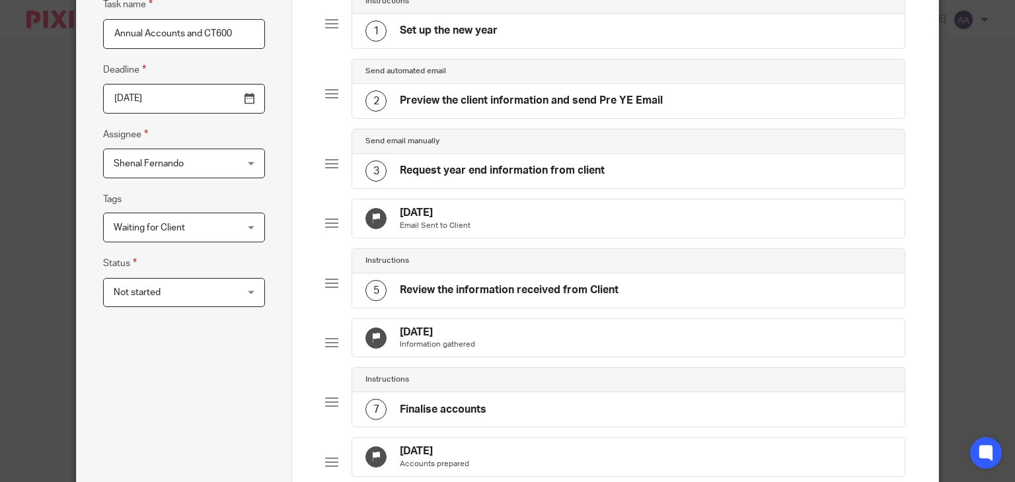
click at [188, 223] on span "Waiting for Client" at bounding box center [174, 227] width 120 height 28
click at [201, 186] on div "Task name Annual Accounts and CT600 Deadline 2026-04-30 Assignee Shenal Fernand…" at bounding box center [184, 475] width 162 height 957
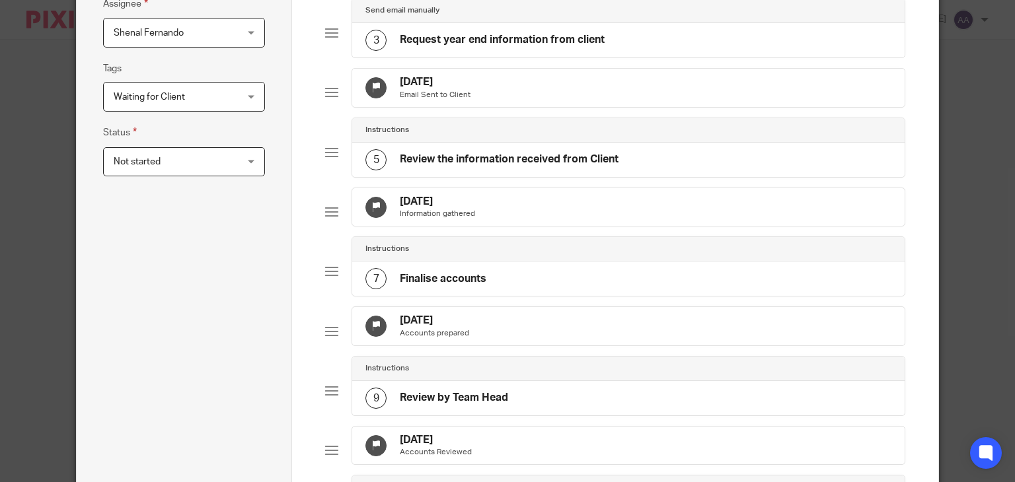
scroll to position [264, 0]
click at [213, 169] on span "Not started" at bounding box center [174, 161] width 120 height 28
click at [239, 120] on div "Task name Annual Accounts and CT600 Deadline 2026-04-30 Assignee Shenal Fernand…" at bounding box center [184, 343] width 162 height 957
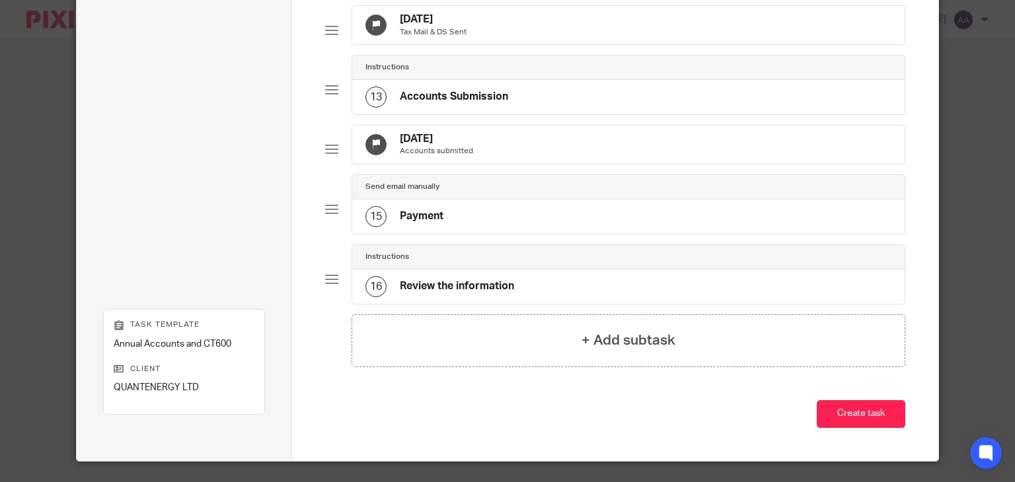
scroll to position [893, 0]
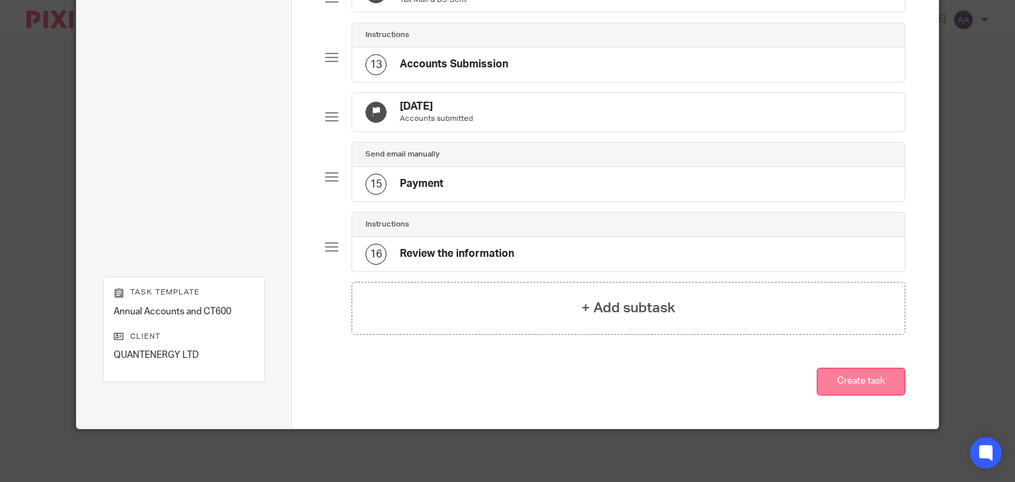
click at [869, 379] on button "Create task" at bounding box center [861, 382] width 89 height 28
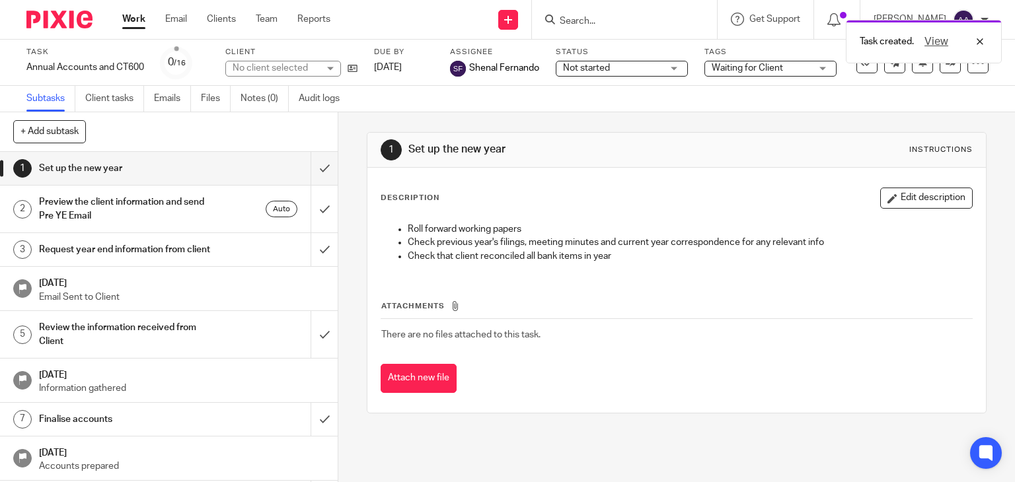
click at [221, 207] on div "Auto" at bounding box center [254, 209] width 86 height 17
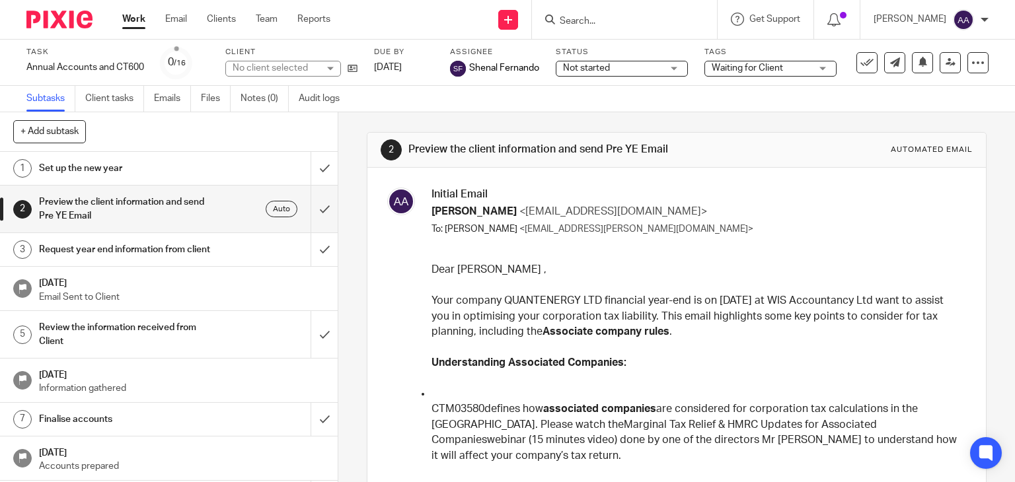
click at [213, 245] on div "Request year end information from client" at bounding box center [168, 250] width 258 height 20
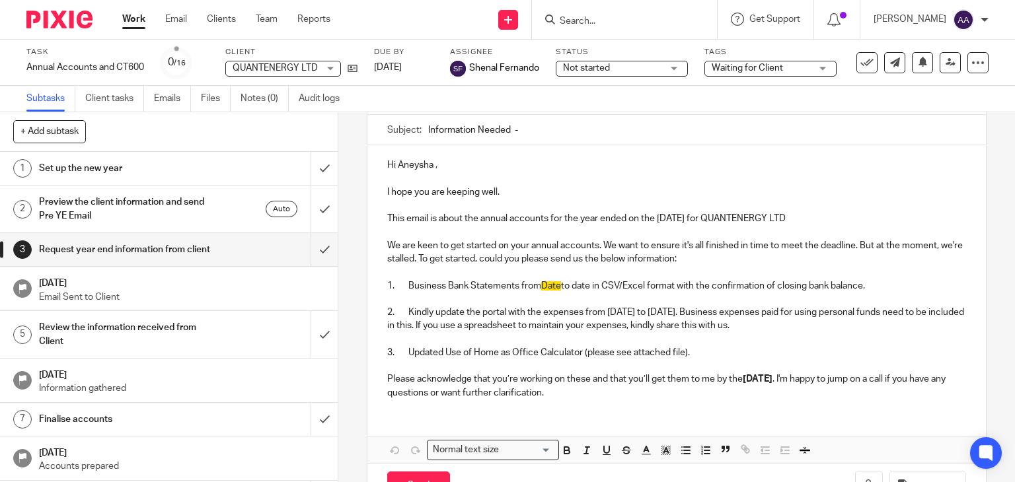
scroll to position [132, 0]
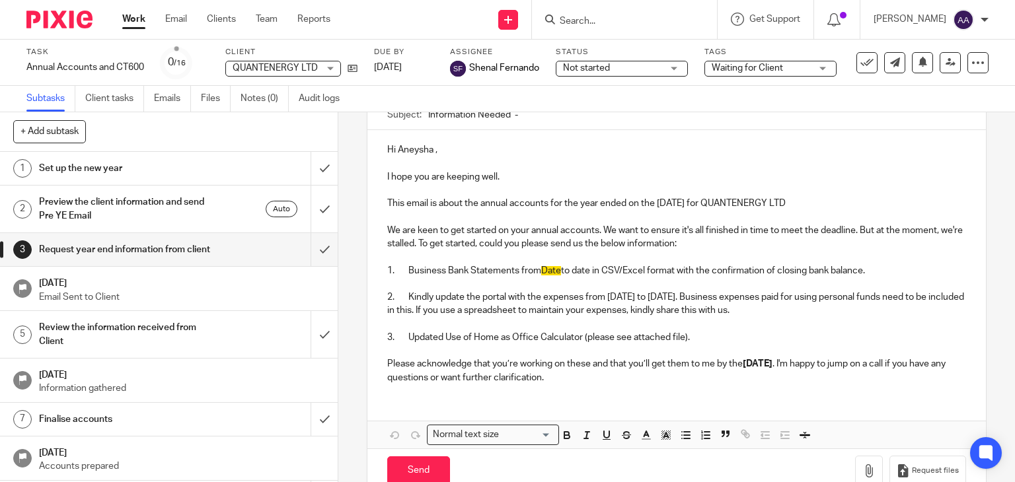
click at [558, 268] on p "1. Business Bank Statements from Date to date in CSV/Excel format with the conf…" at bounding box center [676, 270] width 579 height 13
click at [636, 270] on p "1. Business Bank Statements from [DATE] to date in CSV/Excel format with the co…" at bounding box center [676, 270] width 579 height 13
drag, startPoint x: 449, startPoint y: 281, endPoint x: 798, endPoint y: 270, distance: 349.0
click at [798, 270] on p "1. Business Bank Statements from [DATE] to [DATE] in PDF and CSV/Excel format w…" at bounding box center [676, 270] width 579 height 13
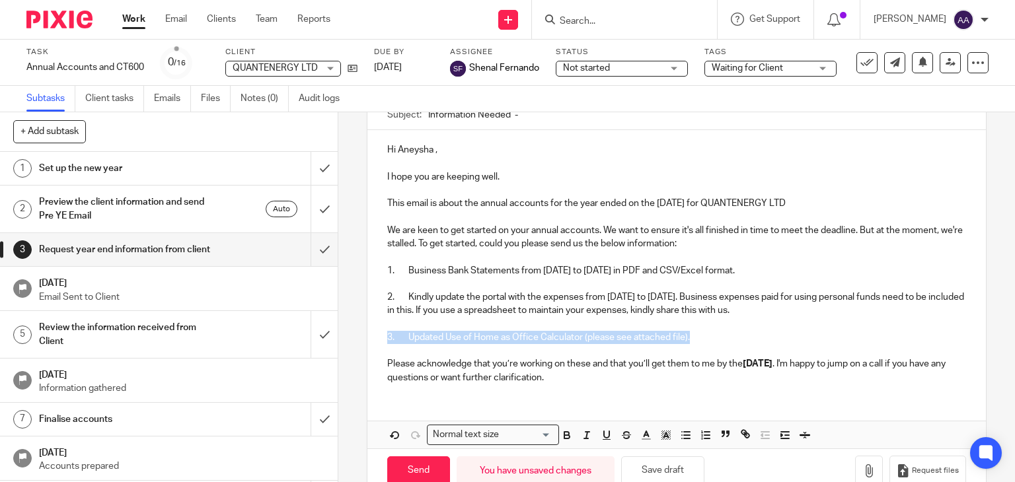
drag, startPoint x: 710, startPoint y: 333, endPoint x: 343, endPoint y: 333, distance: 367.3
click at [343, 333] on div "3 Request year end information from client Manual email Secure the attachments …" at bounding box center [676, 297] width 676 height 370
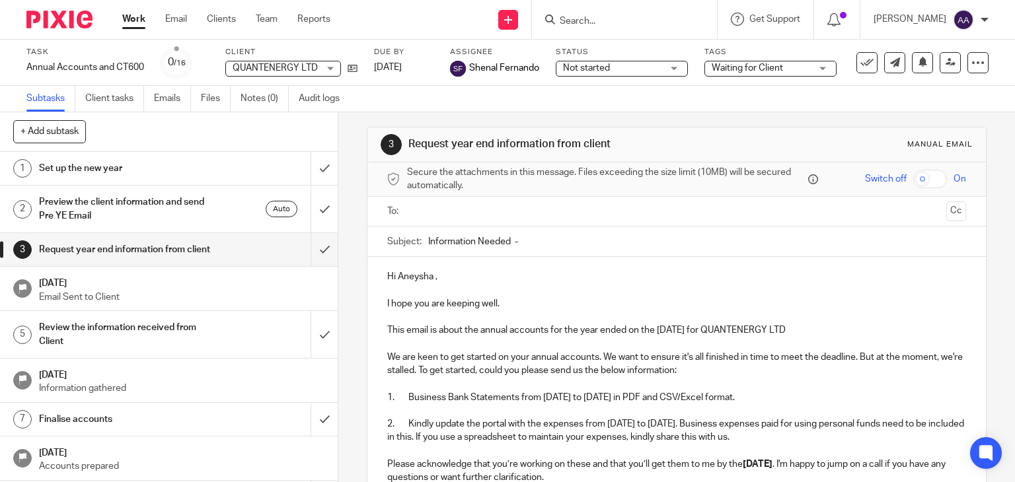
scroll to position [0, 0]
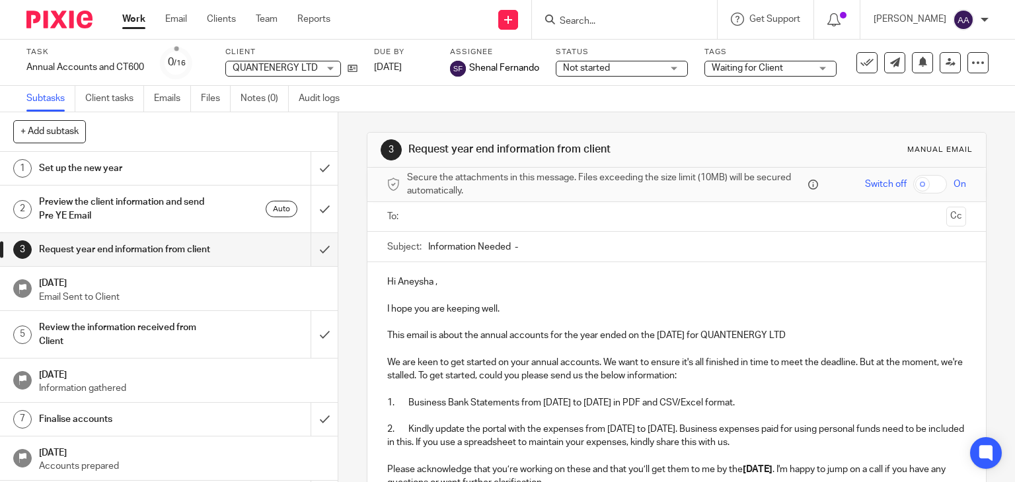
click at [521, 220] on input "text" at bounding box center [676, 216] width 529 height 15
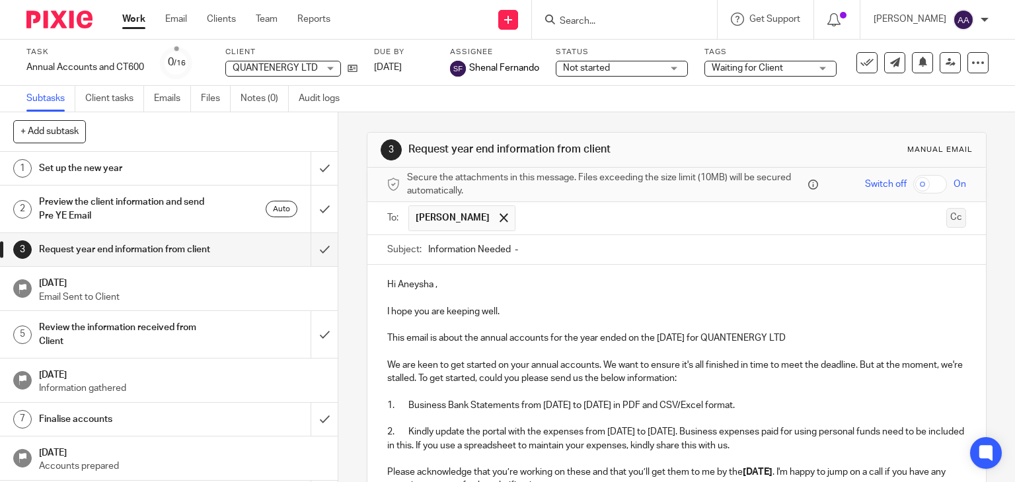
click at [946, 218] on button "Cc" at bounding box center [956, 218] width 20 height 20
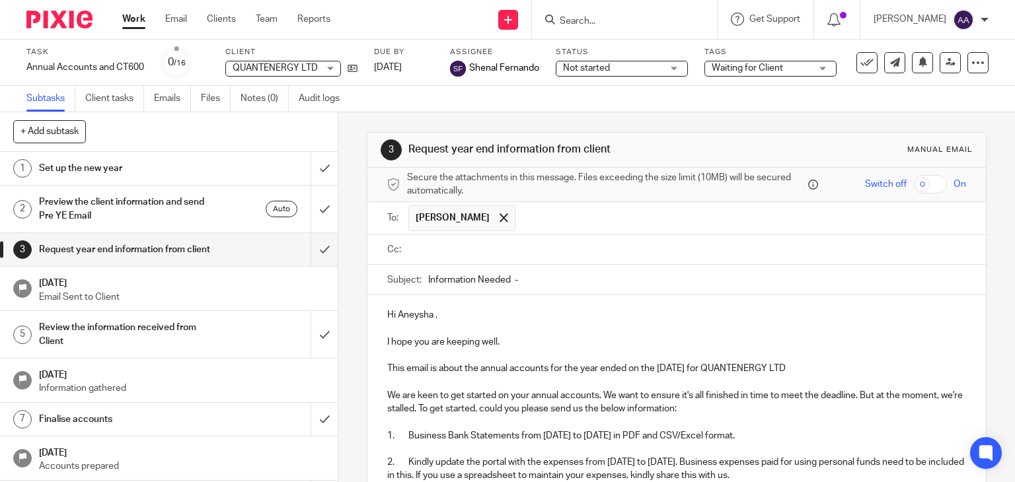
click at [478, 246] on input "text" at bounding box center [686, 249] width 549 height 15
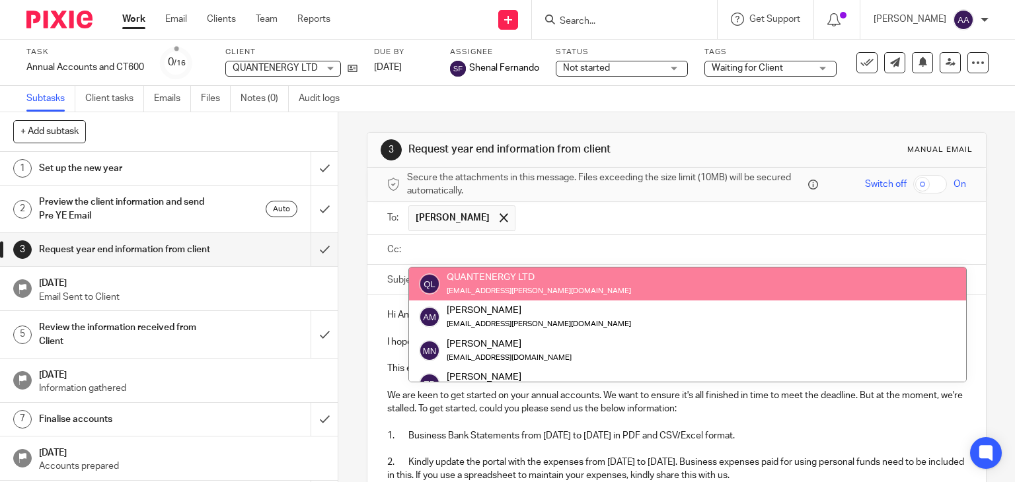
click at [491, 246] on input "text" at bounding box center [686, 249] width 549 height 15
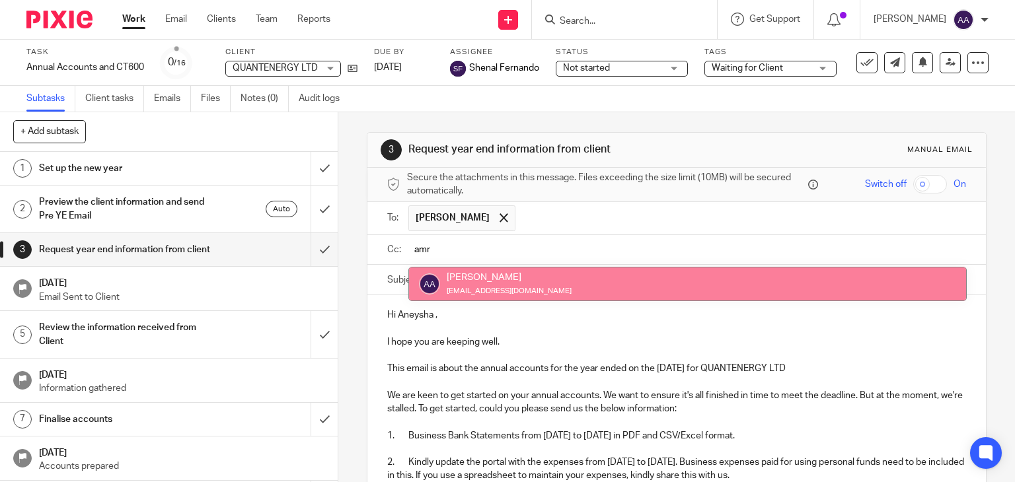
type input "amri"
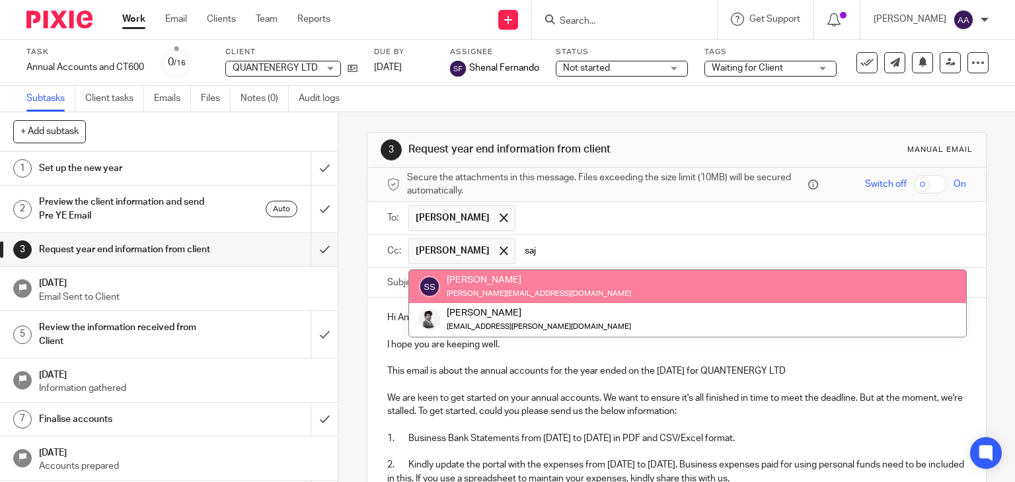
type input "saja"
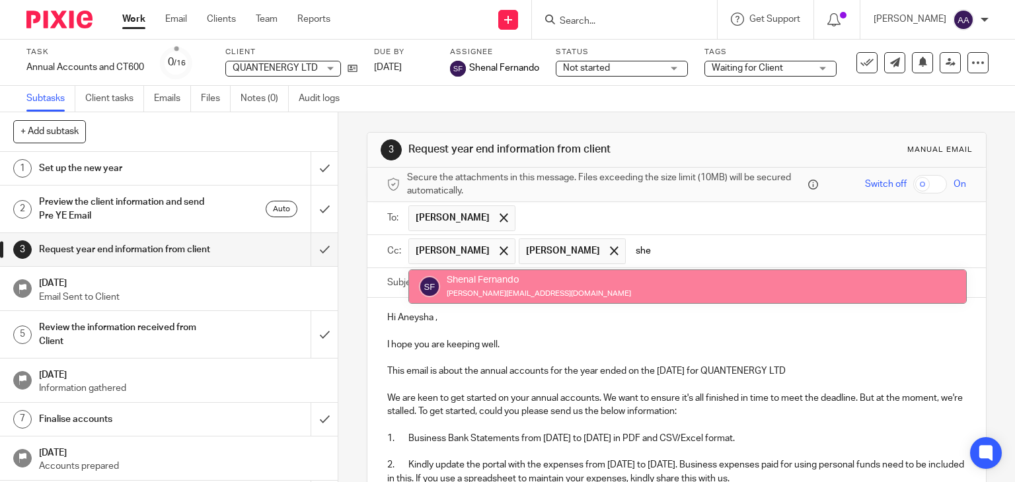
type input "shen"
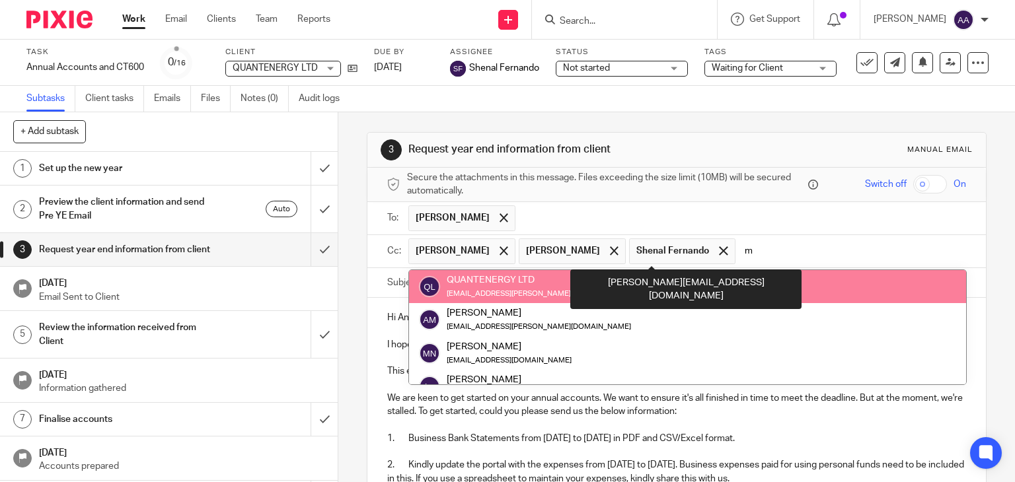
type input "me"
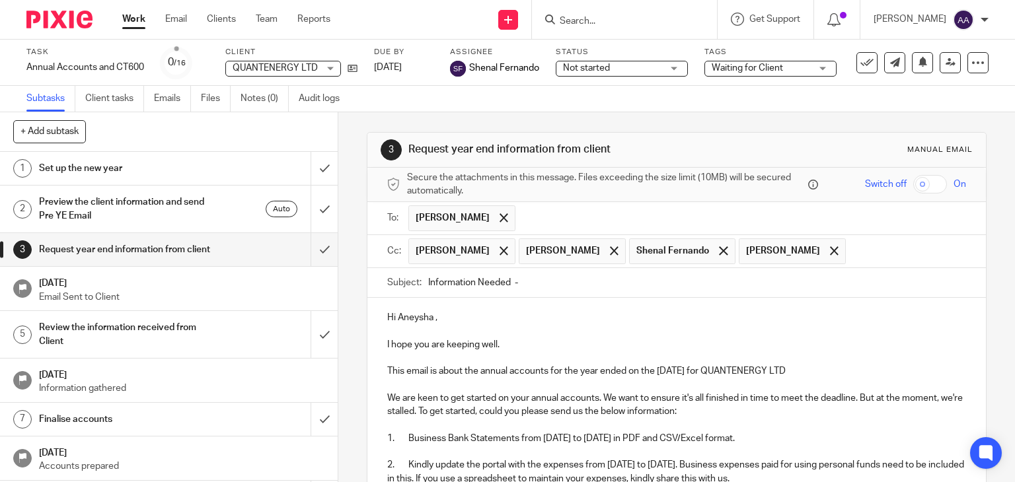
scroll to position [169, 0]
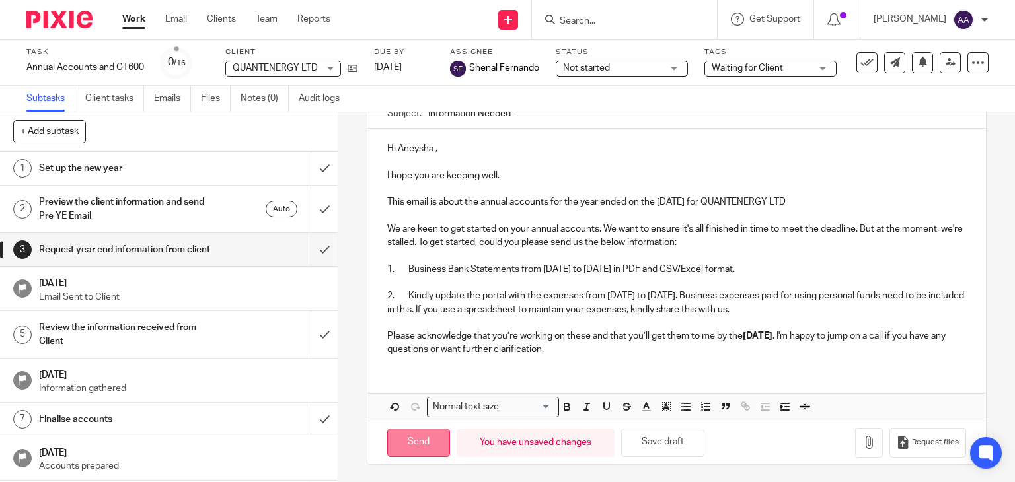
click at [418, 436] on input "Send" at bounding box center [418, 443] width 63 height 28
type input "Sent"
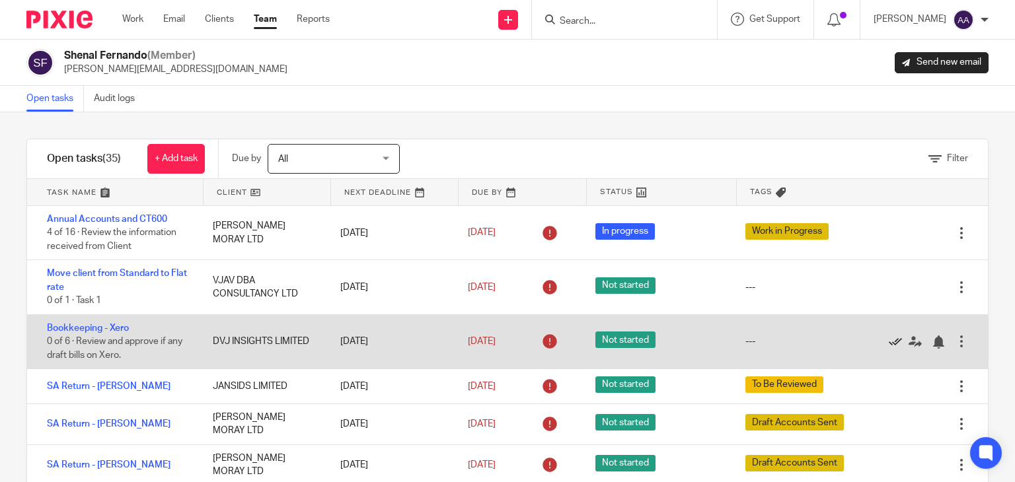
click at [889, 342] on icon at bounding box center [895, 342] width 13 height 13
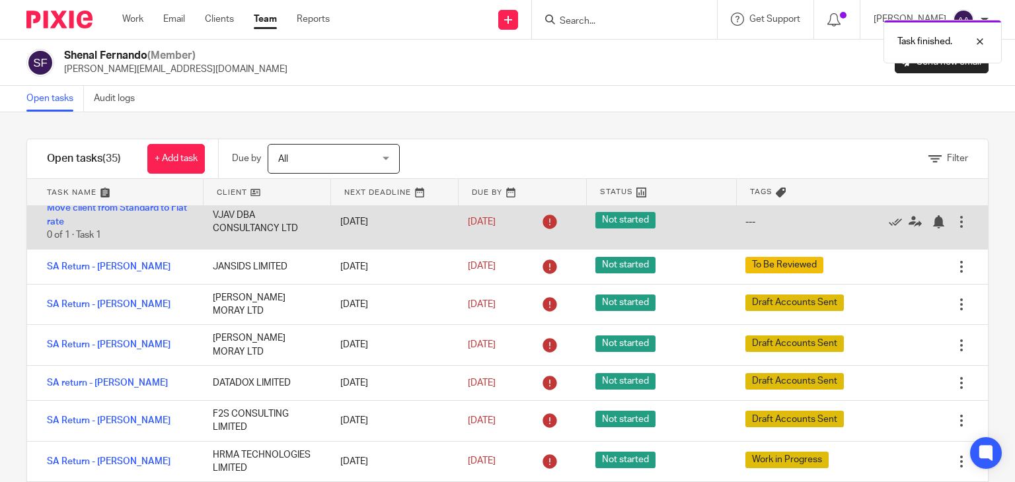
scroll to position [66, 0]
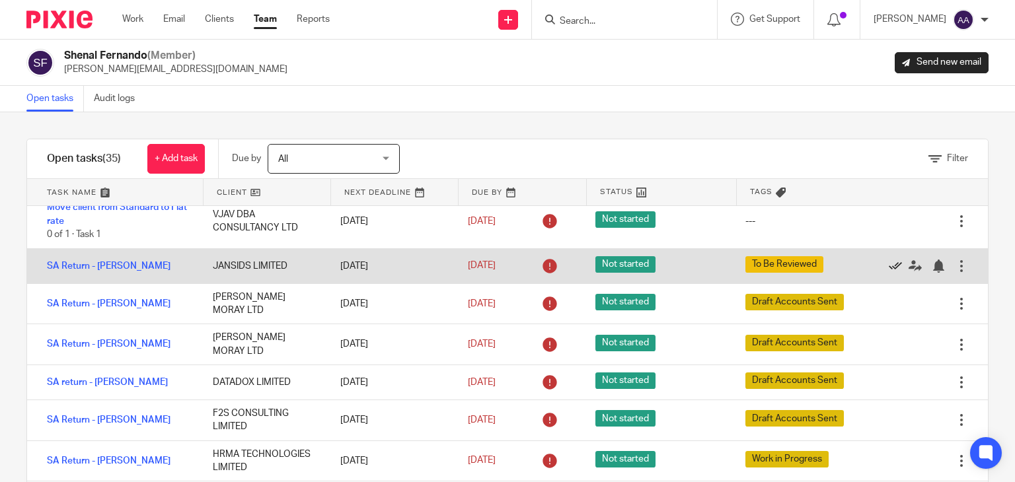
click at [889, 270] on icon at bounding box center [895, 266] width 13 height 13
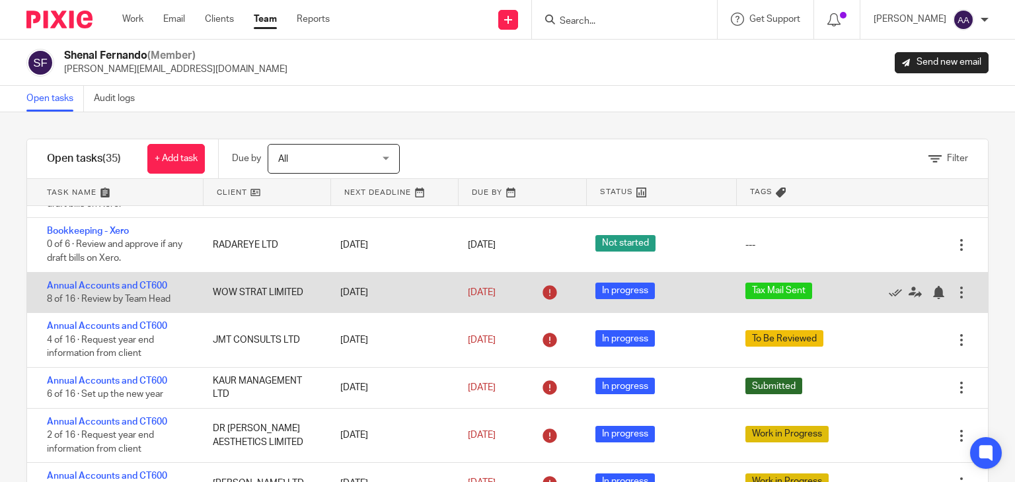
scroll to position [1057, 0]
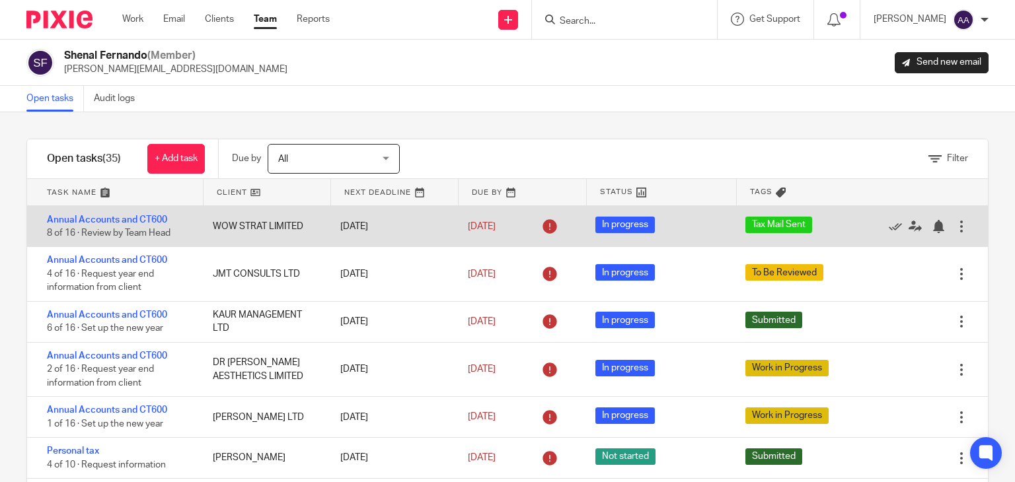
drag, startPoint x: 785, startPoint y: 244, endPoint x: 705, endPoint y: 244, distance: 80.6
click at [732, 243] on div "Tax Mail Sent" at bounding box center [807, 226] width 150 height 33
click at [131, 225] on link "Annual Accounts and CT600" at bounding box center [107, 219] width 120 height 9
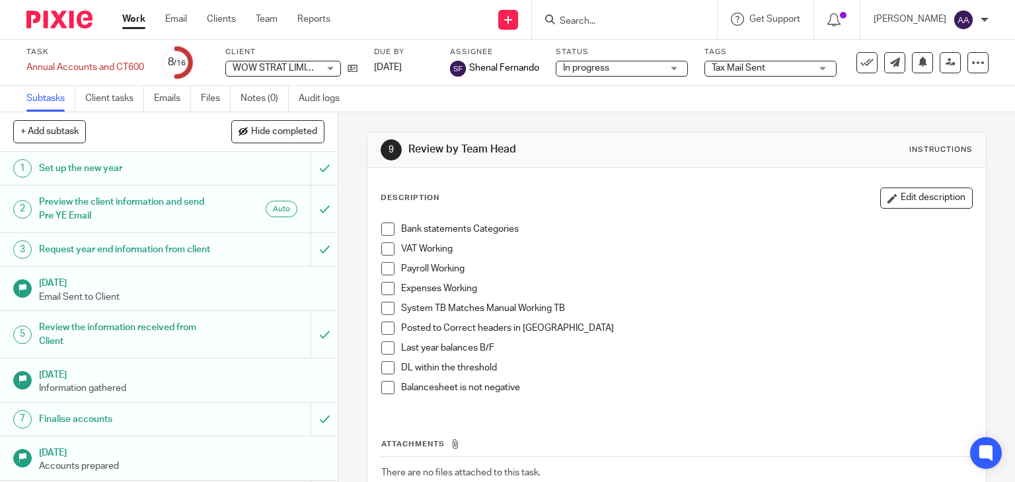
click at [812, 66] on div "Tax Mail Sent" at bounding box center [770, 69] width 132 height 16
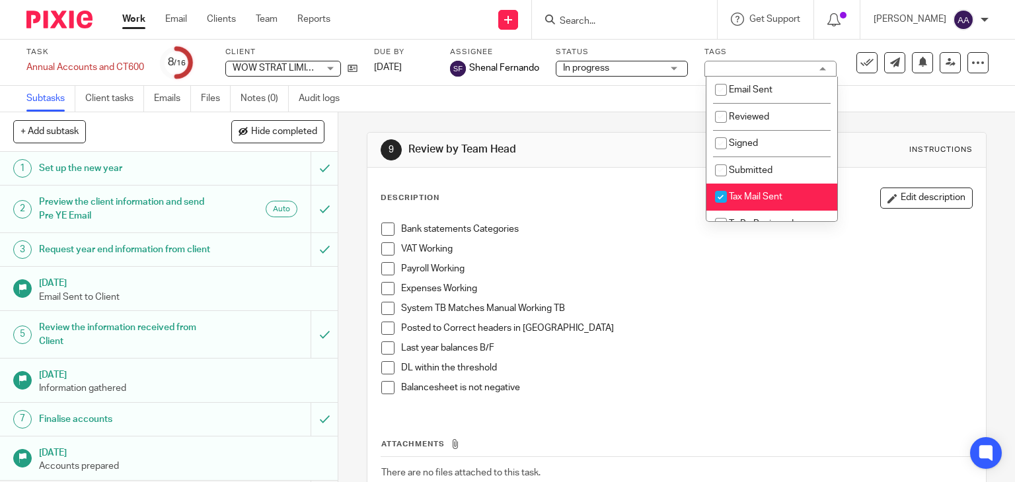
click at [758, 186] on li "Tax Mail Sent" at bounding box center [771, 197] width 131 height 27
checkbox input "false"
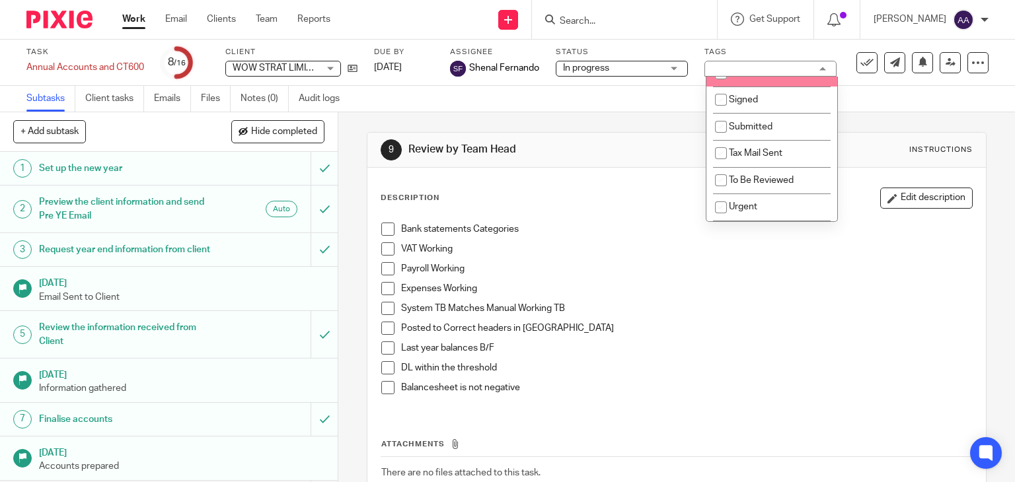
scroll to position [66, 0]
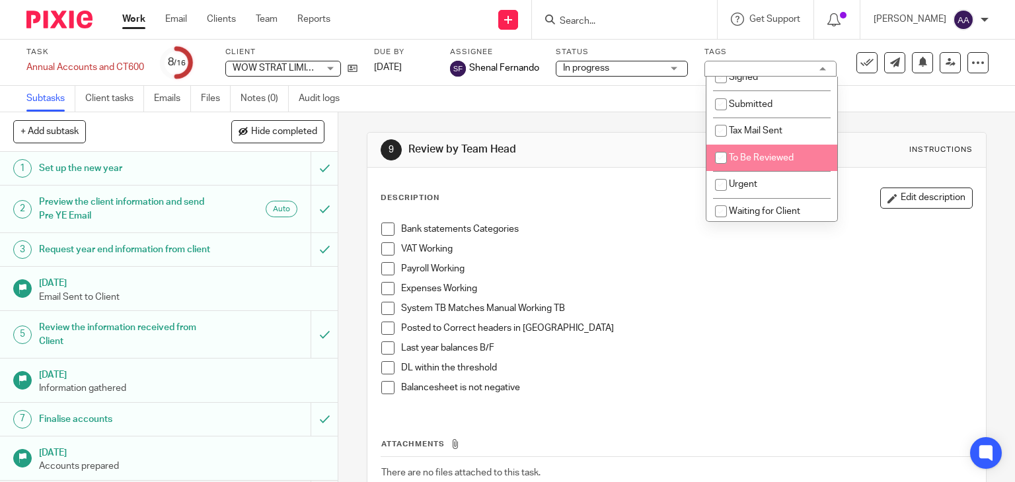
click at [762, 160] on span "To Be Reviewed" at bounding box center [761, 157] width 65 height 9
checkbox input "true"
click at [586, 126] on div "9 Review by Team Head Instructions Description Edit description Bank statements…" at bounding box center [677, 342] width 620 height 460
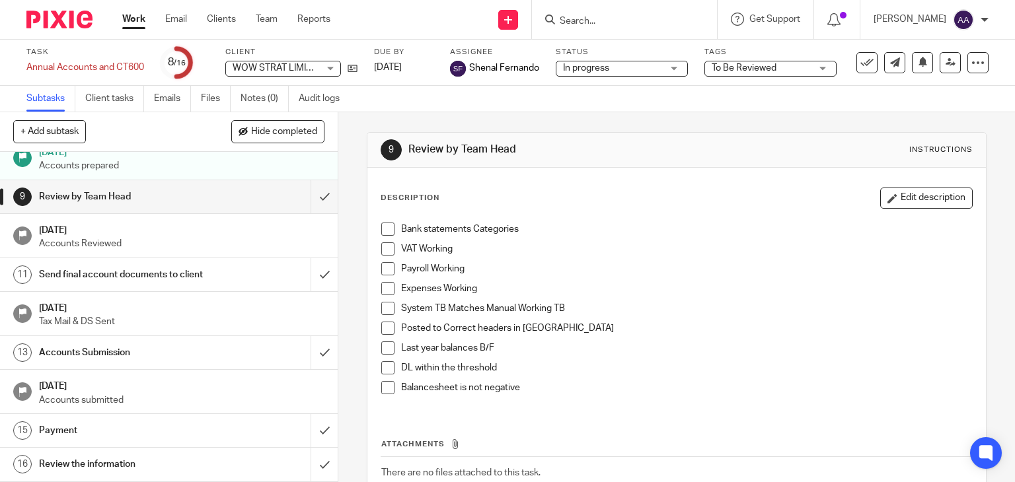
scroll to position [0, 0]
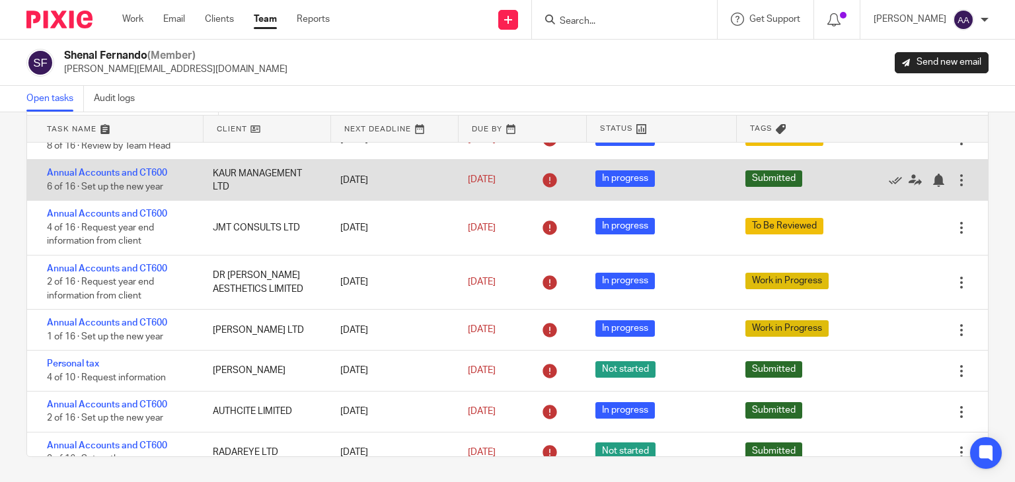
scroll to position [1110, 0]
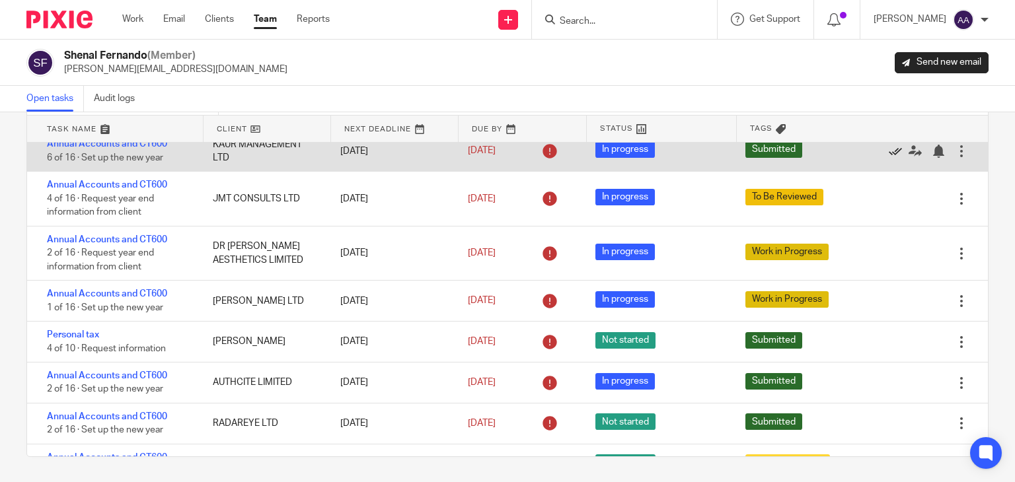
click at [889, 158] on icon at bounding box center [895, 151] width 13 height 13
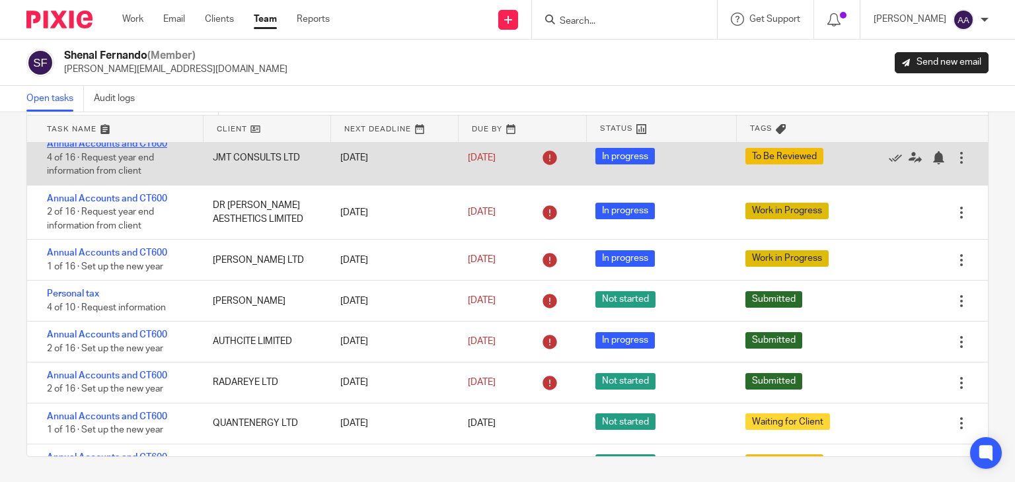
click at [152, 149] on link "Annual Accounts and CT600" at bounding box center [107, 143] width 120 height 9
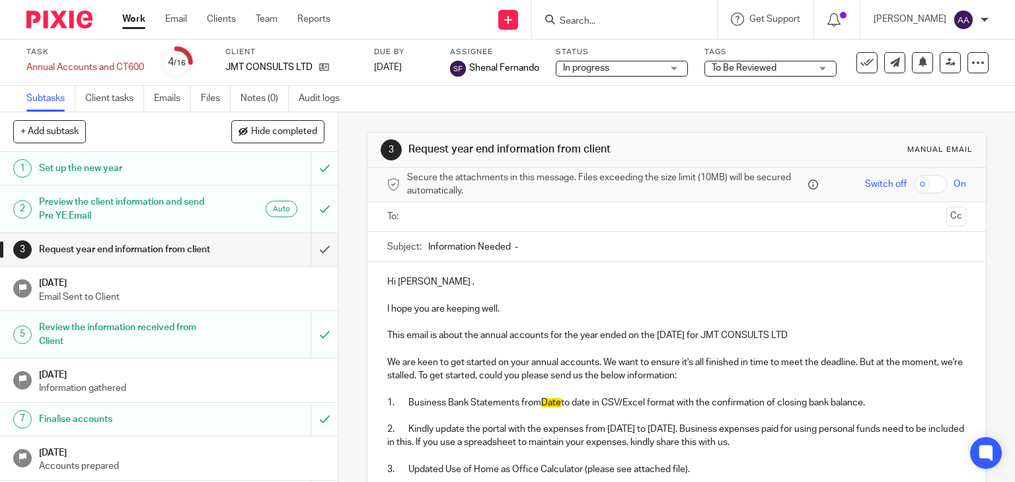
click at [723, 64] on span "To Be Reviewed" at bounding box center [743, 67] width 65 height 9
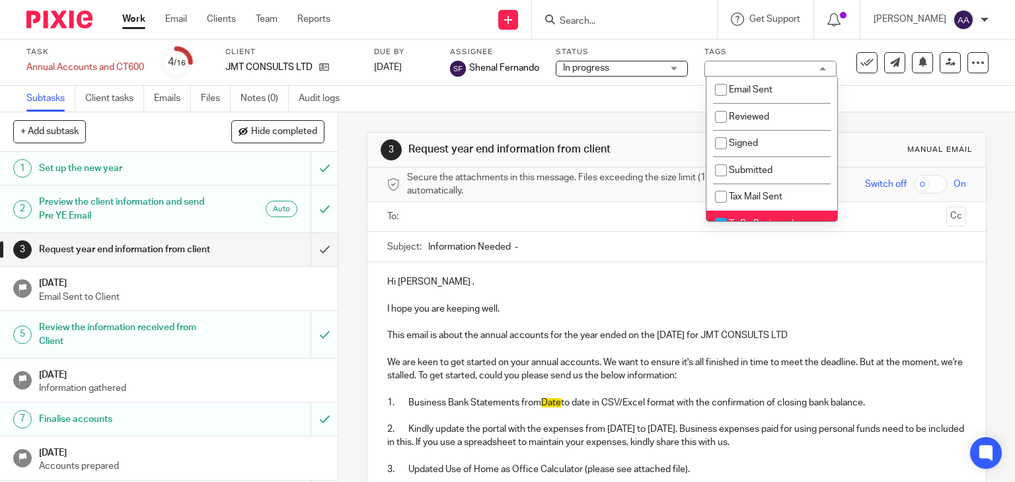
click at [764, 213] on li "To Be Reviewed" at bounding box center [771, 224] width 131 height 27
checkbox input "false"
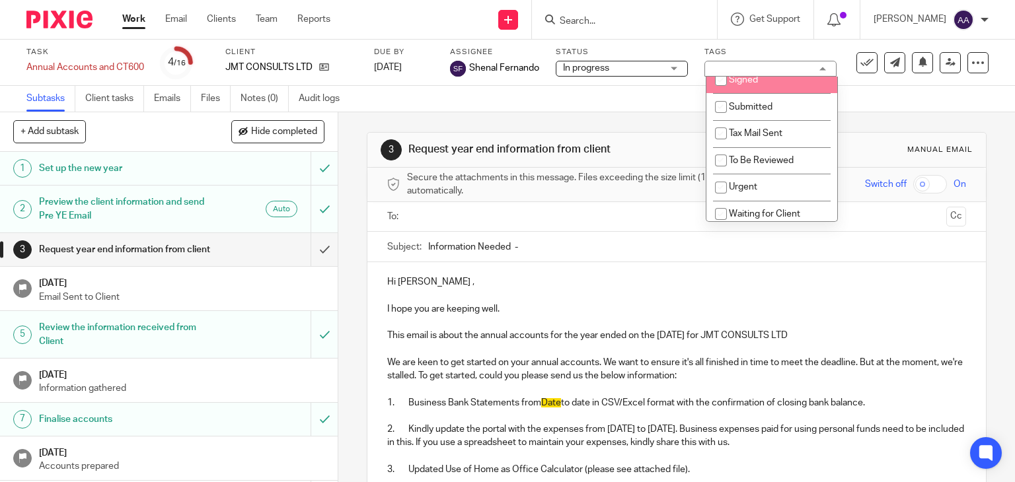
scroll to position [126, 0]
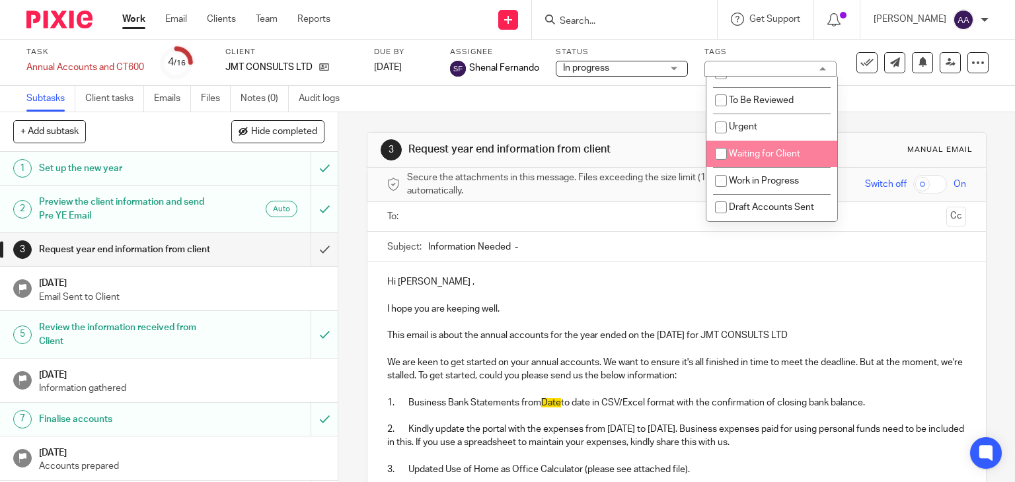
click at [758, 150] on span "Waiting for Client" at bounding box center [764, 153] width 71 height 9
checkbox input "true"
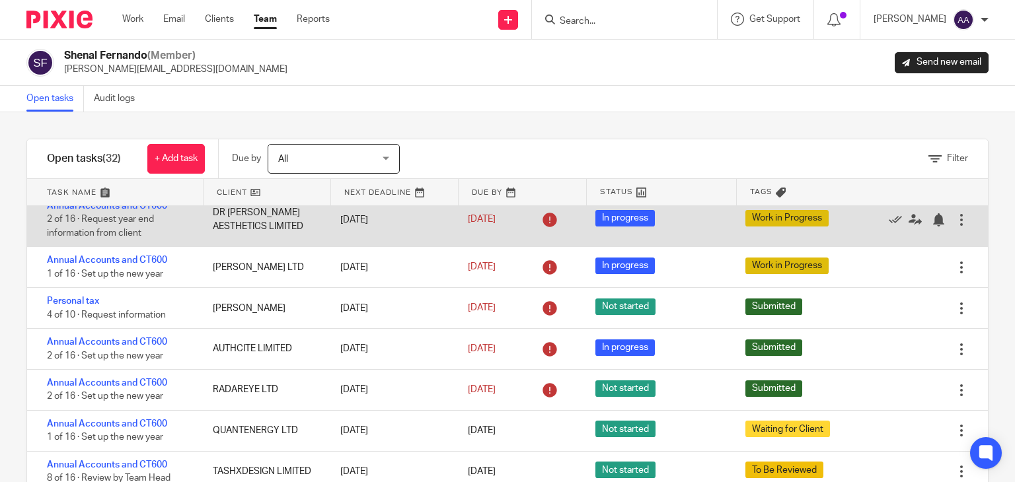
scroll to position [1189, 0]
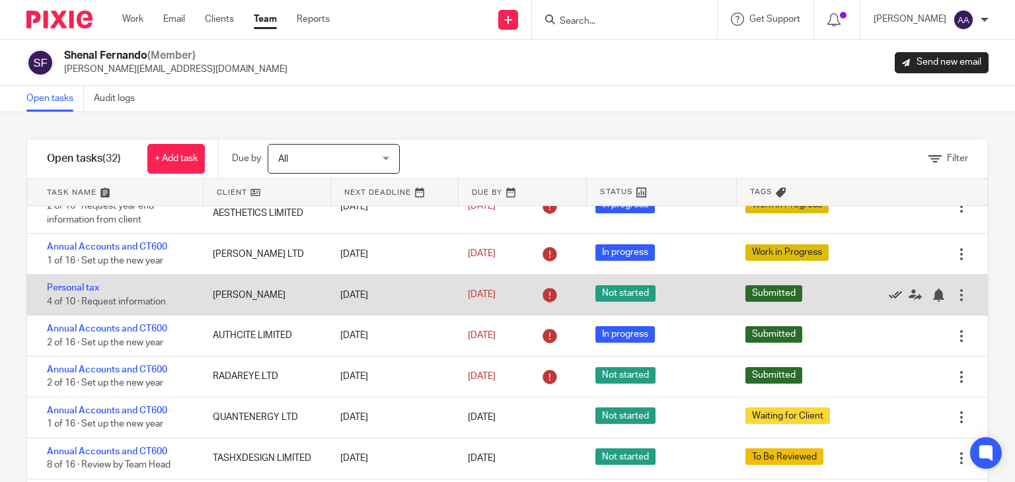
click at [889, 302] on icon at bounding box center [895, 295] width 13 height 13
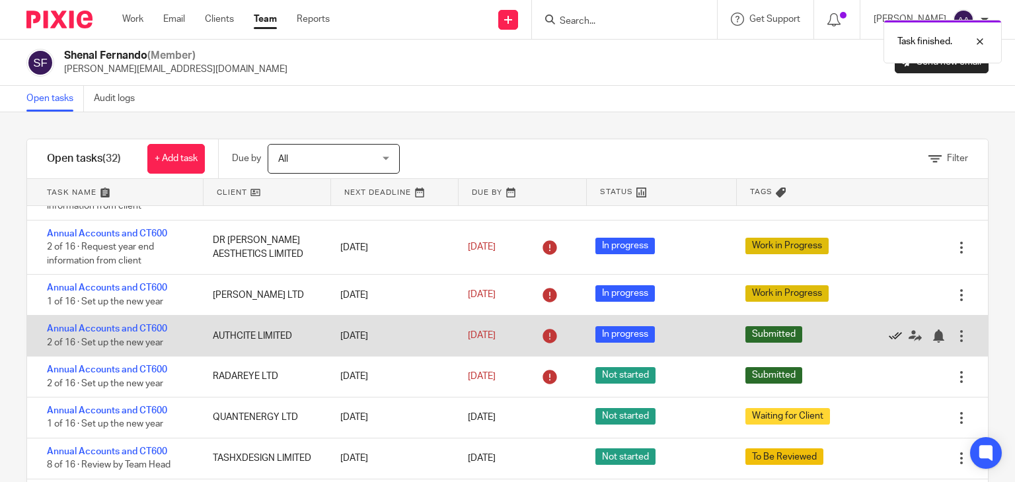
click at [889, 337] on icon at bounding box center [895, 336] width 13 height 13
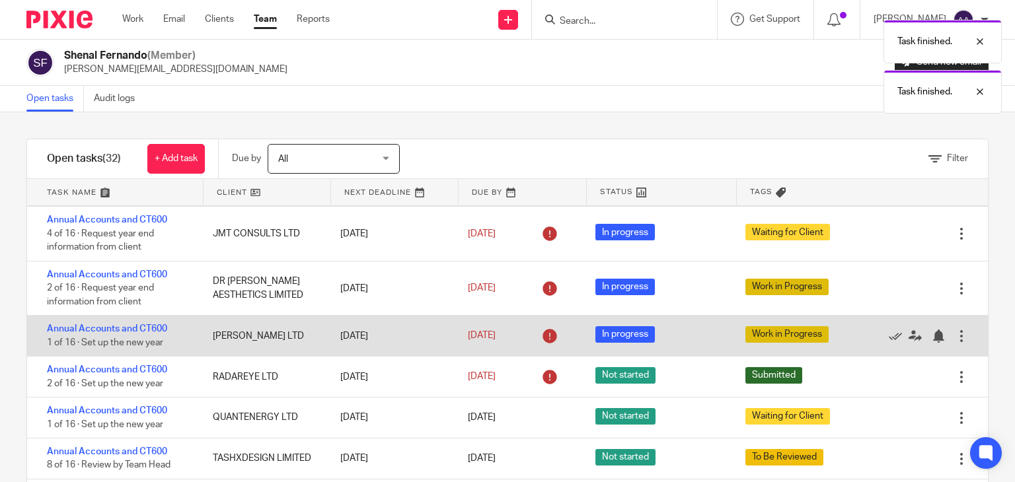
scroll to position [63, 0]
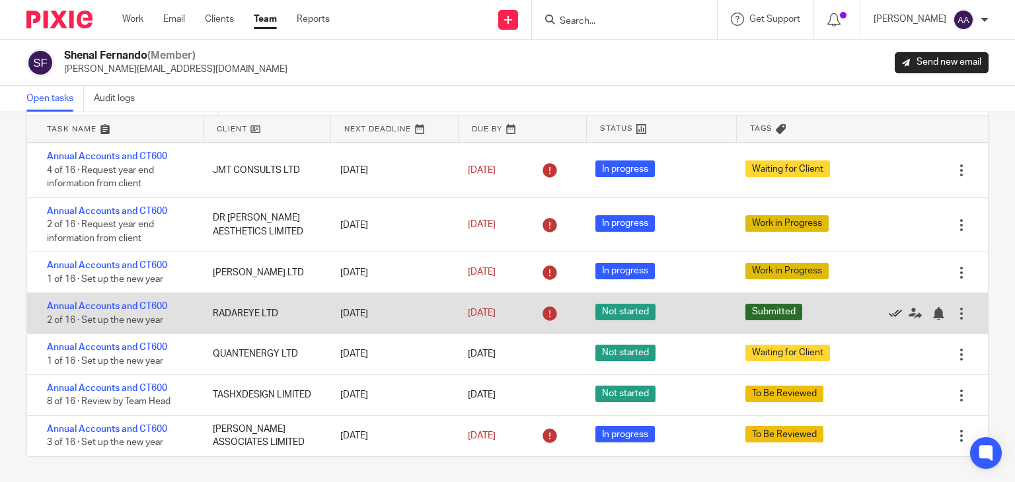
click at [889, 313] on icon at bounding box center [895, 313] width 13 height 13
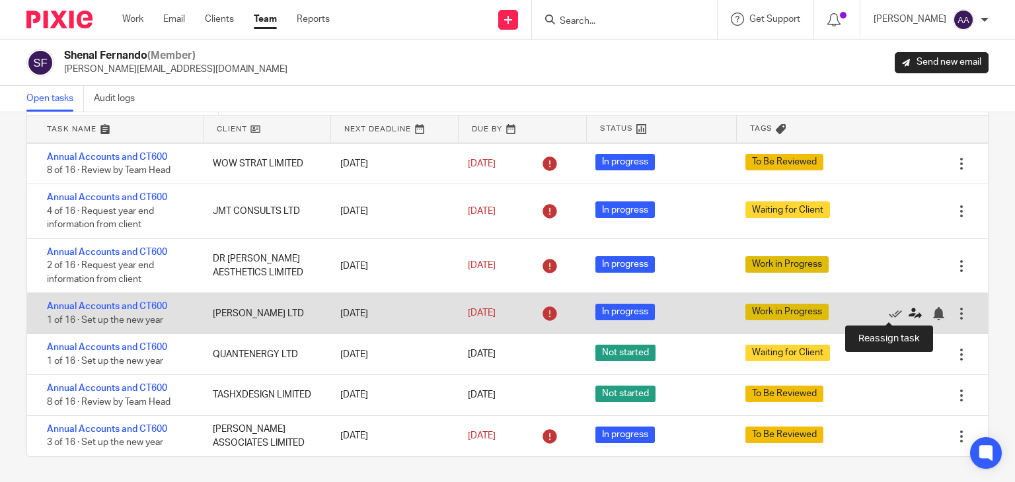
click at [908, 311] on icon at bounding box center [914, 313] width 13 height 13
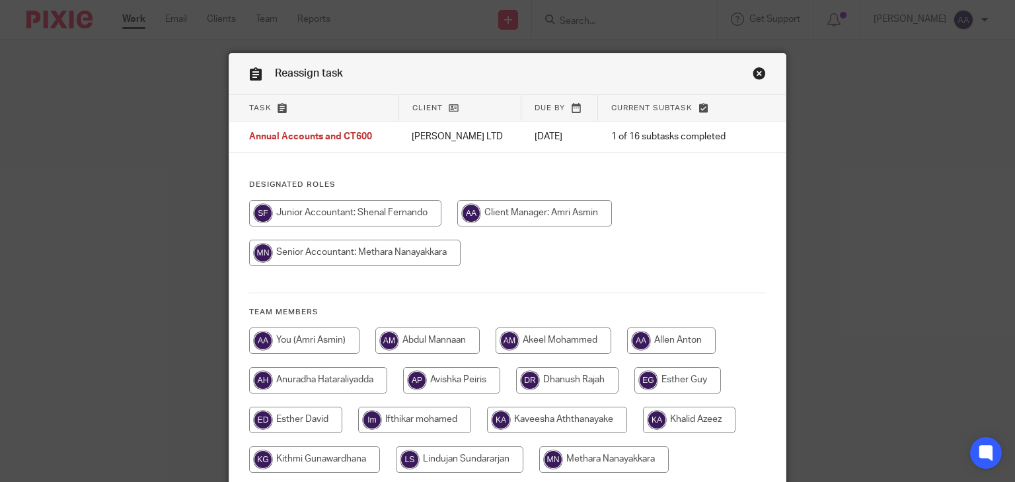
click at [506, 219] on input "radio" at bounding box center [534, 213] width 155 height 26
radio input "true"
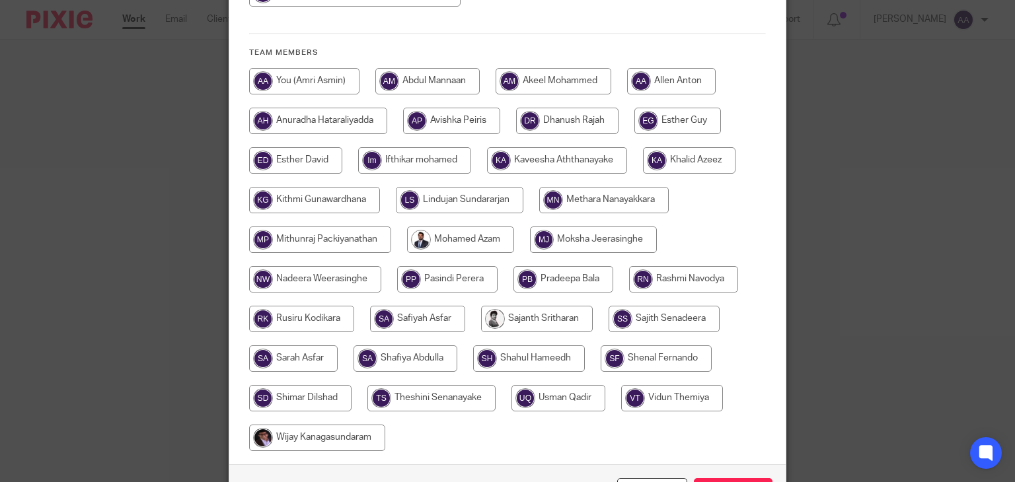
scroll to position [350, 0]
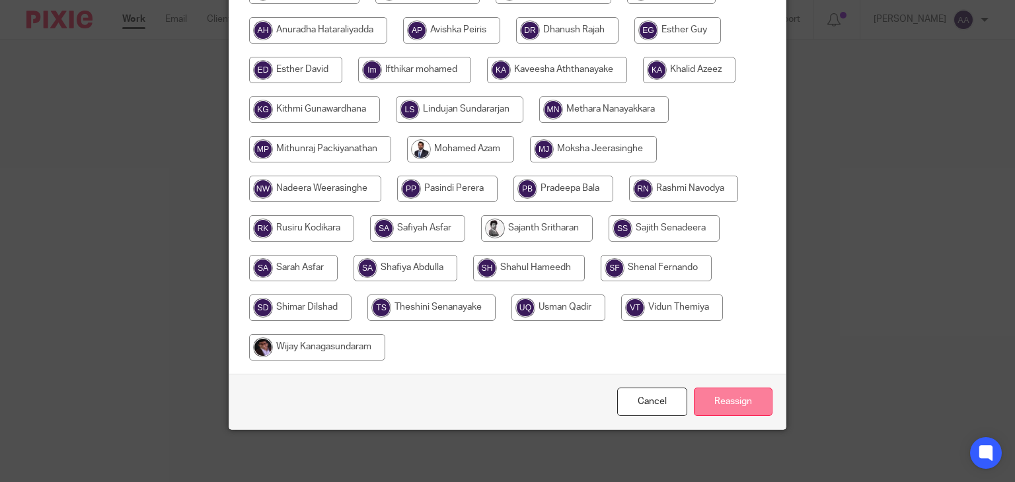
click at [735, 389] on input "Reassign" at bounding box center [733, 402] width 79 height 28
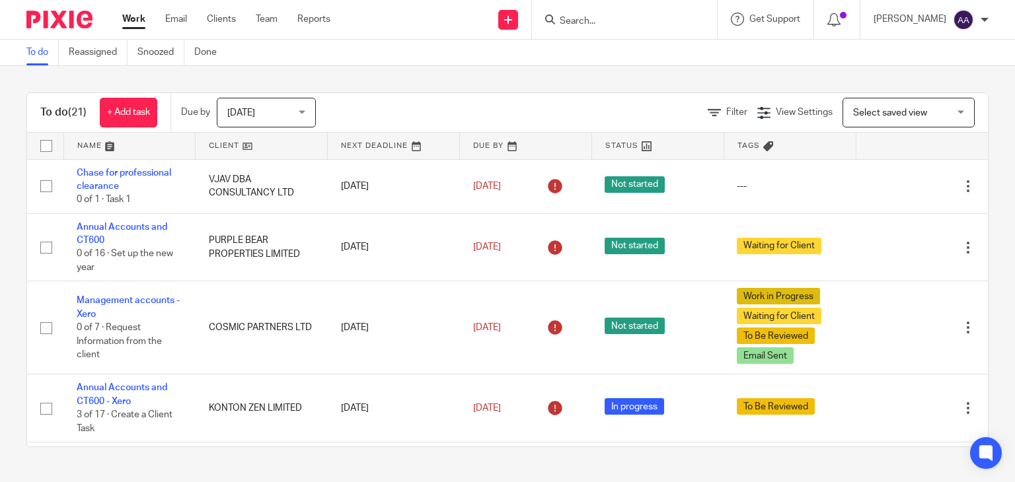
click at [622, 20] on input "Search" at bounding box center [617, 22] width 119 height 12
click at [609, 20] on input "Search" at bounding box center [617, 22] width 119 height 12
click at [262, 15] on link "Team" at bounding box center [267, 19] width 22 height 13
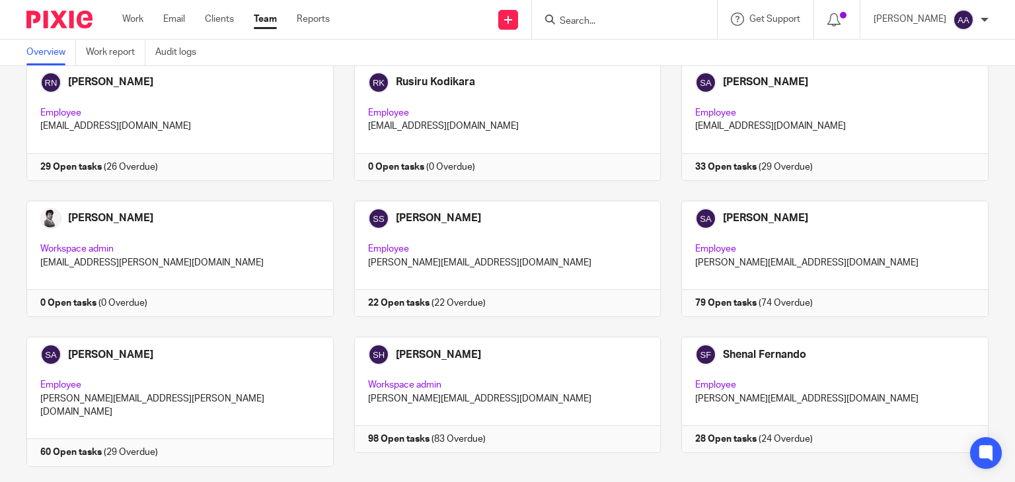
scroll to position [1123, 0]
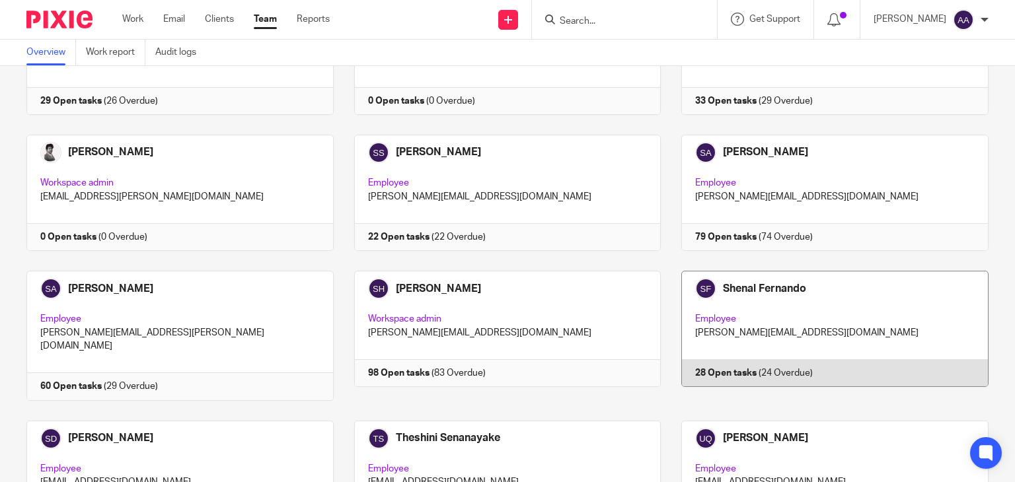
click at [741, 310] on link at bounding box center [825, 335] width 328 height 129
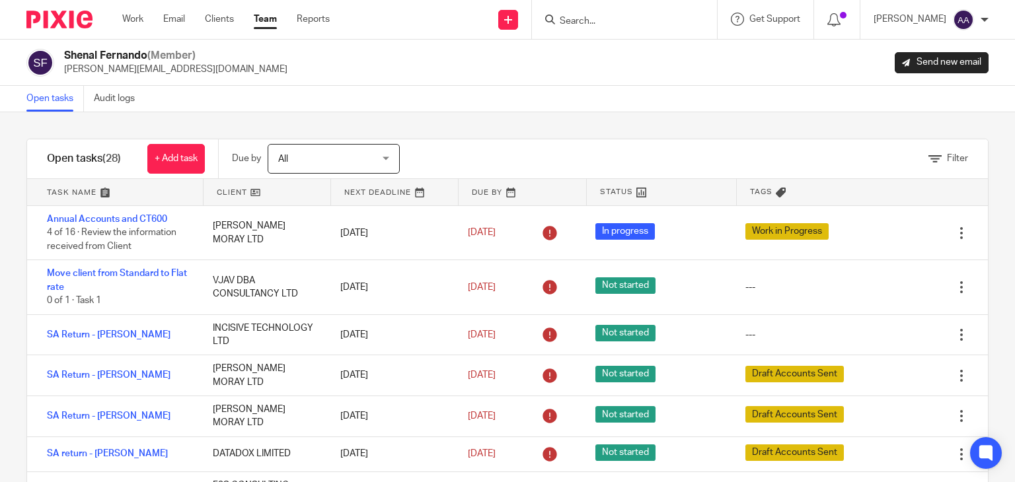
scroll to position [1036, 0]
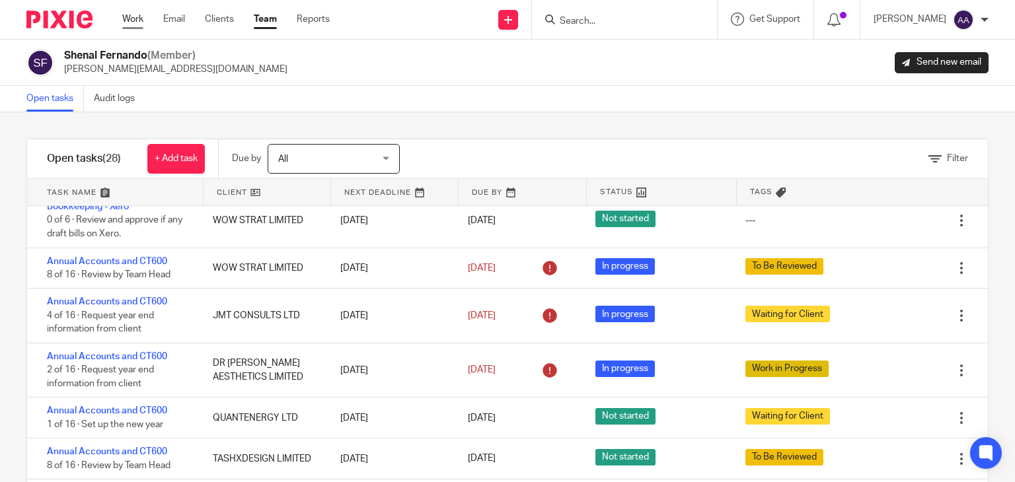
click at [131, 22] on link "Work" at bounding box center [132, 19] width 21 height 13
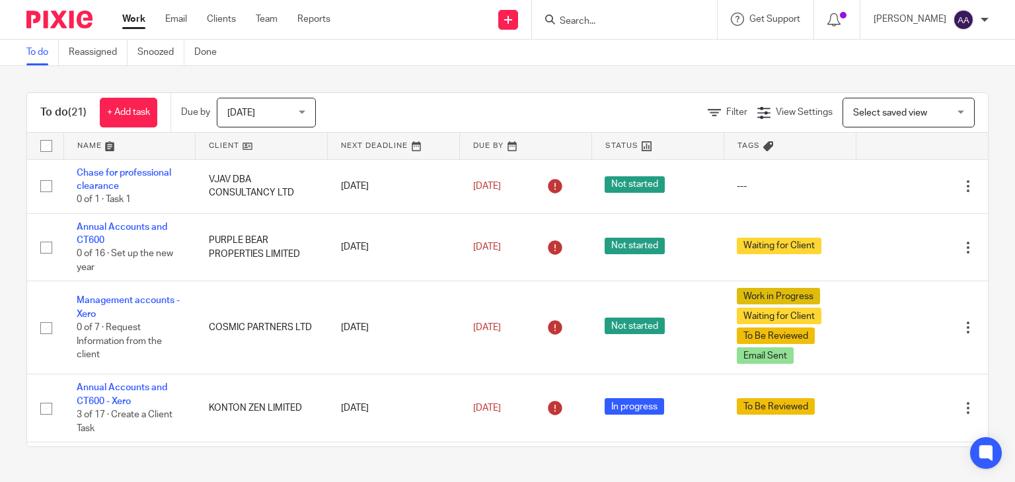
click at [140, 30] on div "Work Email Clients Team Reports Work Email Clients Team Reports Settings" at bounding box center [229, 19] width 241 height 39
click at [143, 26] on link "Work" at bounding box center [133, 19] width 23 height 13
